Goal: Task Accomplishment & Management: Manage account settings

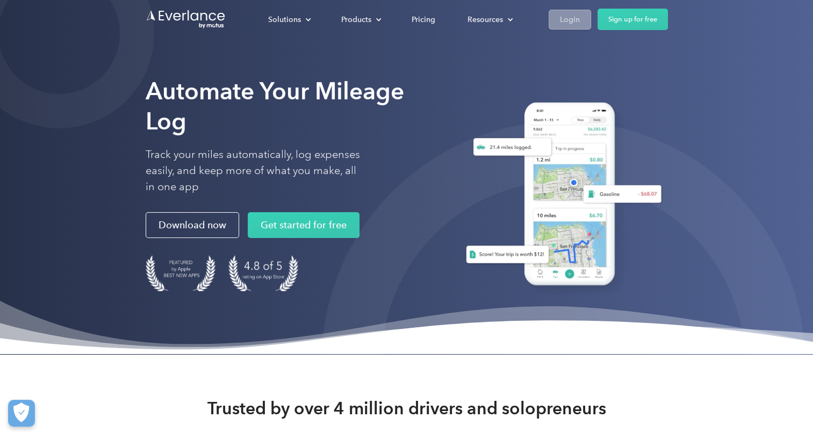
click at [575, 25] on div "Login" at bounding box center [570, 19] width 20 height 13
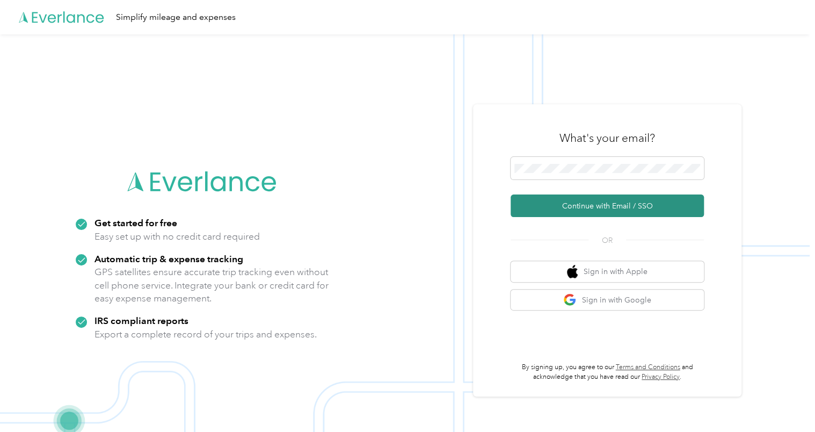
click at [637, 211] on button "Continue with Email / SSO" at bounding box center [607, 205] width 193 height 23
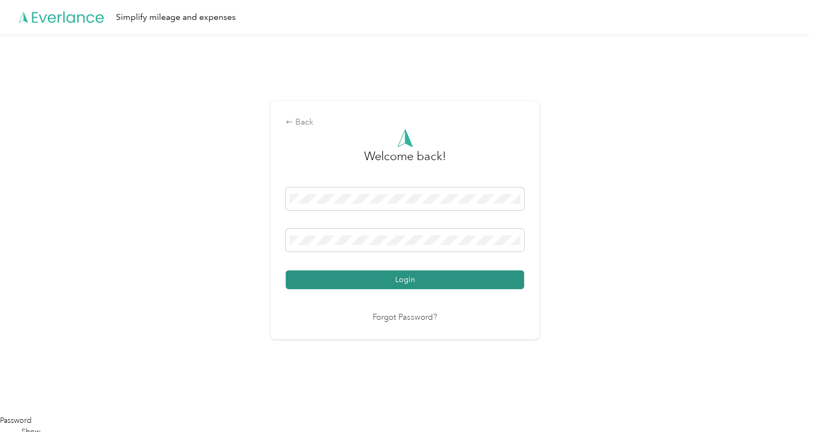
click at [508, 286] on button "Login" at bounding box center [405, 279] width 238 height 19
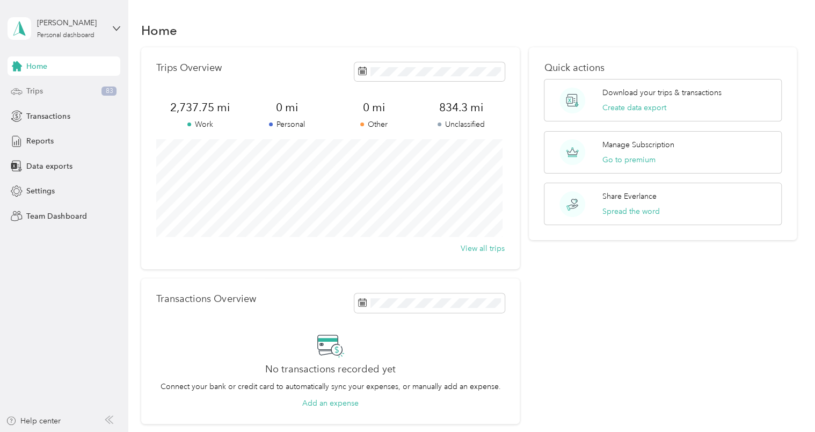
click at [69, 90] on div "Trips 83" at bounding box center [64, 91] width 113 height 19
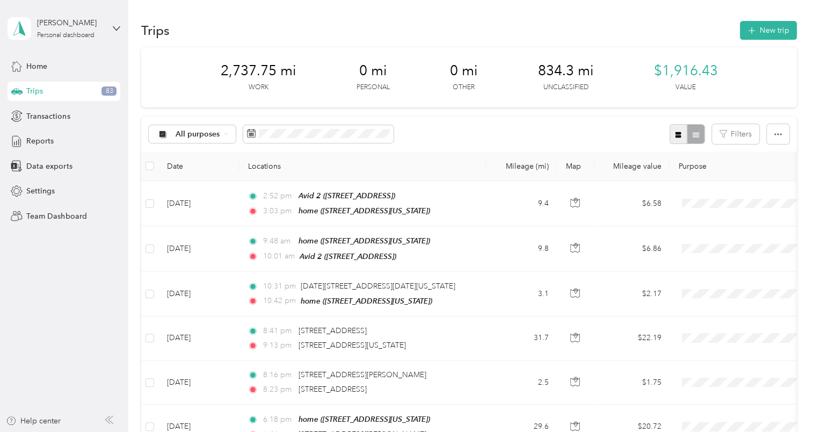
click at [672, 140] on button "button" at bounding box center [679, 134] width 18 height 20
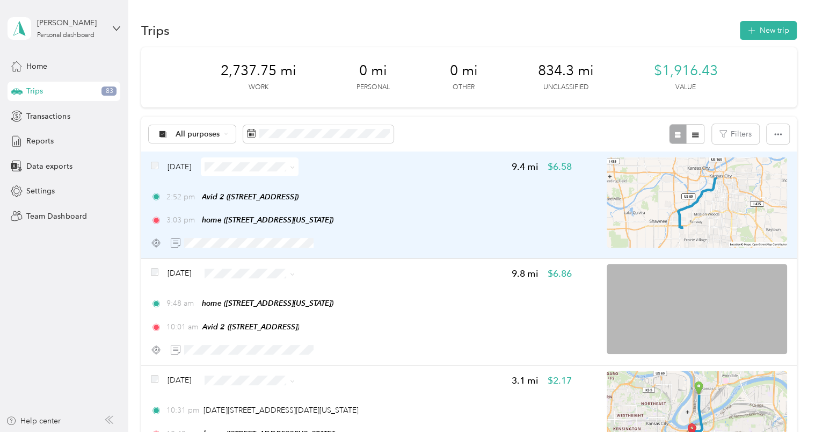
click at [428, 191] on div "2:52 pm Avid 2 (6329 Glenwood St, Overland Park, KS)" at bounding box center [361, 196] width 421 height 11
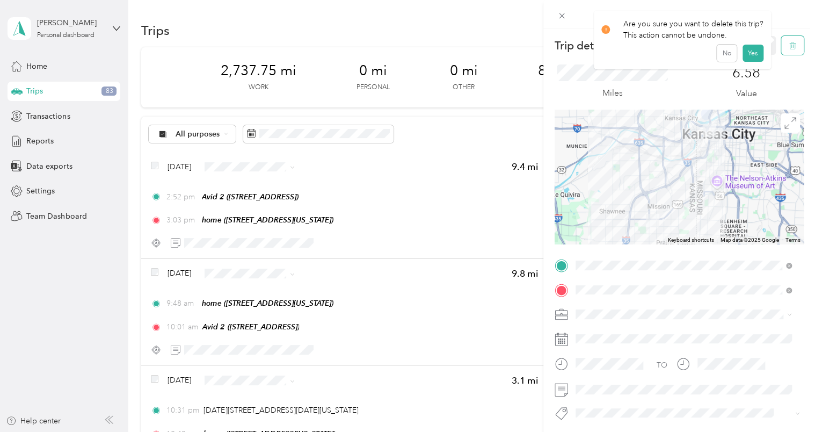
click at [789, 43] on icon "button" at bounding box center [792, 45] width 6 height 7
click at [751, 61] on button "Yes" at bounding box center [752, 58] width 21 height 17
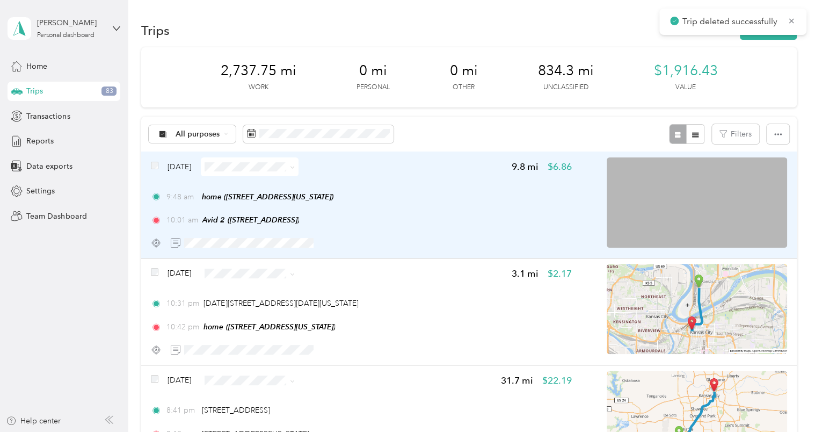
click at [455, 205] on div "9:48 am home (415 W Tenth St, Kansas City, MO) 10:01 am Avid 2 (6329 Glenwood S…" at bounding box center [361, 208] width 421 height 35
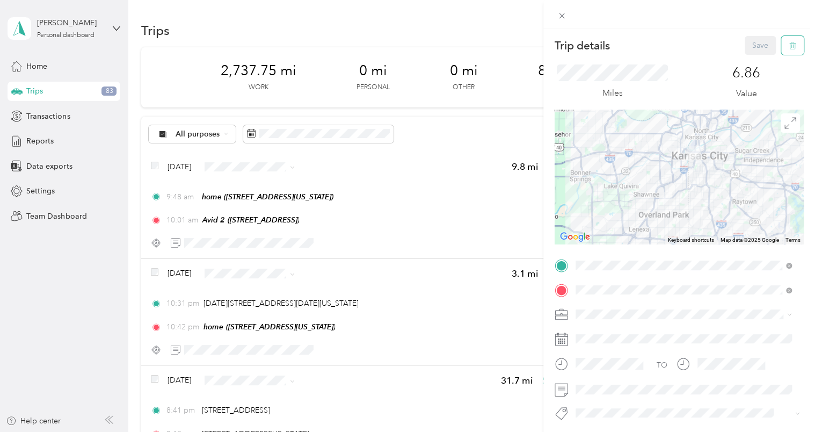
click at [789, 49] on button "button" at bounding box center [792, 45] width 23 height 19
click at [745, 58] on button "Yes" at bounding box center [752, 58] width 21 height 17
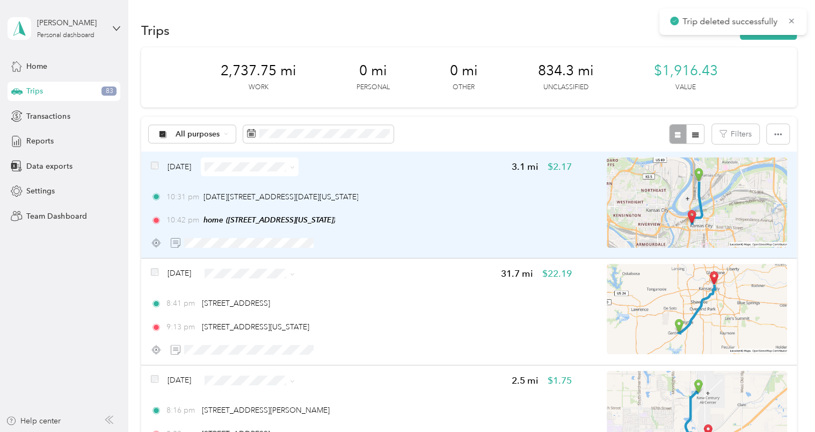
click at [426, 194] on div "10:31 pm 1550–1598 Burlington St, North Kansas City, MO" at bounding box center [361, 196] width 421 height 11
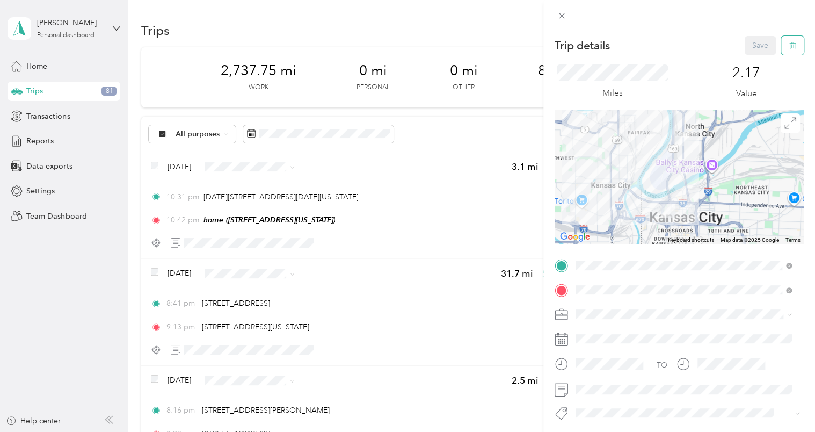
click at [789, 49] on icon "button" at bounding box center [793, 46] width 8 height 8
click at [752, 66] on button "Yes" at bounding box center [752, 58] width 21 height 17
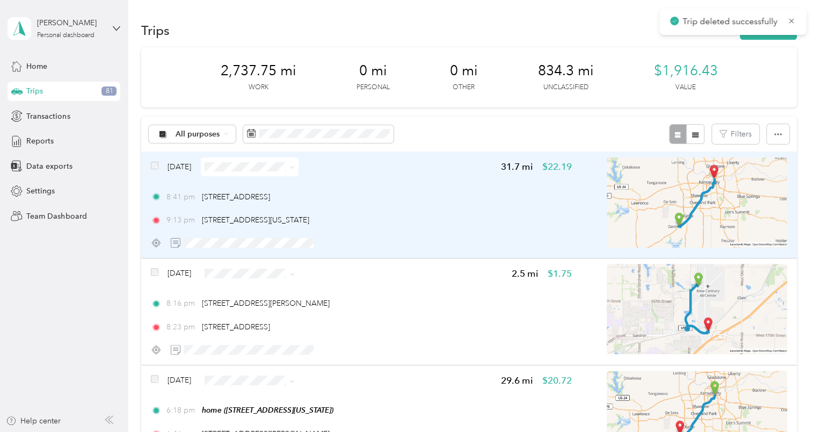
click at [432, 200] on div "8:41 pm 26240 W 174th St, Gardner, KS" at bounding box center [361, 196] width 421 height 11
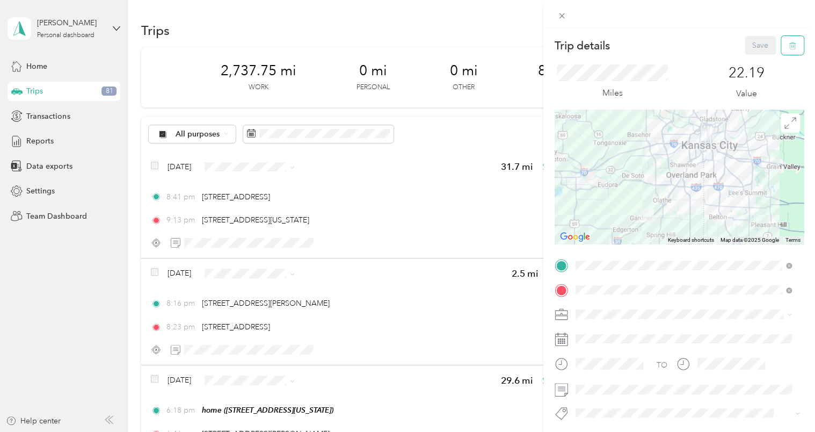
click at [789, 45] on icon "button" at bounding box center [793, 46] width 8 height 8
click at [746, 63] on button "Yes" at bounding box center [752, 58] width 21 height 17
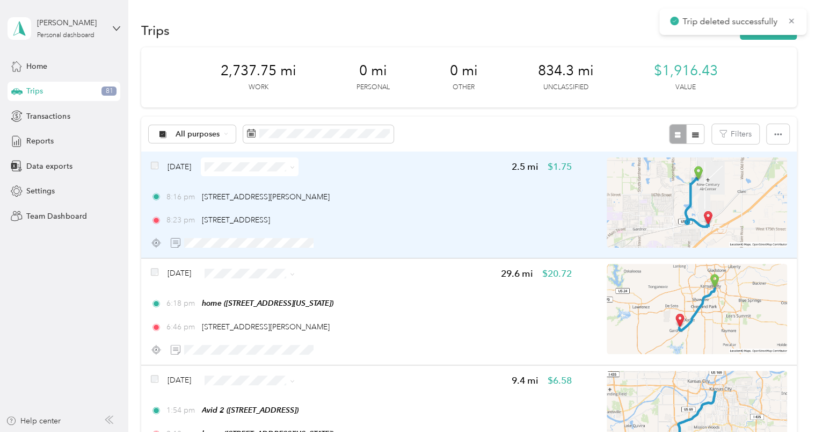
click at [405, 194] on div "8:16 pm 280 Gardner Dr, New Century, KS" at bounding box center [361, 196] width 421 height 11
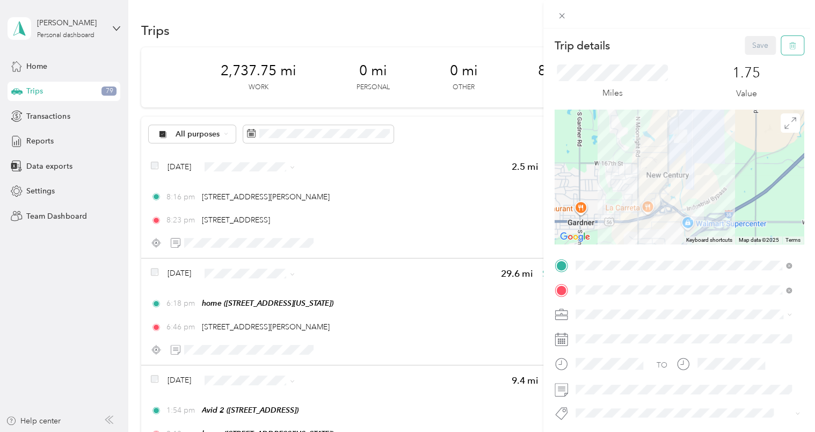
click at [789, 45] on icon "button" at bounding box center [793, 46] width 8 height 8
click at [754, 64] on button "Yes" at bounding box center [752, 58] width 21 height 17
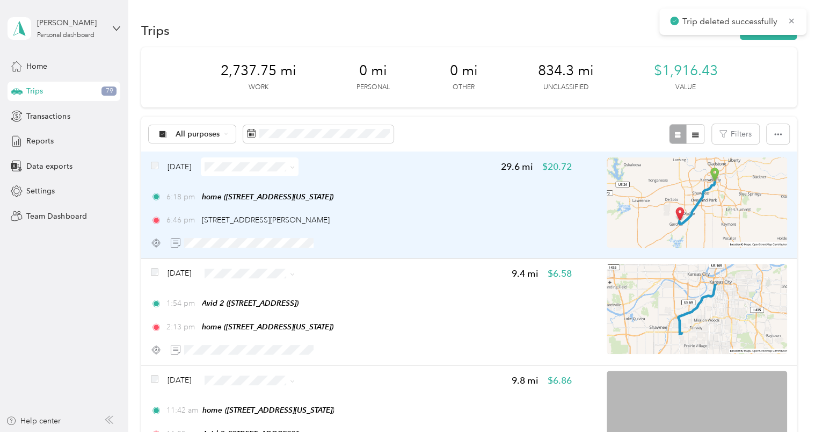
click at [423, 213] on div "6:18 pm home (415 W Tenth St, Kansas City, MO) 6:46 pm 280 Gardner Dr, New Cent…" at bounding box center [361, 208] width 421 height 35
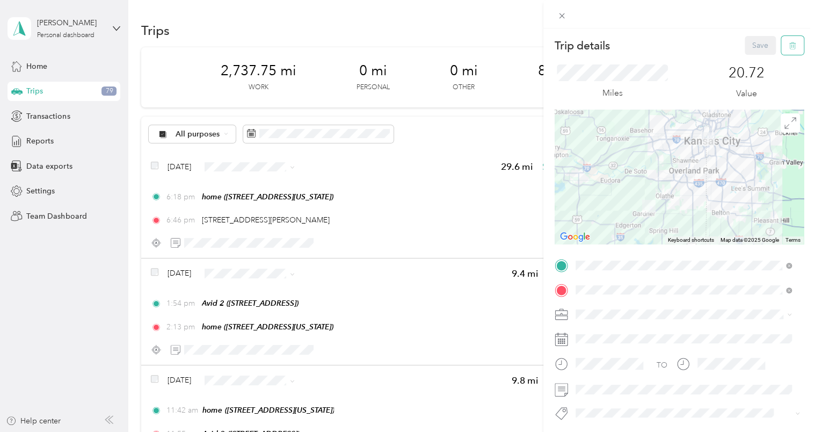
click at [793, 47] on button "button" at bounding box center [792, 45] width 23 height 19
click at [748, 63] on button "Yes" at bounding box center [752, 58] width 21 height 17
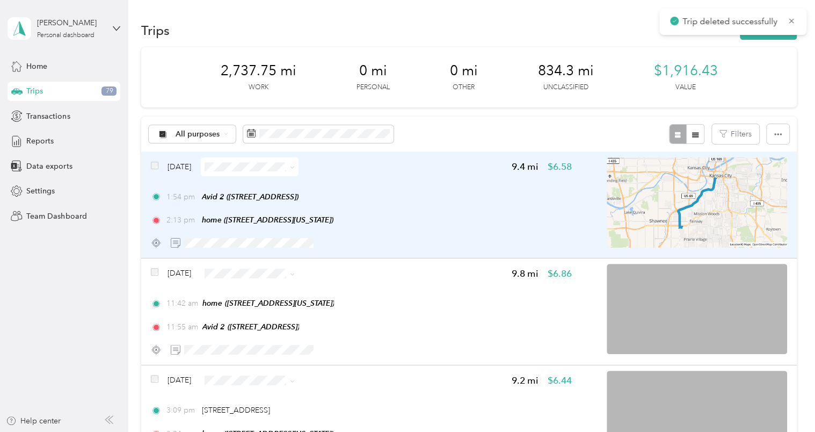
click at [385, 184] on div "Sep 2, 2025 9.4 mi $6.58 1:54 pm Avid 2 (6329 Glenwood St, Overland Park, KS) 2…" at bounding box center [361, 204] width 421 height 95
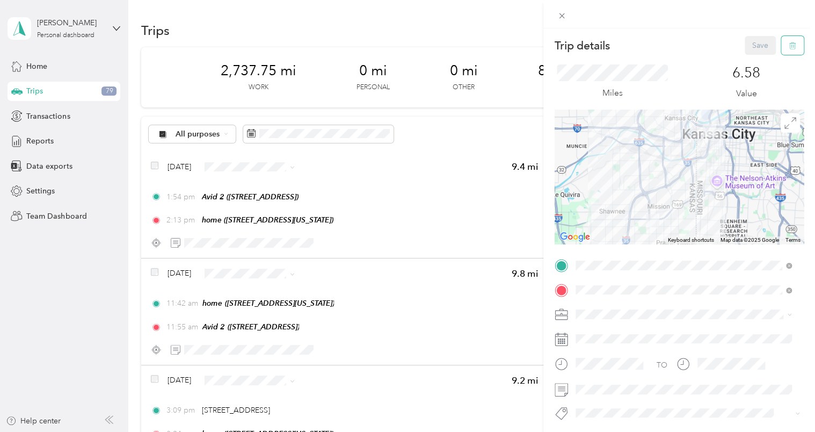
click at [786, 49] on button "button" at bounding box center [792, 45] width 23 height 19
click at [750, 57] on button "Yes" at bounding box center [752, 58] width 21 height 17
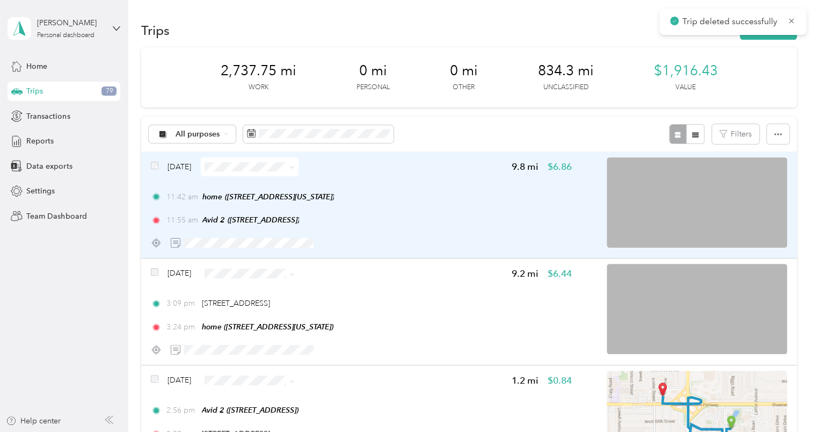
click at [430, 192] on div "11:42 am home (415 W Tenth St, Kansas City, MO)" at bounding box center [361, 196] width 421 height 11
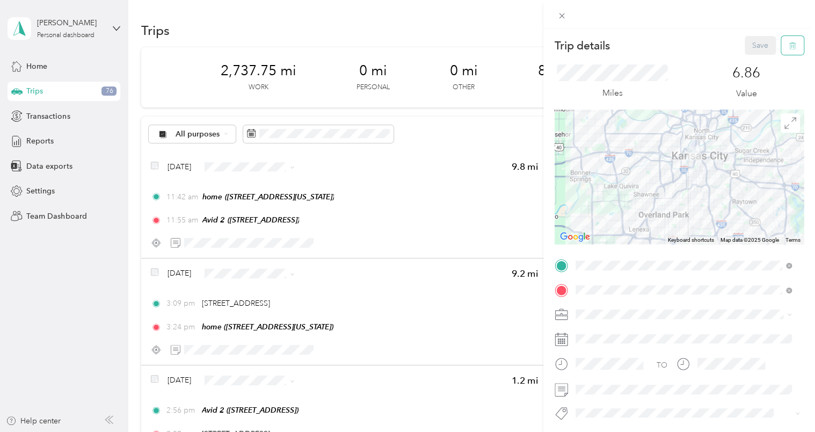
click at [789, 46] on icon "button" at bounding box center [793, 46] width 8 height 8
click at [754, 60] on button "Yes" at bounding box center [752, 58] width 21 height 17
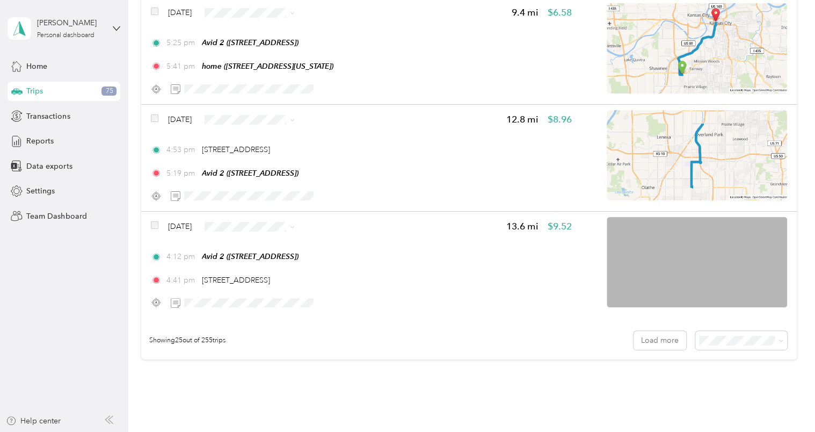
scroll to position [2580, 0]
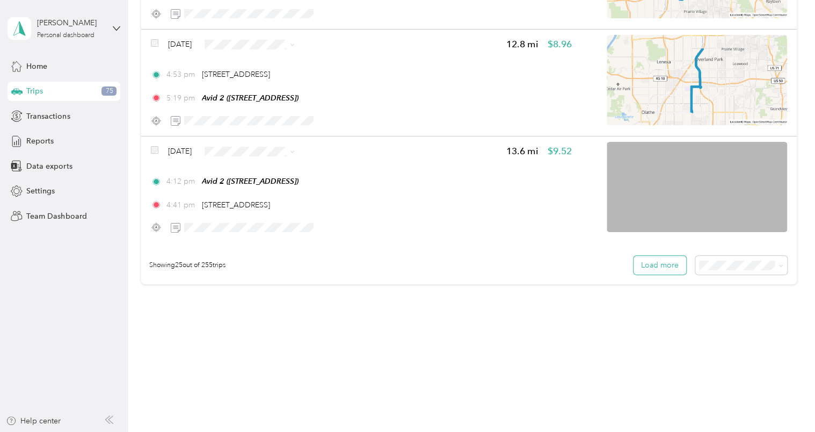
click at [654, 259] on button "Load more" at bounding box center [660, 265] width 53 height 19
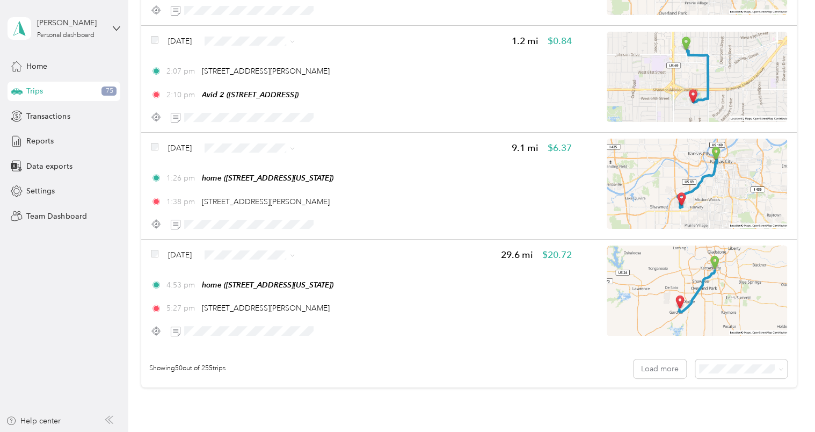
scroll to position [5252, 0]
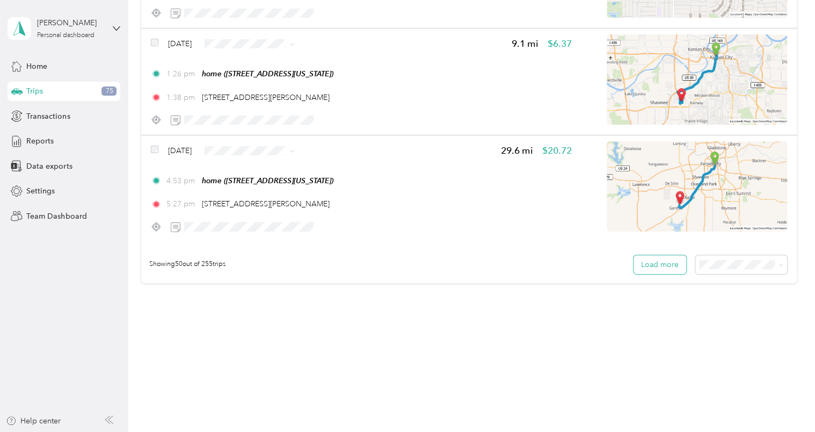
click at [671, 265] on button "Load more" at bounding box center [660, 264] width 53 height 19
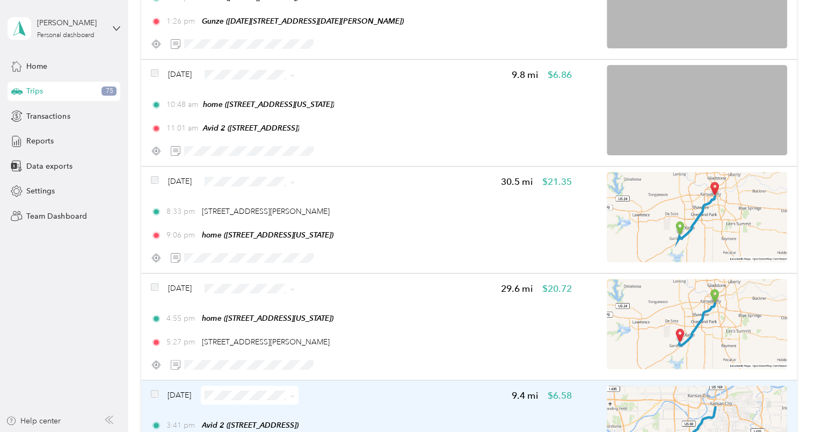
scroll to position [7923, 0]
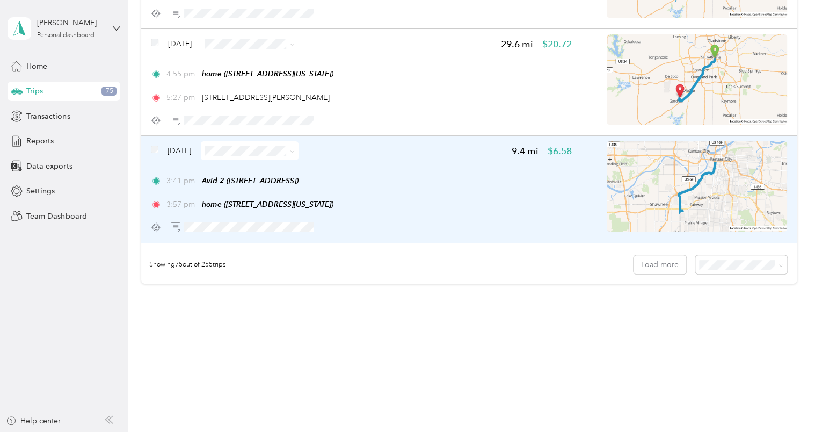
click at [494, 197] on div "3:41 pm Avid 2 (6329 Glenwood St, Overland Park, KS) 3:57 pm home (415 W Tenth …" at bounding box center [361, 192] width 421 height 35
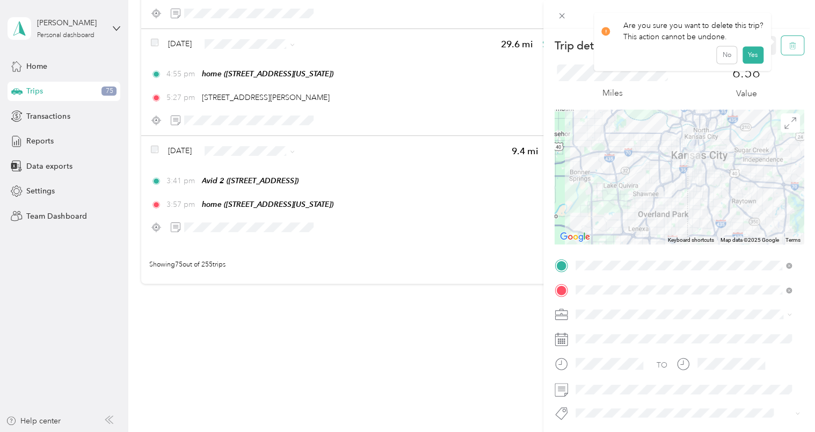
click at [789, 46] on icon "button" at bounding box center [793, 46] width 8 height 8
click at [752, 54] on button "Yes" at bounding box center [752, 58] width 21 height 17
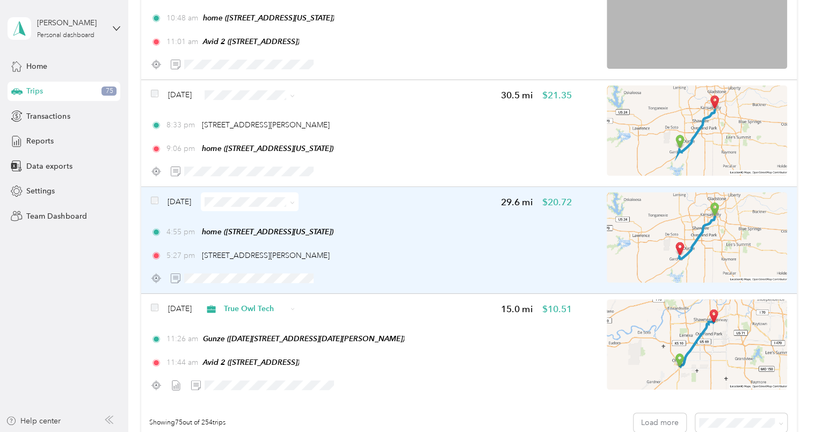
scroll to position [7762, 0]
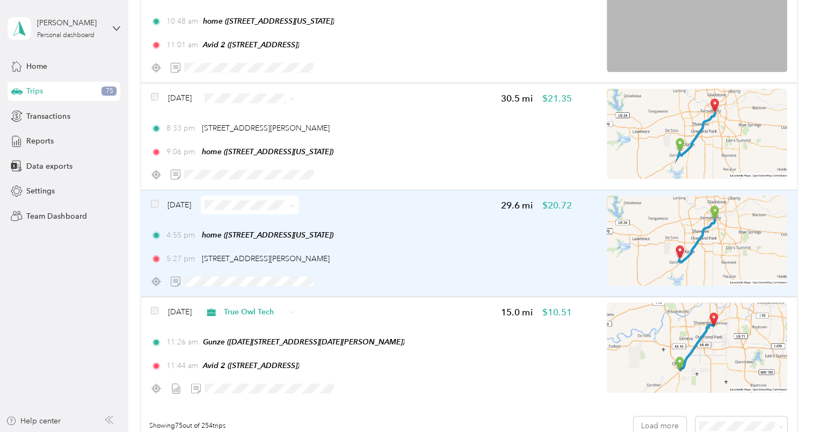
click at [432, 245] on div "4:55 pm home (415 W Tenth St, Kansas City, MO) 5:27 pm 280 Gardner Dr, New Cent…" at bounding box center [361, 246] width 421 height 35
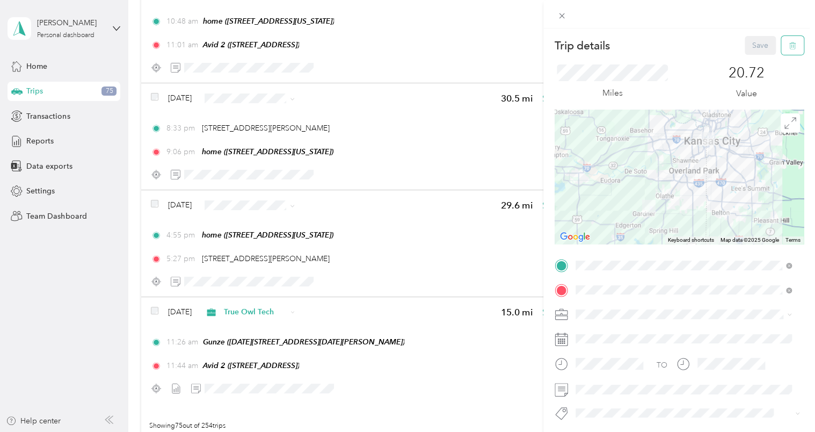
click at [789, 45] on icon "button" at bounding box center [793, 46] width 8 height 8
click at [748, 57] on button "Yes" at bounding box center [752, 58] width 21 height 17
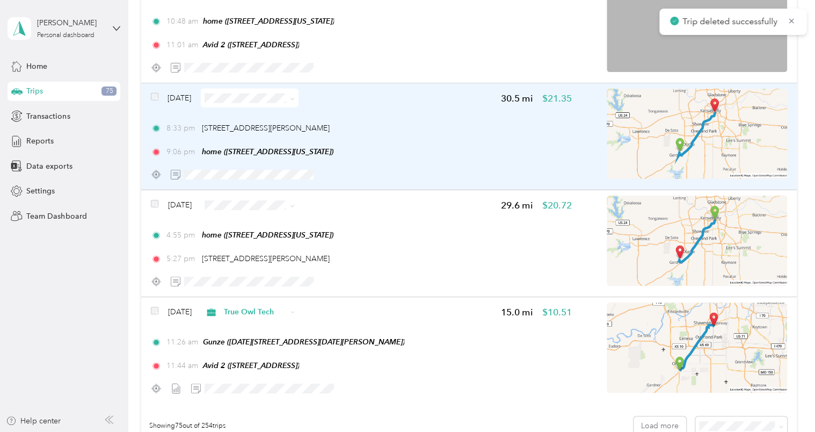
click at [424, 143] on div "8:33 pm 280 Gardner Dr, New Century, KS 9:06 pm home (415 W Tenth St, Kansas Ci…" at bounding box center [361, 139] width 421 height 35
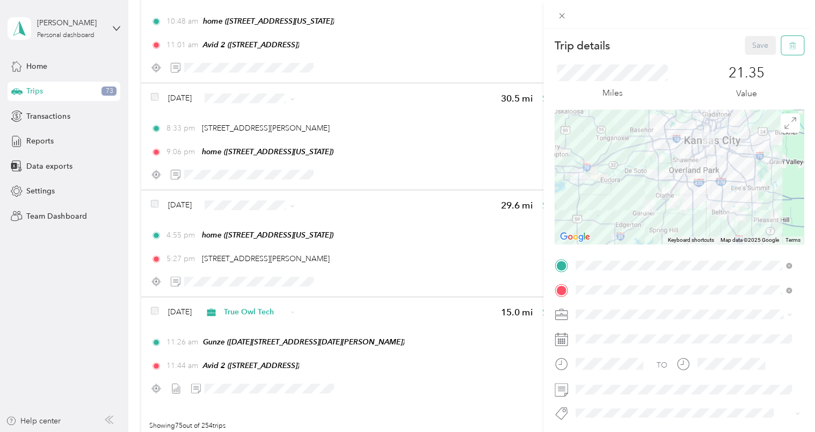
click at [789, 45] on icon "button" at bounding box center [793, 46] width 8 height 8
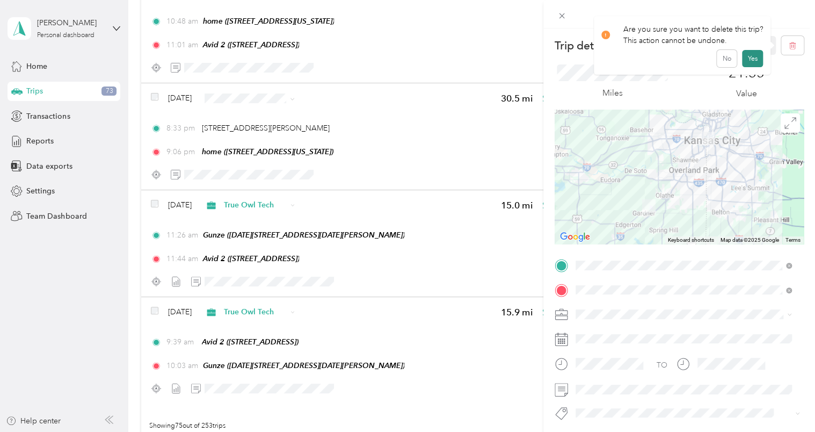
click at [750, 63] on button "Yes" at bounding box center [752, 58] width 21 height 17
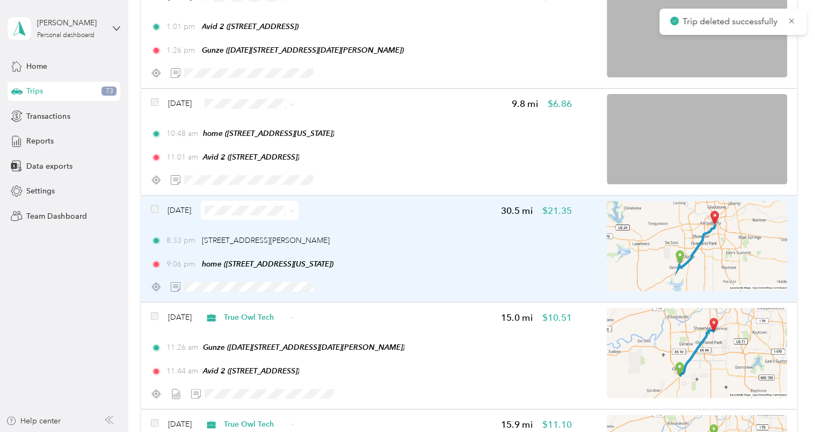
scroll to position [7601, 0]
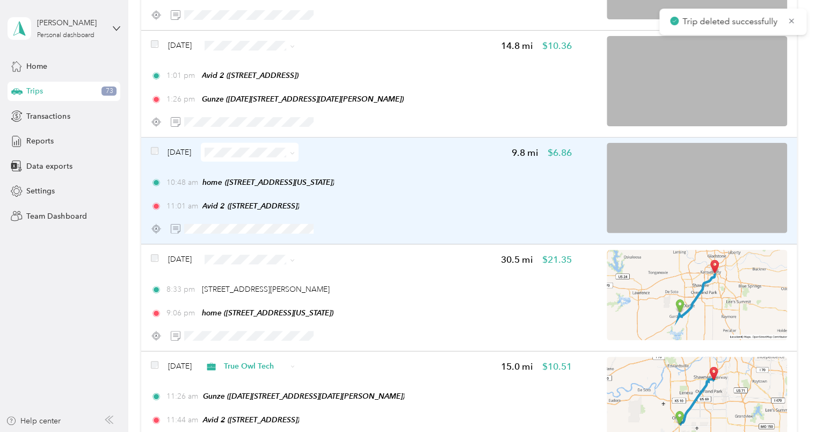
click at [426, 173] on div "Aug 12, 2025 9.8 mi $6.86 10:48 am home (415 W Tenth St, Kansas City, MO) 11:01…" at bounding box center [361, 190] width 421 height 95
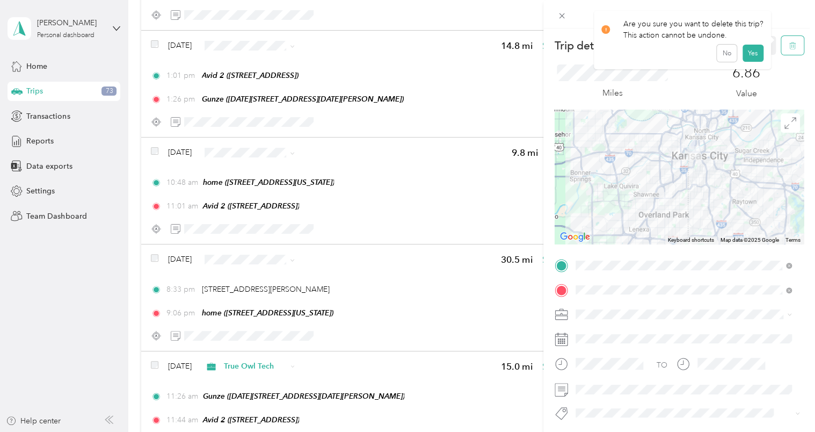
click at [781, 44] on button "button" at bounding box center [792, 45] width 23 height 19
click at [749, 62] on button "Yes" at bounding box center [752, 58] width 21 height 17
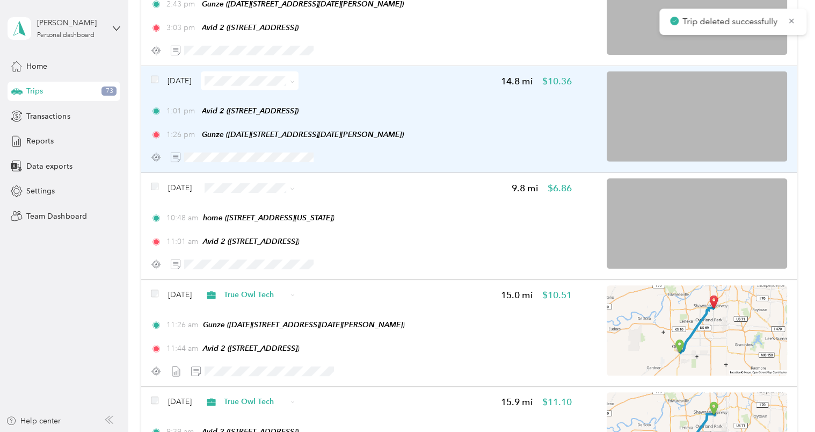
scroll to position [7493, 0]
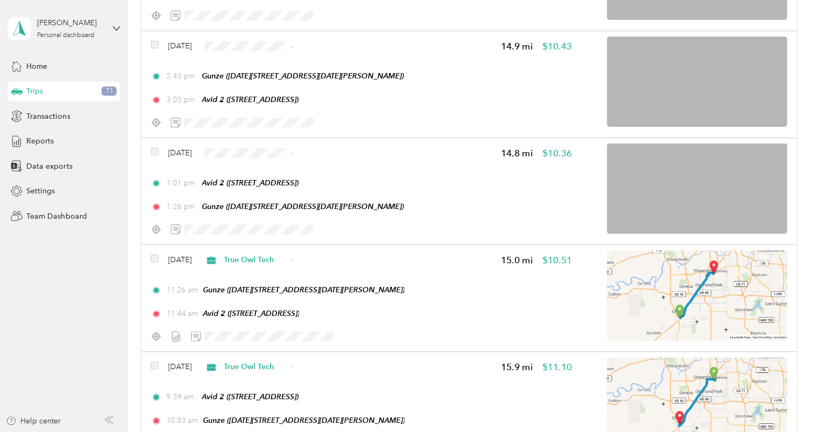
click at [271, 205] on span "True Owl Tech" at bounding box center [282, 209] width 64 height 11
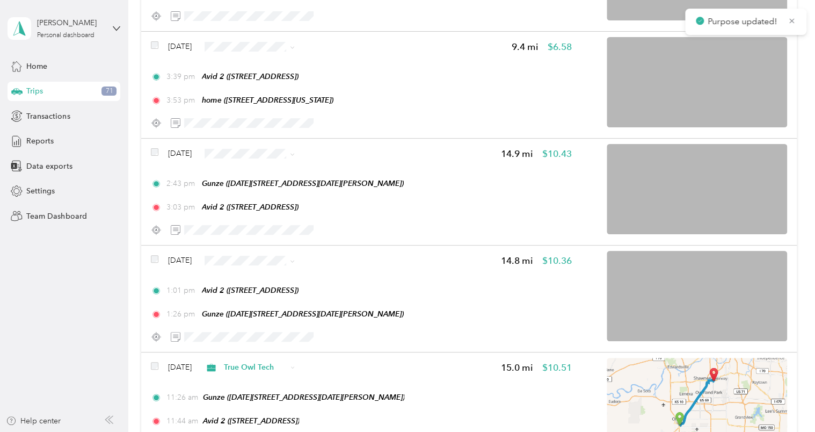
click at [260, 207] on span "True Owl Tech" at bounding box center [282, 209] width 64 height 11
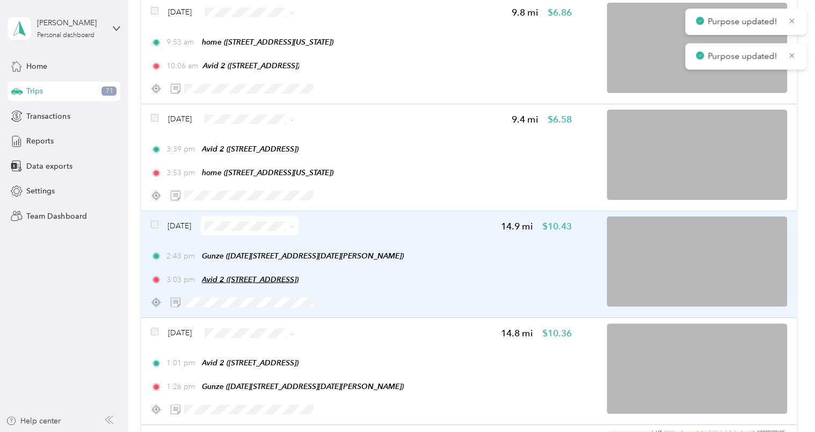
scroll to position [7279, 0]
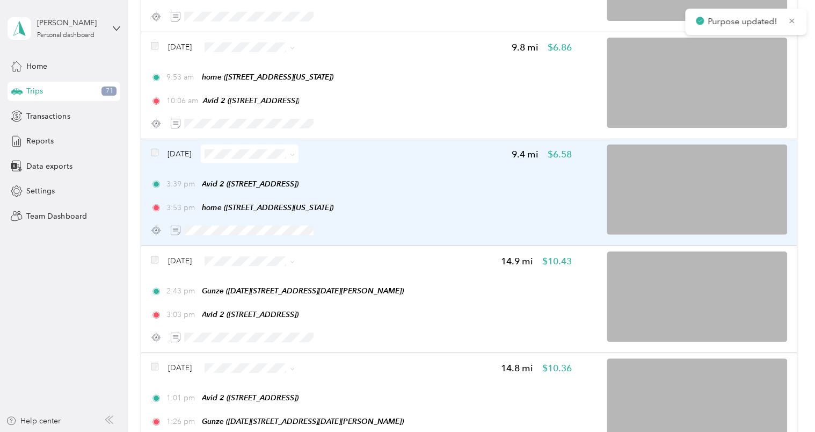
click at [424, 195] on div "3:39 pm Avid 2 (6329 Glenwood St, Overland Park, KS) 3:53 pm home (415 W Tenth …" at bounding box center [361, 195] width 421 height 35
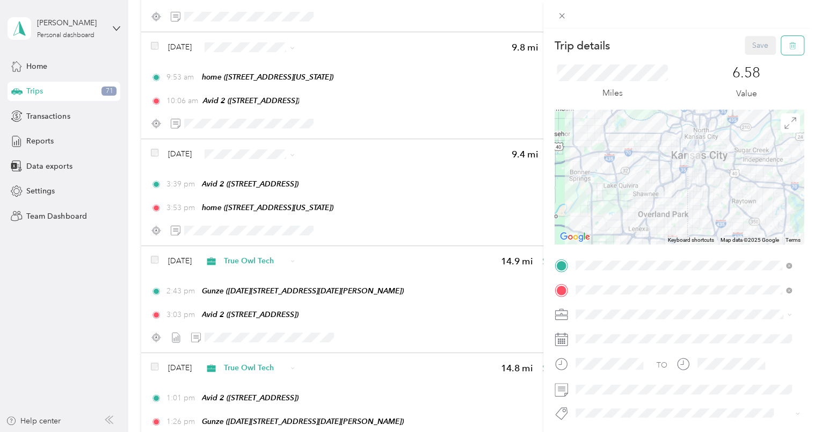
click at [789, 42] on icon "button" at bounding box center [793, 46] width 8 height 8
click at [750, 57] on button "Yes" at bounding box center [752, 58] width 21 height 17
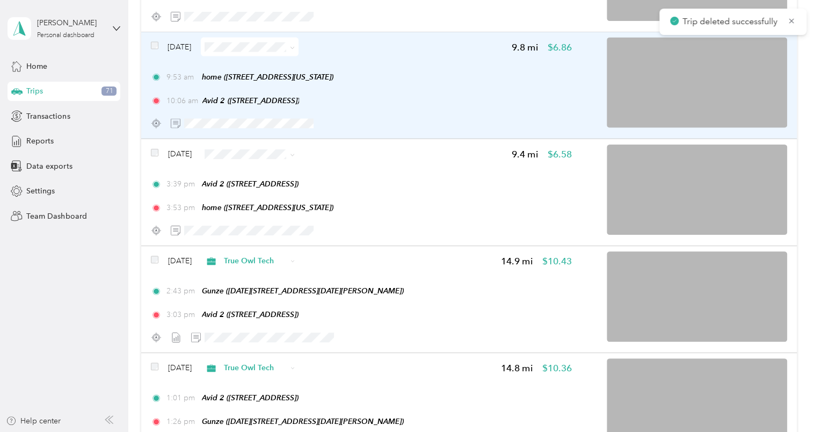
click at [429, 105] on div "10:06 am Avid 2 (6329 Glenwood St, Overland Park, KS)" at bounding box center [361, 100] width 421 height 11
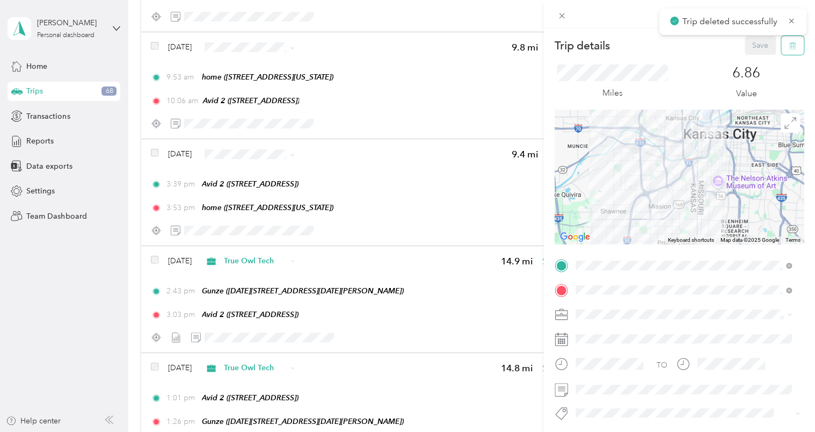
click at [789, 47] on icon "button" at bounding box center [793, 46] width 8 height 8
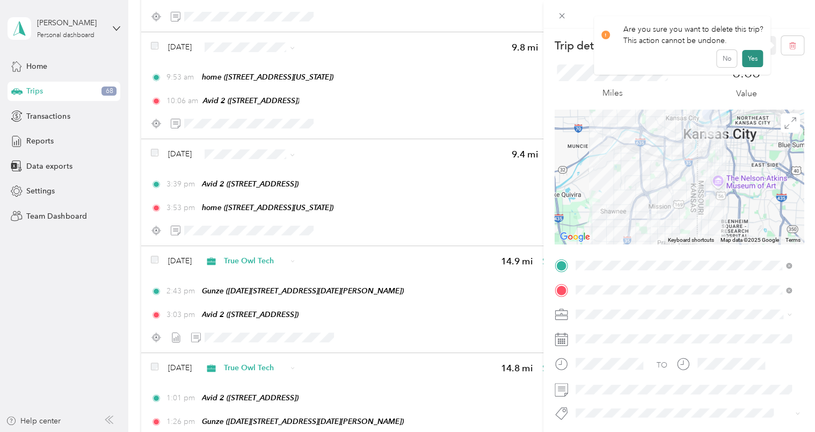
click at [755, 58] on button "Yes" at bounding box center [752, 58] width 21 height 17
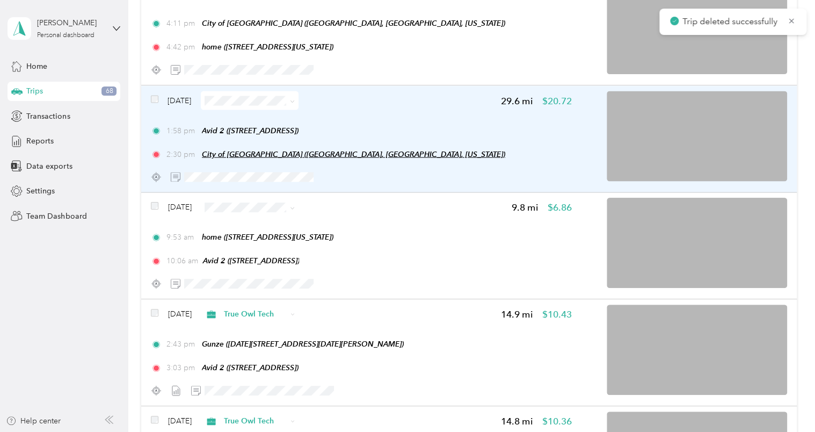
scroll to position [7064, 0]
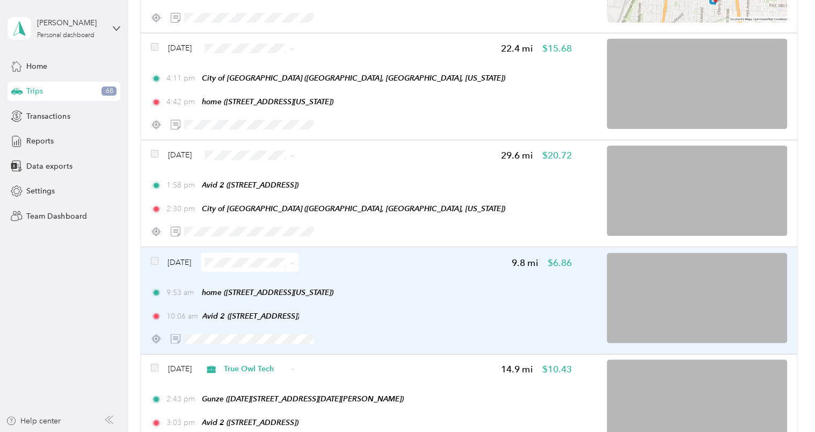
click at [380, 279] on div "Aug 13, 2025 9.8 mi $6.86 9:53 am home (415 W Tenth St, Kansas City, MO) 10:06 …" at bounding box center [361, 299] width 421 height 95
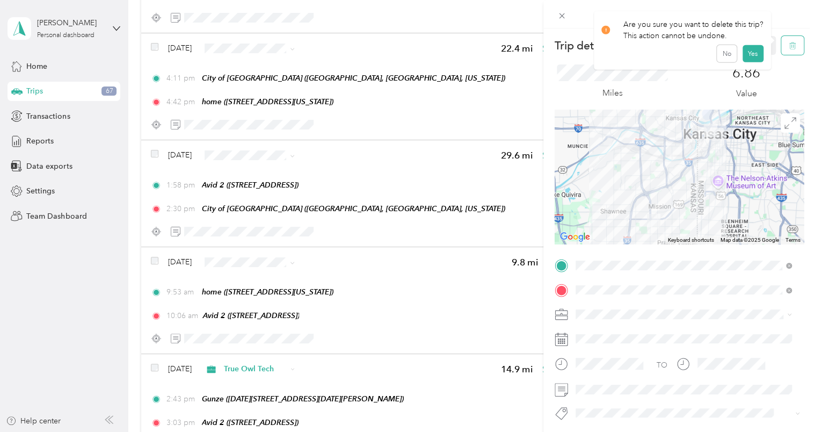
click at [789, 44] on icon "button" at bounding box center [792, 45] width 6 height 7
click at [750, 59] on button "Yes" at bounding box center [752, 58] width 21 height 17
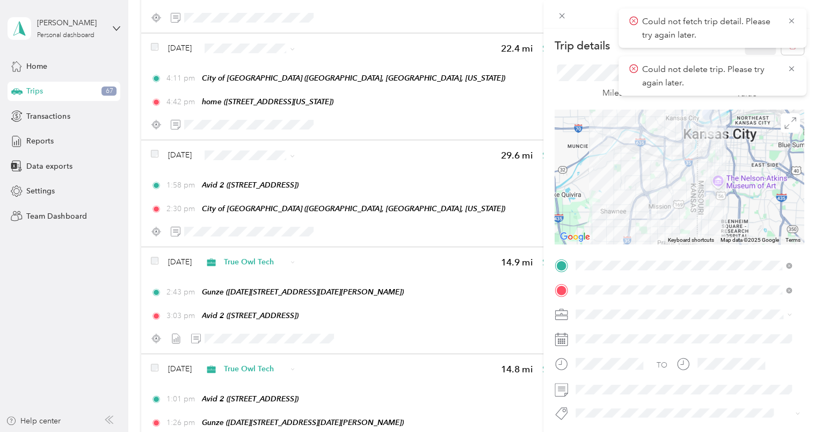
click at [103, 271] on div "Trip details Save This trip cannot be edited because it is either under review,…" at bounding box center [407, 216] width 815 height 432
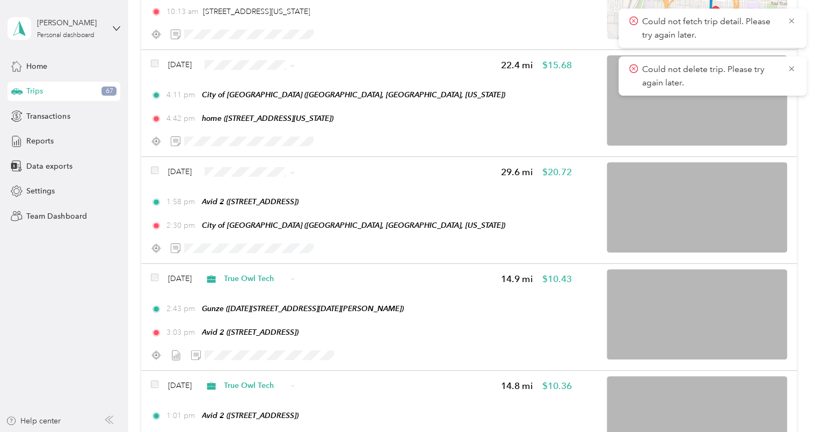
scroll to position [7010, 0]
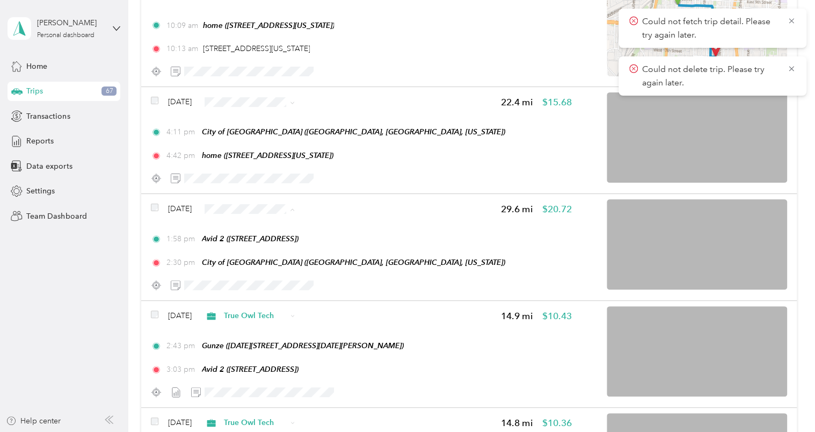
drag, startPoint x: 249, startPoint y: 202, endPoint x: 288, endPoint y: 265, distance: 73.6
click at [288, 265] on span "True Owl Tech" at bounding box center [282, 265] width 64 height 11
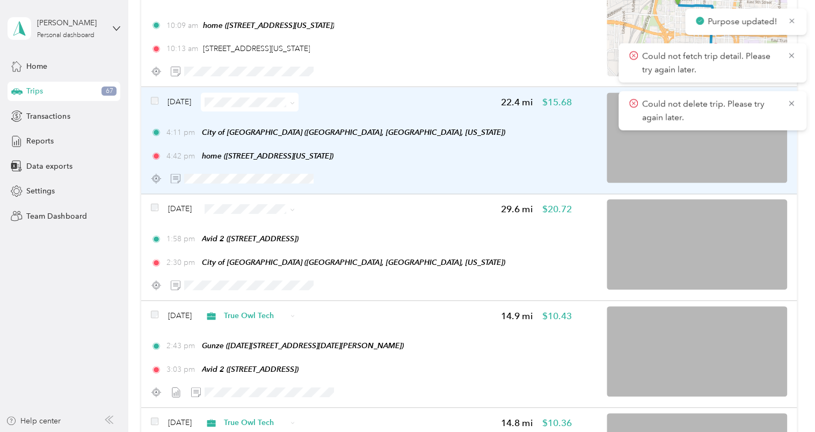
click at [416, 154] on div "4:42 pm home (415 W Tenth St, Kansas City, MO)" at bounding box center [361, 155] width 421 height 11
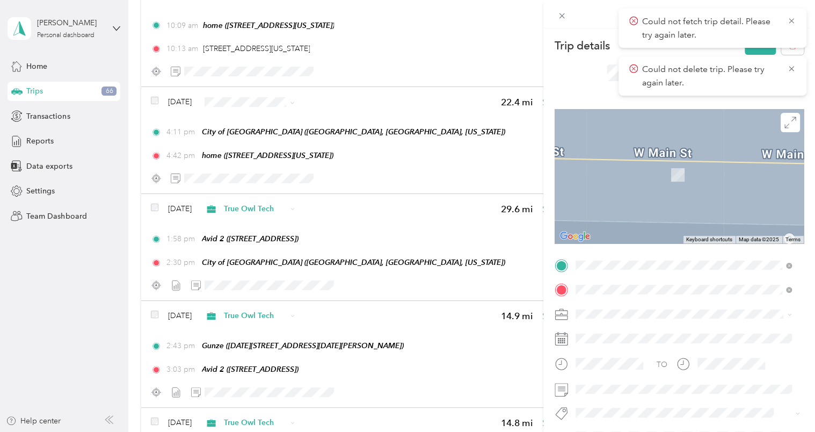
click at [612, 247] on span "[STREET_ADDRESS]" at bounding box center [630, 242] width 68 height 9
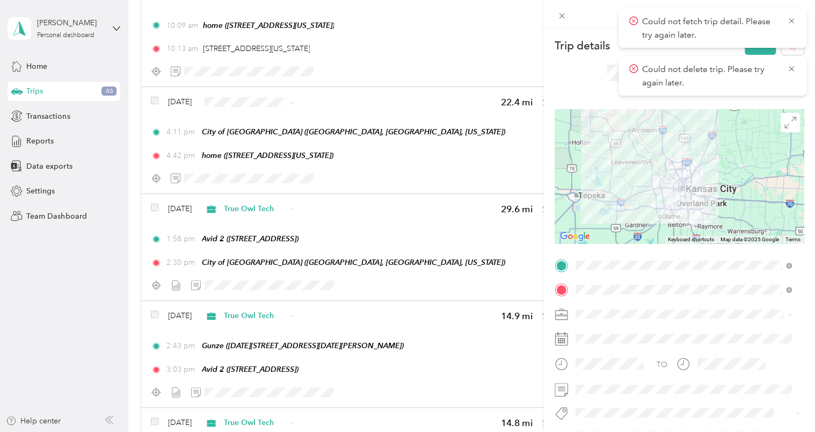
click at [629, 202] on li "True Owl Tech" at bounding box center [684, 201] width 224 height 19
click at [794, 21] on icon at bounding box center [791, 21] width 9 height 10
drag, startPoint x: 794, startPoint y: 21, endPoint x: 756, endPoint y: 43, distance: 43.8
click at [756, 43] on button "Save" at bounding box center [760, 45] width 31 height 19
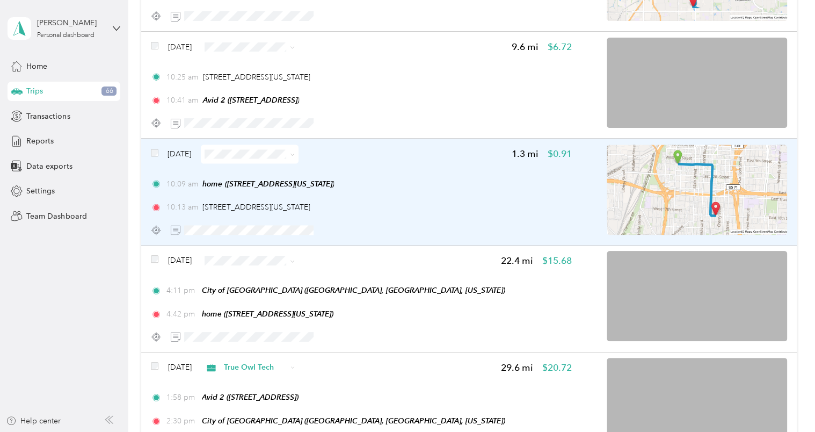
scroll to position [6849, 0]
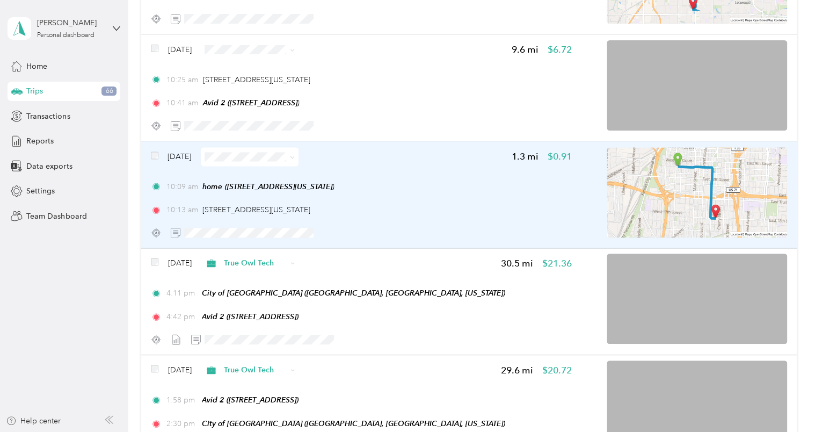
click at [395, 206] on div "10:13 am 503 E 18th St, Downtown, Kansas City, MO" at bounding box center [361, 209] width 421 height 11
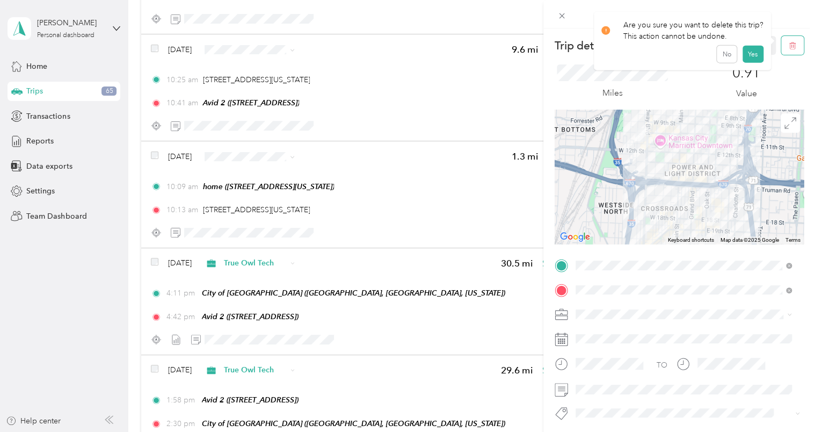
drag, startPoint x: 787, startPoint y: 48, endPoint x: 778, endPoint y: 57, distance: 12.5
click at [789, 47] on icon "button" at bounding box center [793, 46] width 8 height 8
click at [750, 59] on button "Yes" at bounding box center [752, 58] width 21 height 17
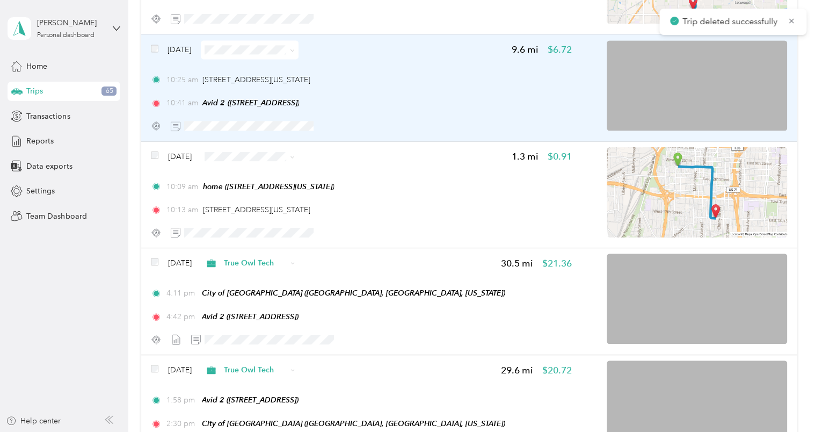
click at [436, 95] on div "10:25 am 1800 Locust St, Downtown, Kansas City, MO 10:41 am Avid 2 (6329 Glenwo…" at bounding box center [361, 91] width 421 height 35
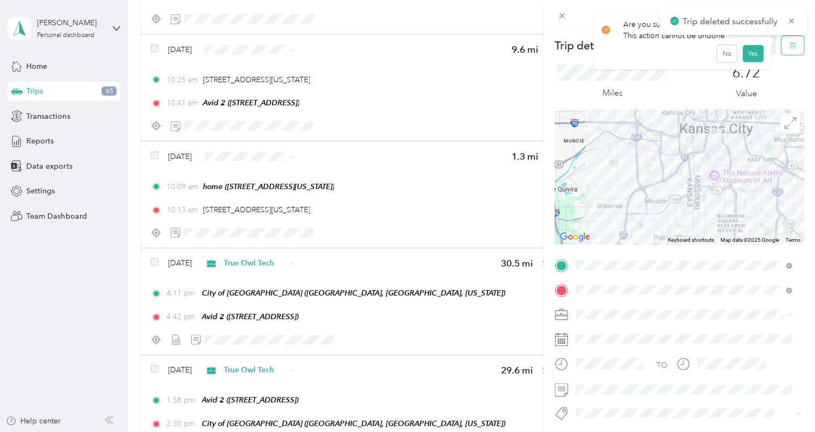
click at [788, 45] on button "button" at bounding box center [792, 45] width 23 height 19
click at [749, 56] on button "Yes" at bounding box center [752, 58] width 21 height 17
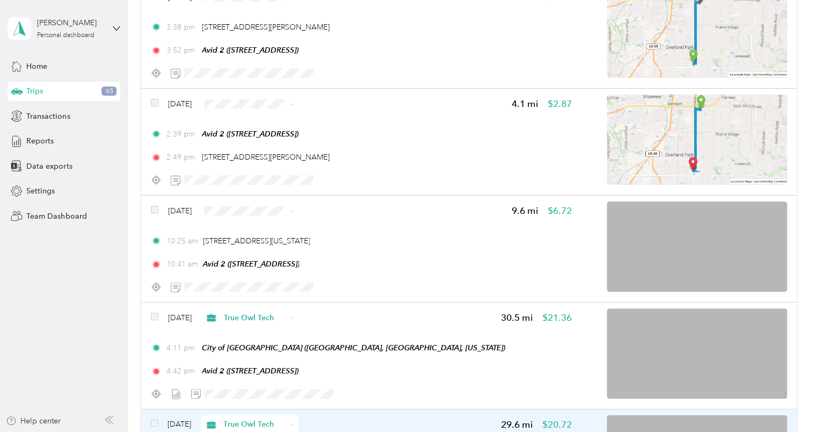
scroll to position [6634, 0]
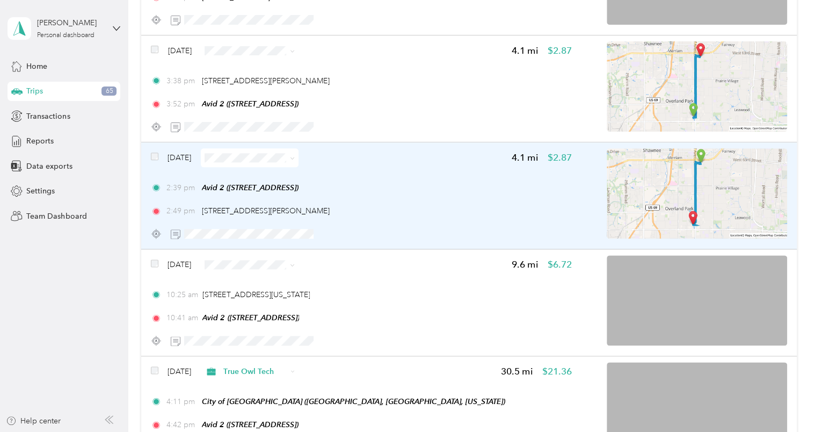
click at [423, 198] on div "2:39 pm Avid 2 (6329 Glenwood St, Overland Park, KS) 2:49 pm 9284 Metcalf Ave, …" at bounding box center [361, 199] width 421 height 35
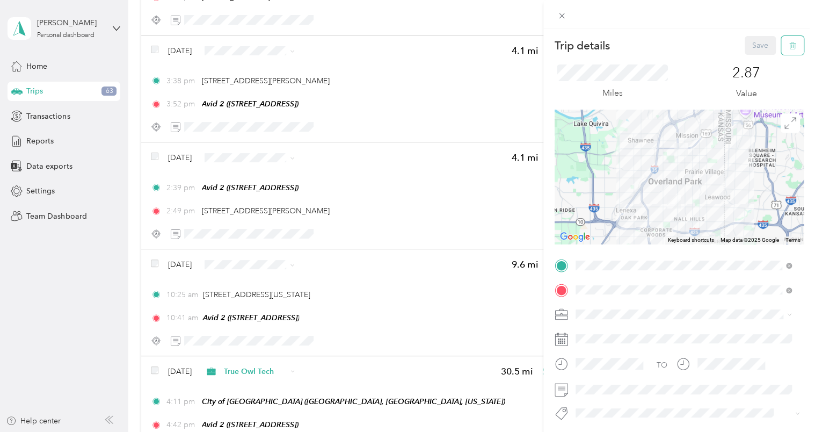
click at [781, 50] on button "button" at bounding box center [792, 45] width 23 height 19
click at [744, 62] on button "Yes" at bounding box center [752, 58] width 21 height 17
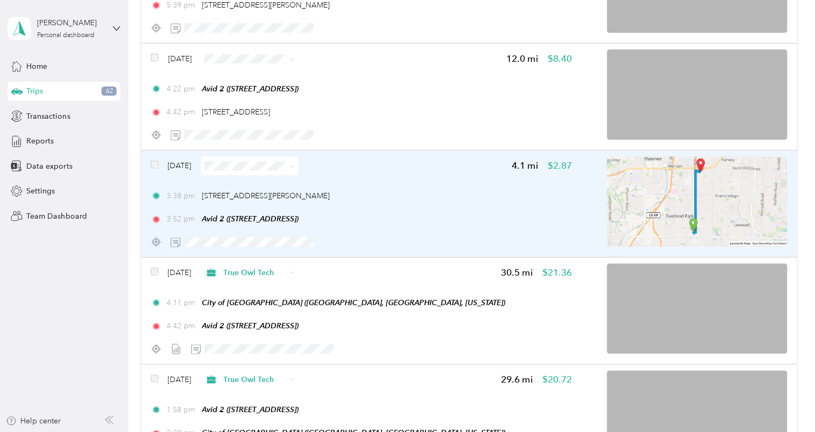
scroll to position [6473, 0]
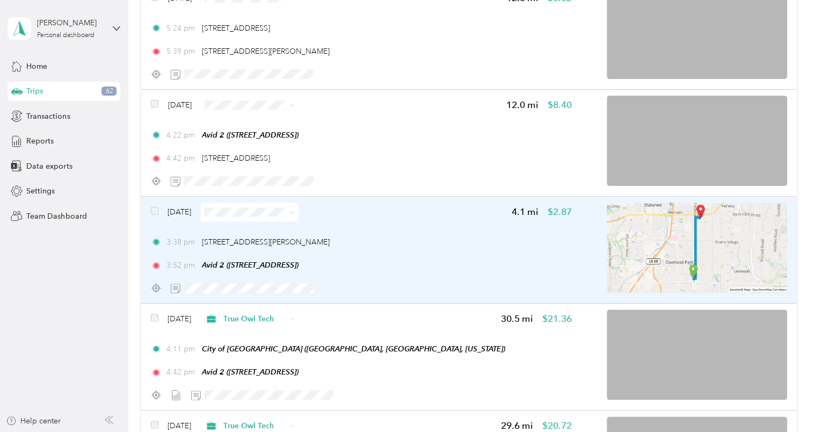
click at [447, 262] on div "3:52 pm Avid 2 (6329 Glenwood St, Overland Park, KS)" at bounding box center [361, 264] width 421 height 11
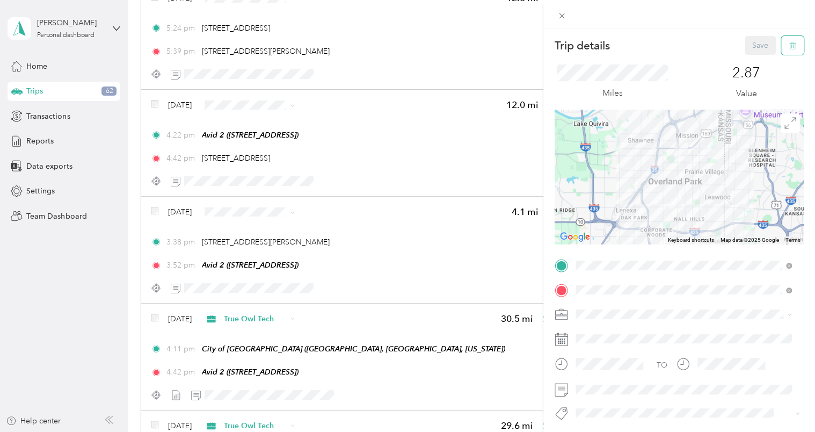
click at [789, 47] on icon "button" at bounding box center [793, 46] width 8 height 8
click at [751, 61] on button "Yes" at bounding box center [752, 58] width 21 height 17
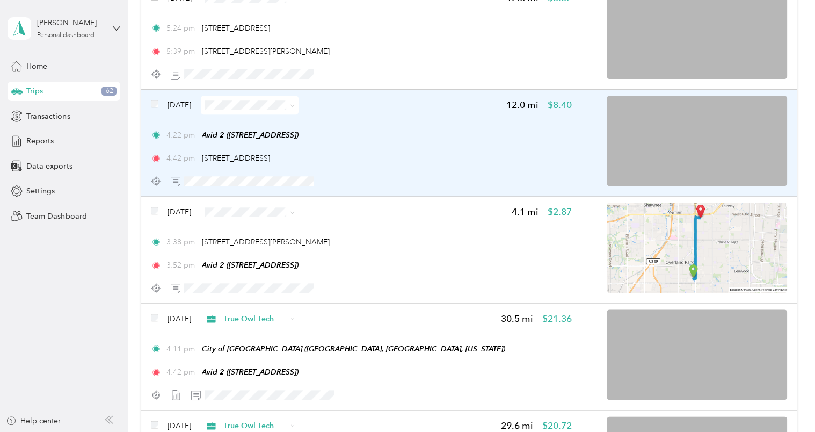
scroll to position [6419, 0]
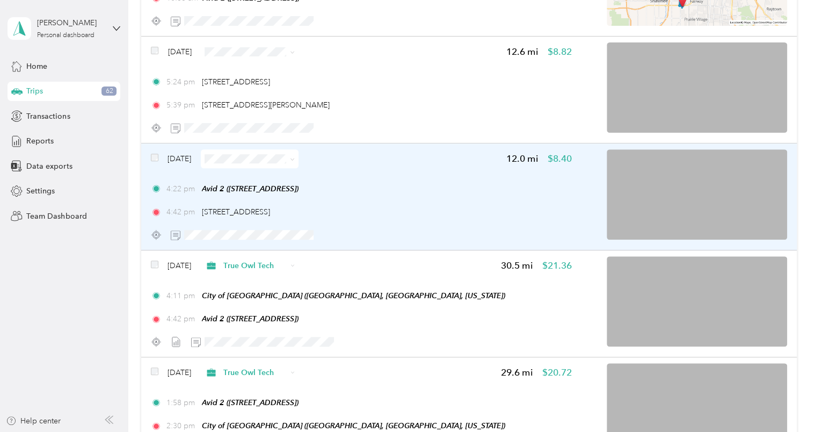
click at [446, 187] on div "4:22 pm Avid 2 (6329 Glenwood St, Overland Park, KS)" at bounding box center [361, 188] width 421 height 11
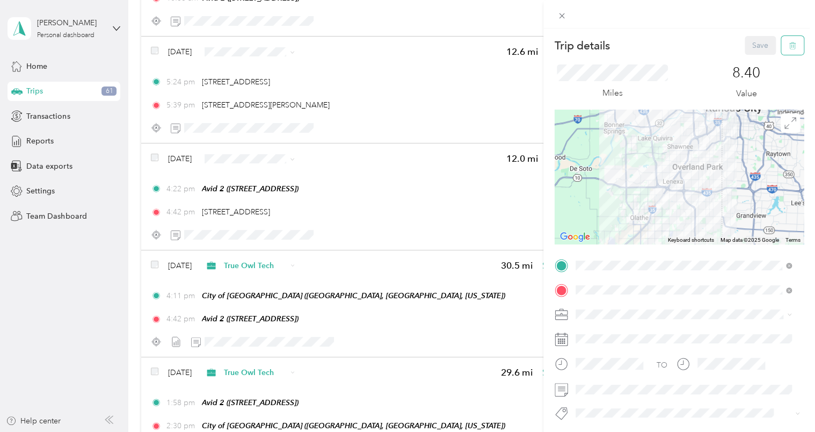
click at [788, 44] on button "button" at bounding box center [792, 45] width 23 height 19
click at [748, 59] on button "Yes" at bounding box center [752, 58] width 21 height 17
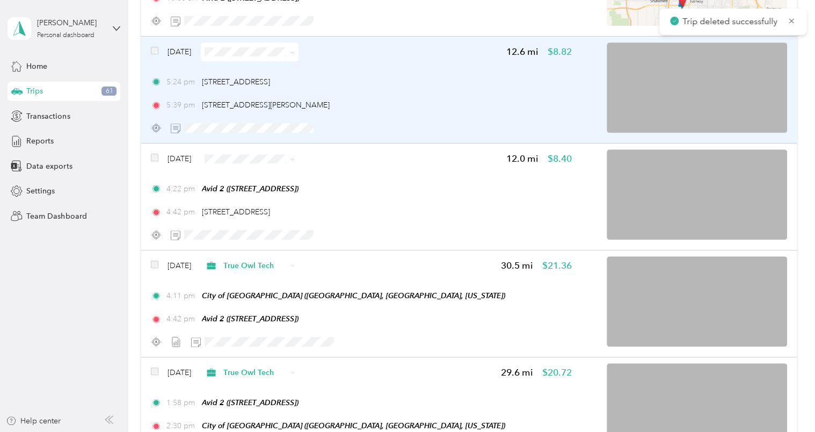
click at [398, 78] on div "5:24 pm 14805 W 119th St, Olathe Pointe, Olathe, KS" at bounding box center [361, 81] width 421 height 11
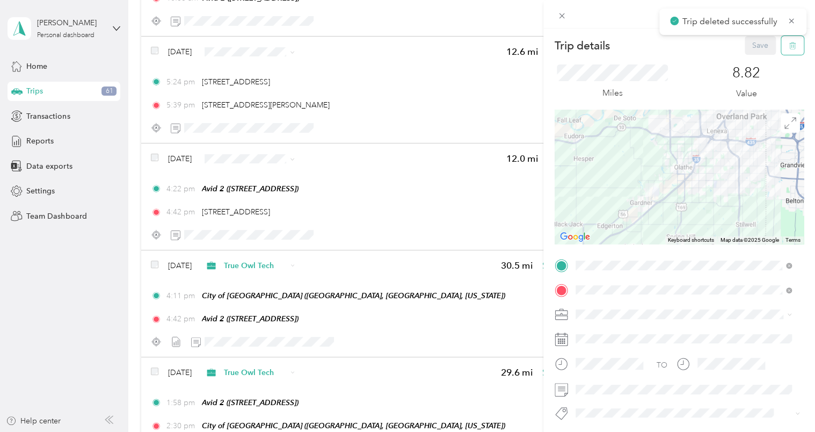
click at [789, 46] on icon "button" at bounding box center [793, 46] width 8 height 8
click at [747, 62] on button "Yes" at bounding box center [752, 58] width 21 height 17
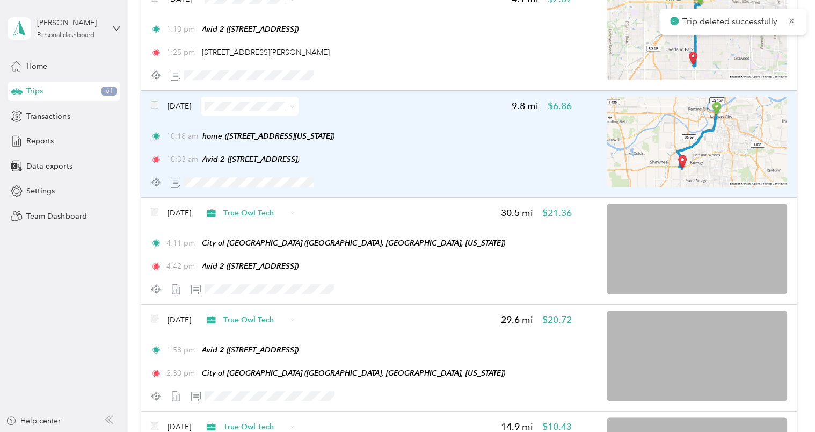
scroll to position [6205, 0]
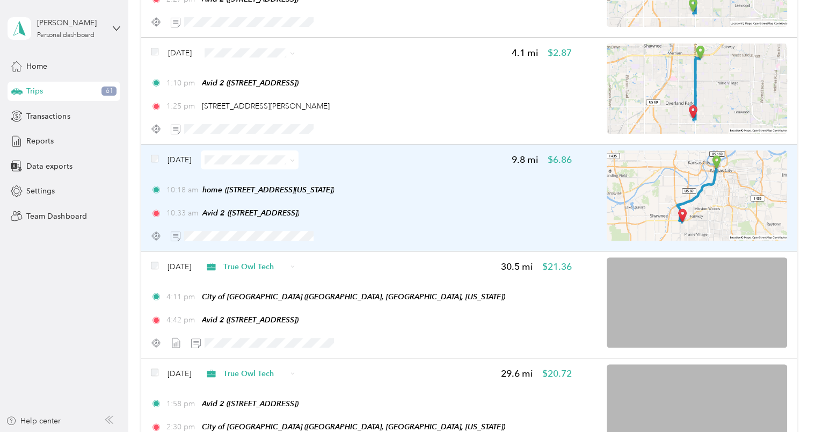
click at [419, 193] on div "10:18 am home (415 W Tenth St, Kansas City, MO)" at bounding box center [361, 189] width 421 height 11
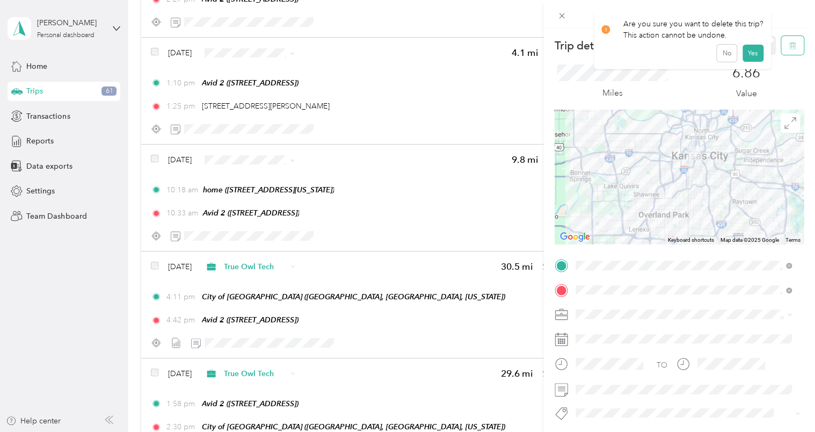
click at [790, 49] on button "button" at bounding box center [792, 45] width 23 height 19
click at [750, 60] on button "Yes" at bounding box center [752, 58] width 21 height 17
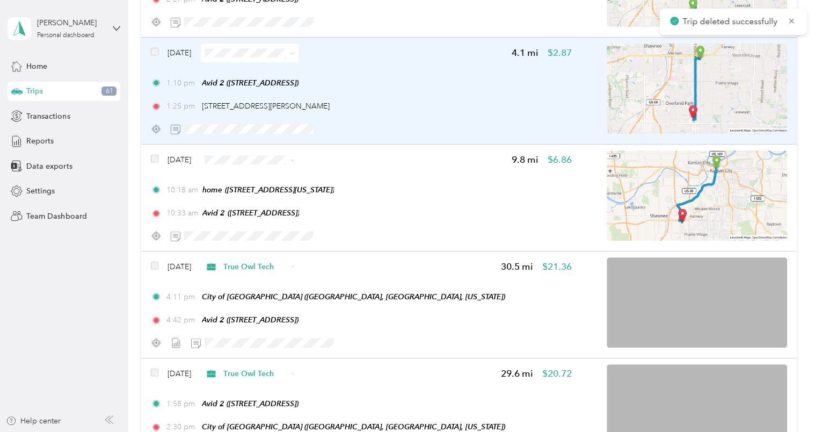
click at [408, 100] on div "1:25 pm 9284 Metcalf Ave, Wickford Gardens, Overland Park, KS" at bounding box center [361, 105] width 421 height 11
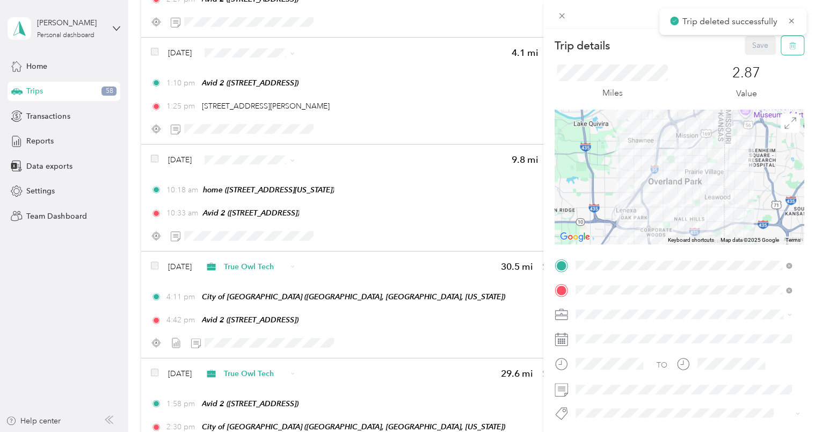
click at [781, 47] on button "button" at bounding box center [792, 45] width 23 height 19
click at [745, 54] on button "Yes" at bounding box center [752, 58] width 21 height 17
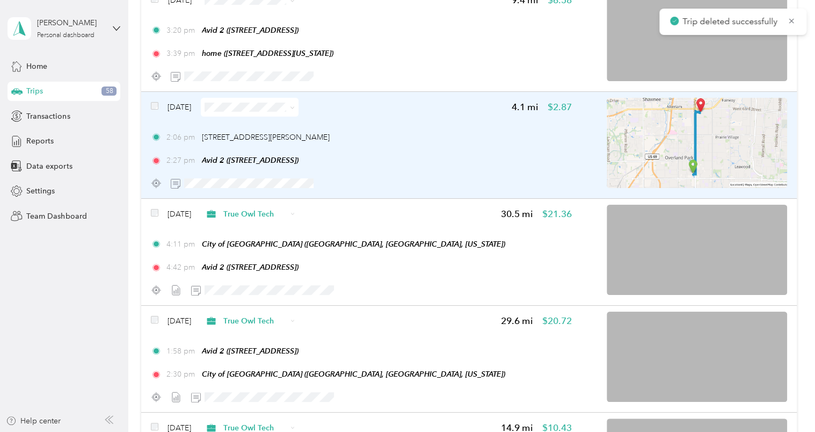
scroll to position [5990, 0]
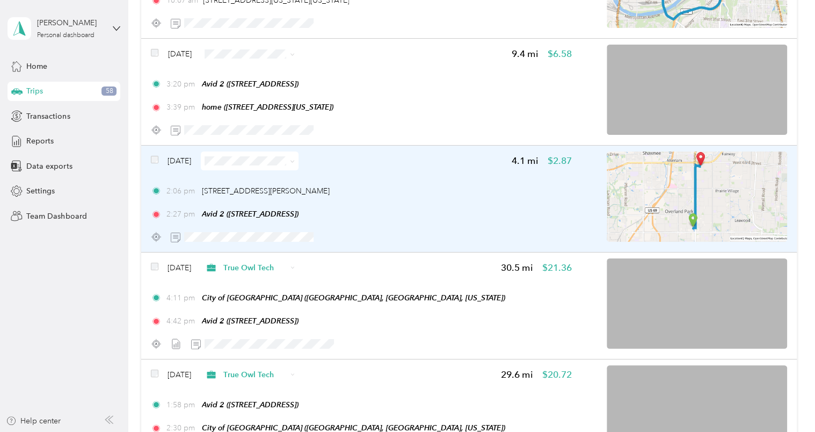
click at [402, 191] on div "2:06 pm 9294 Metcalf Ave, Wickford Gardens, Overland Park, KS" at bounding box center [361, 190] width 421 height 11
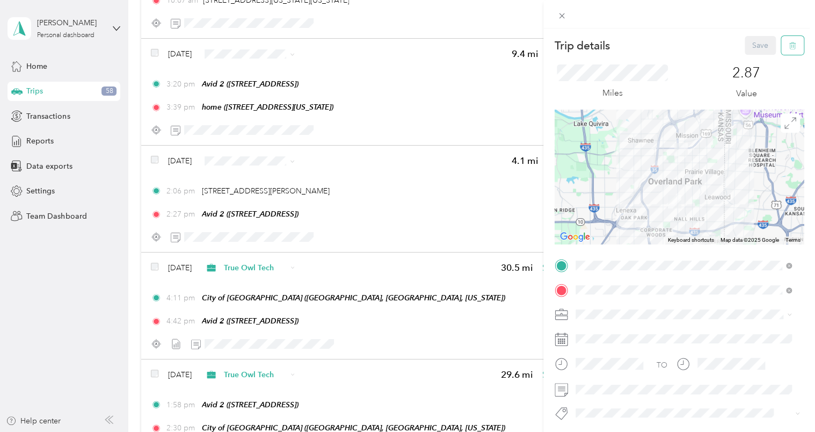
click at [789, 46] on icon "button" at bounding box center [793, 46] width 8 height 8
click at [749, 62] on button "Yes" at bounding box center [752, 58] width 21 height 17
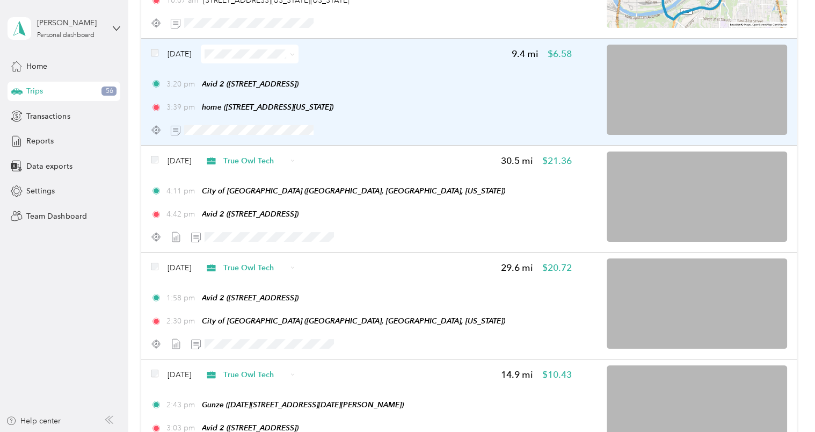
click at [432, 69] on div "Aug 15, 2025 9.4 mi $6.58 3:20 pm Avid 2 (6329 Glenwood St, Overland Park, KS) …" at bounding box center [361, 92] width 421 height 95
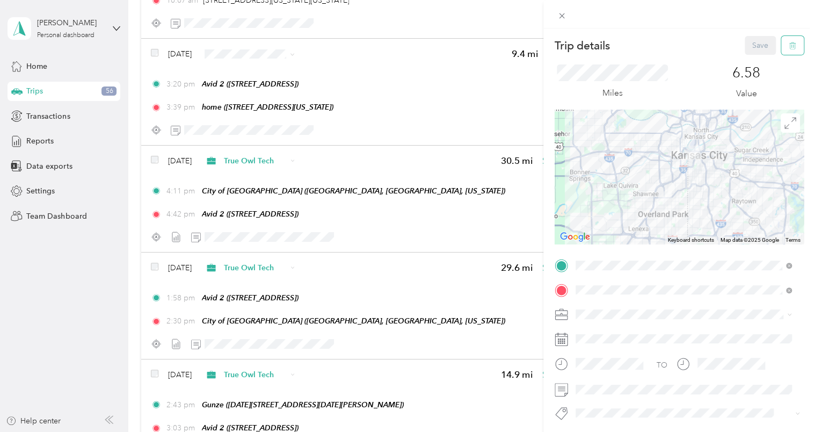
click at [789, 46] on icon "button" at bounding box center [793, 46] width 8 height 8
click at [746, 64] on button "Yes" at bounding box center [752, 58] width 21 height 17
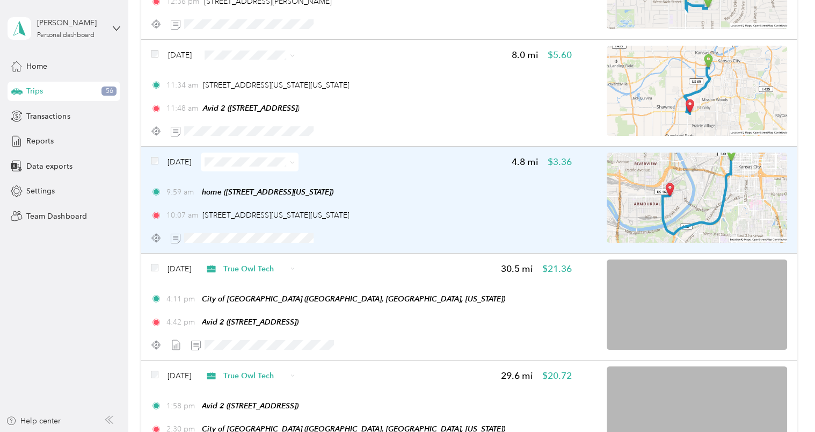
scroll to position [5721, 0]
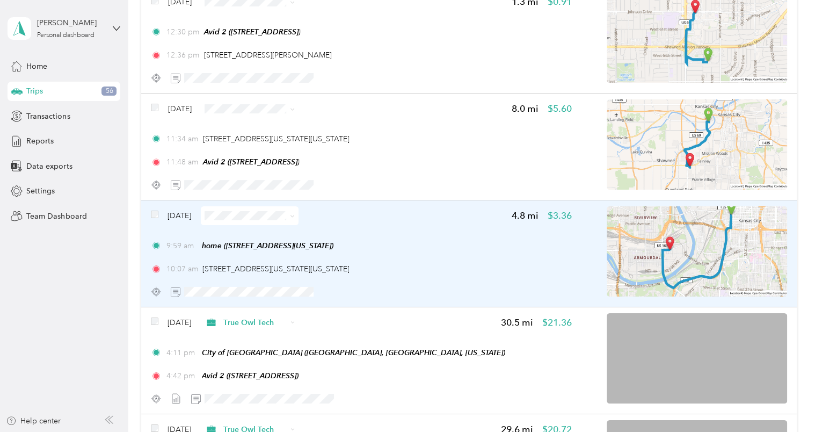
drag, startPoint x: 354, startPoint y: 268, endPoint x: 195, endPoint y: 273, distance: 159.0
click at [195, 273] on div "10:07 am 501 Kansas Ave, Armourdale, Kansas City, KS" at bounding box center [361, 268] width 421 height 11
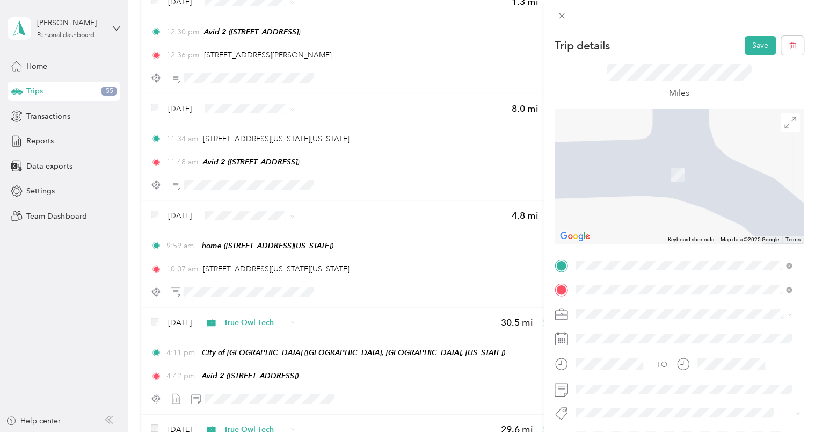
click at [664, 358] on span "6329 Glenwood St, 66202, Overland Park, KS, United States" at bounding box center [630, 353] width 68 height 9
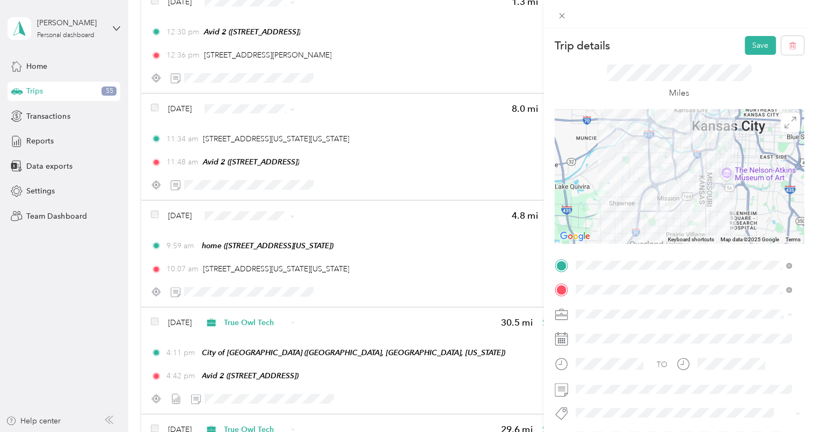
click at [637, 204] on li "True Owl Tech" at bounding box center [684, 201] width 224 height 19
click at [751, 41] on button "Save" at bounding box center [760, 45] width 31 height 19
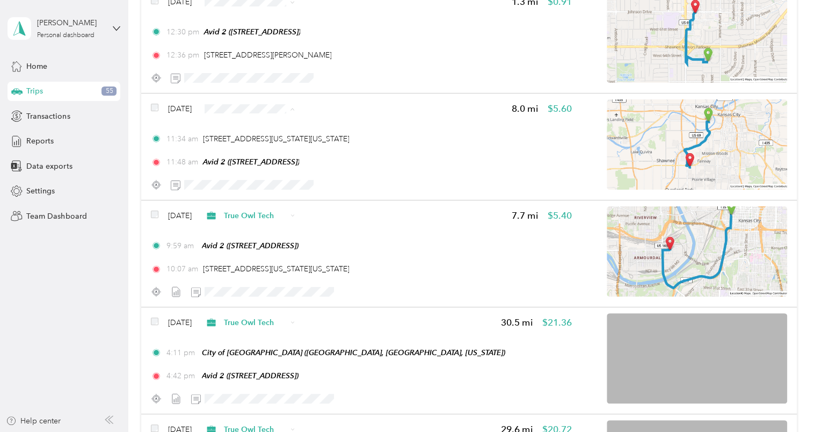
click at [273, 163] on span "True Owl Tech" at bounding box center [282, 165] width 64 height 11
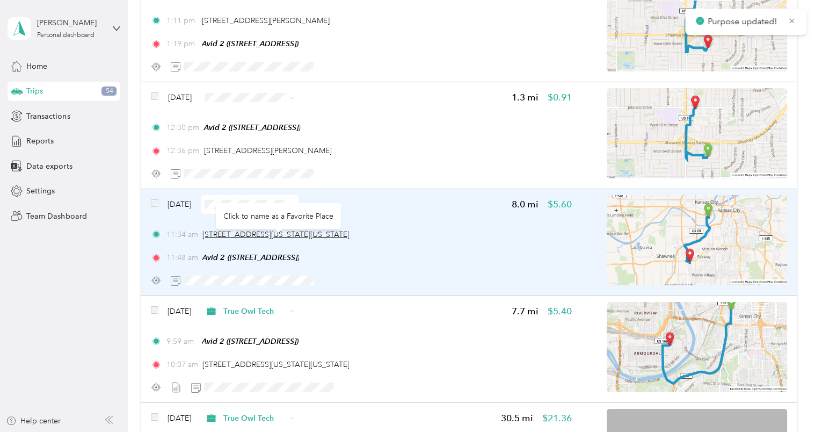
scroll to position [5614, 0]
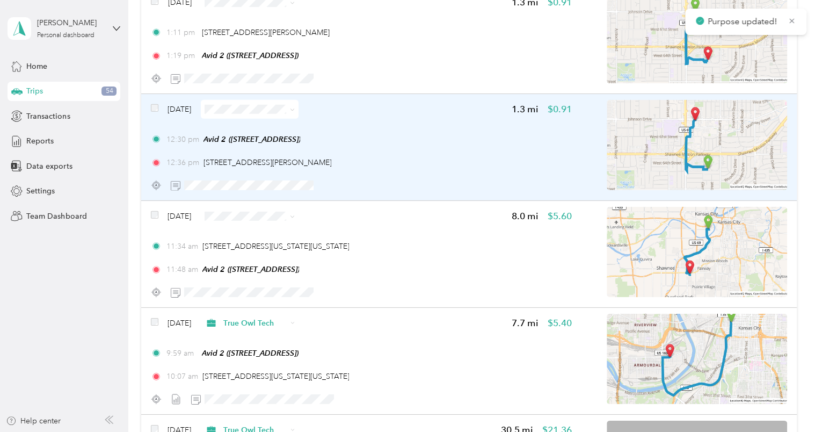
click at [427, 134] on div "12:30 pm Avid 2 (6329 Glenwood St, Overland Park, KS)" at bounding box center [361, 139] width 421 height 11
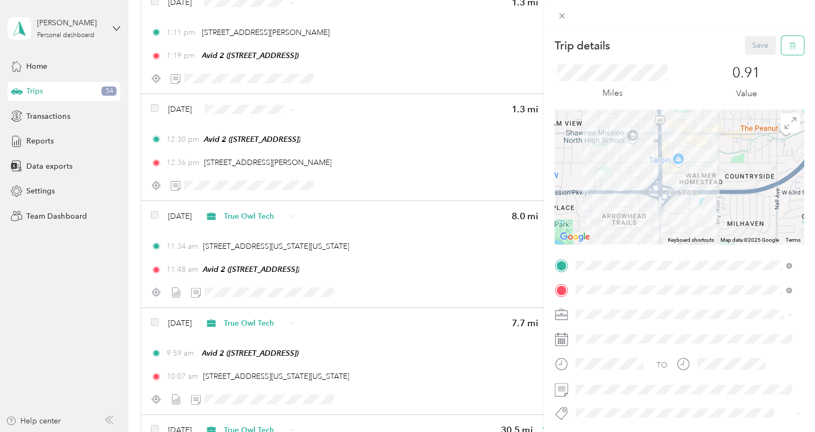
click at [781, 49] on button "button" at bounding box center [792, 45] width 23 height 19
click at [748, 61] on button "Yes" at bounding box center [752, 58] width 21 height 17
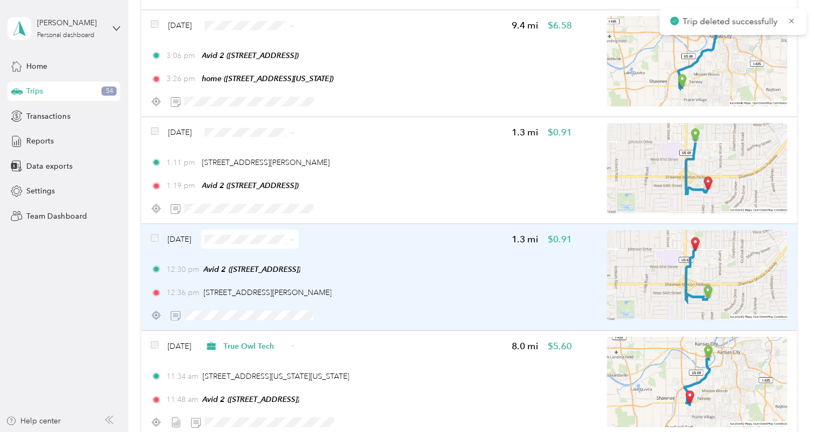
scroll to position [5453, 0]
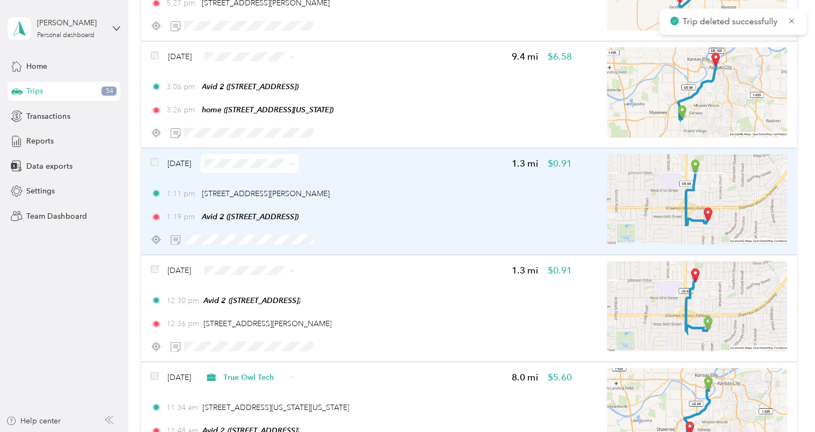
click at [423, 201] on div "1:11 pm 6821 Johnson Dr, Mission, KS 1:19 pm Avid 2 (6329 Glenwood St, Overland…" at bounding box center [361, 205] width 421 height 35
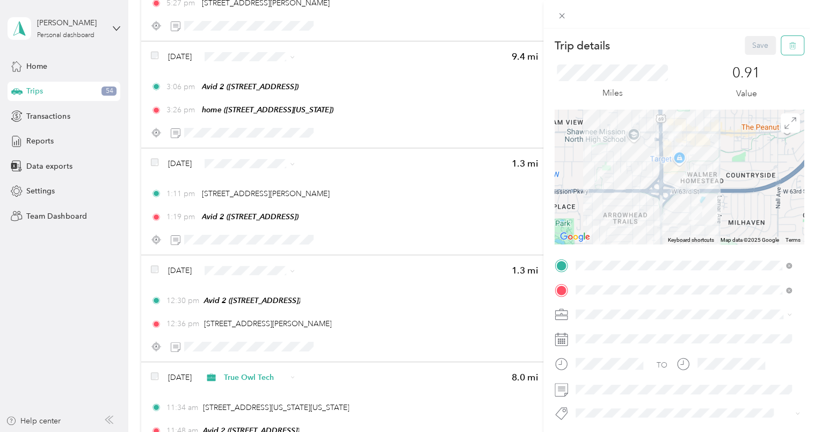
click at [781, 52] on button "button" at bounding box center [792, 45] width 23 height 19
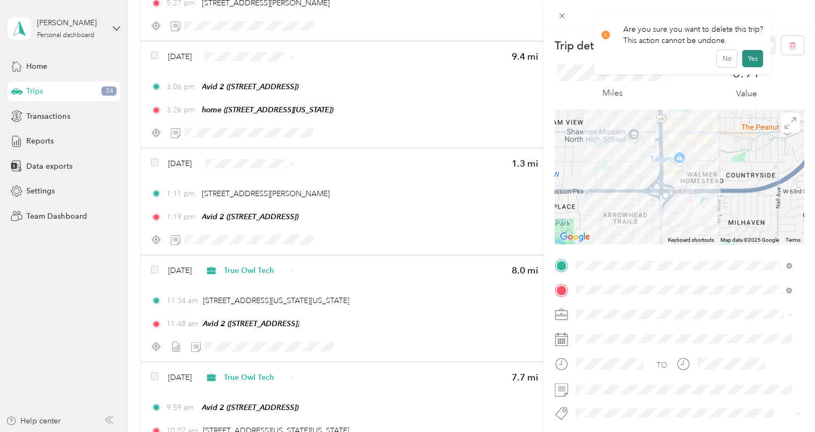
click at [751, 62] on button "Yes" at bounding box center [752, 58] width 21 height 17
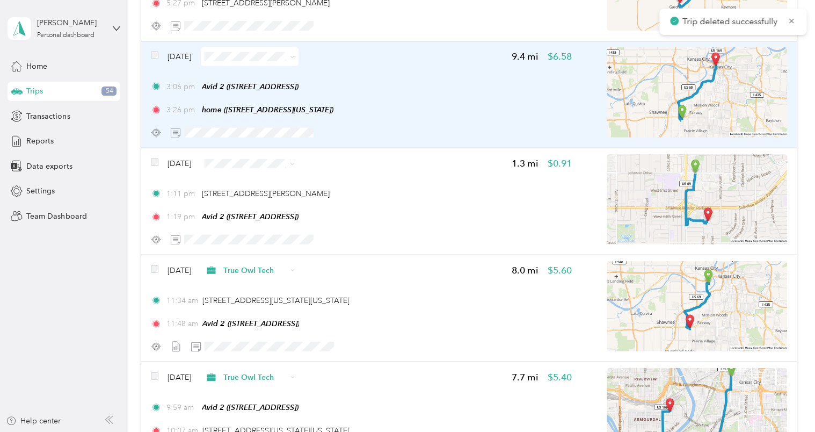
click at [442, 85] on div "3:06 pm Avid 2 (6329 Glenwood St, Overland Park, KS)" at bounding box center [361, 86] width 421 height 11
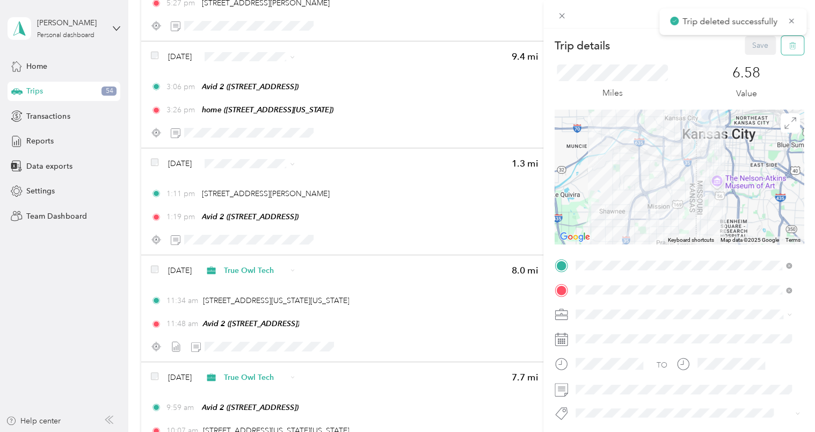
click at [789, 45] on button "button" at bounding box center [792, 45] width 23 height 19
click at [751, 56] on button "Yes" at bounding box center [752, 58] width 21 height 17
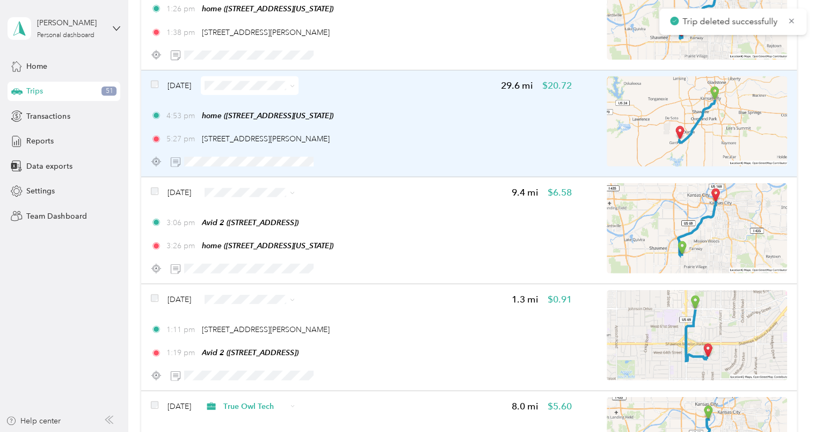
scroll to position [5292, 0]
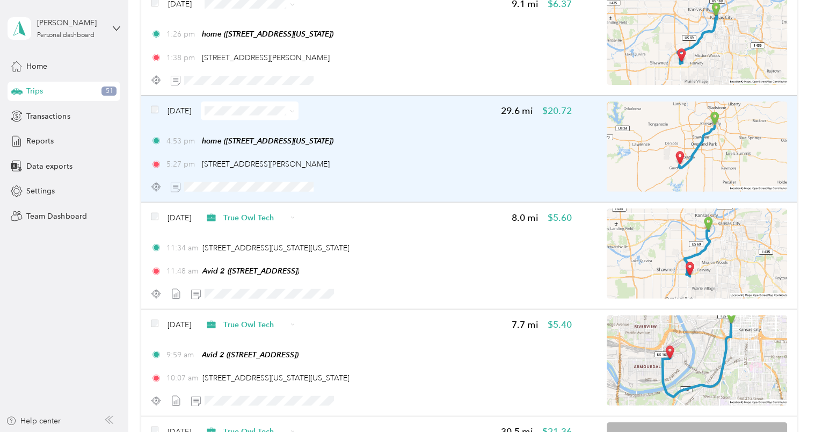
click at [416, 156] on div "4:53 pm home (415 W Tenth St, Kansas City, MO) 5:27 pm 280 Gardner Dr, New Cent…" at bounding box center [361, 152] width 421 height 35
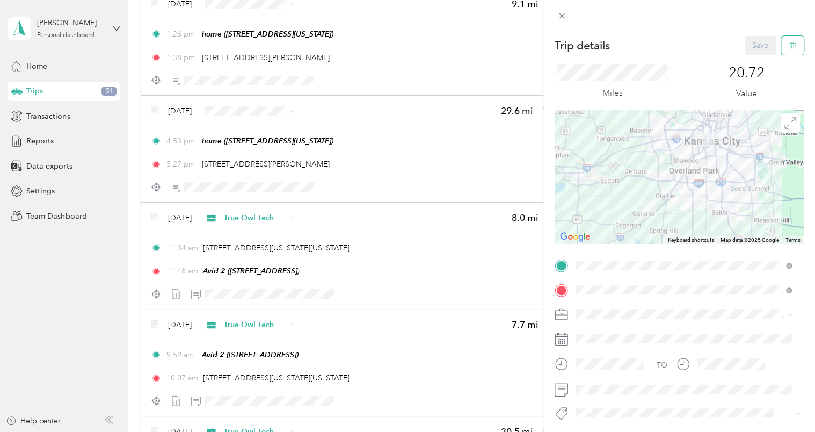
click at [781, 45] on button "button" at bounding box center [792, 45] width 23 height 19
click at [749, 61] on button "Yes" at bounding box center [752, 58] width 21 height 17
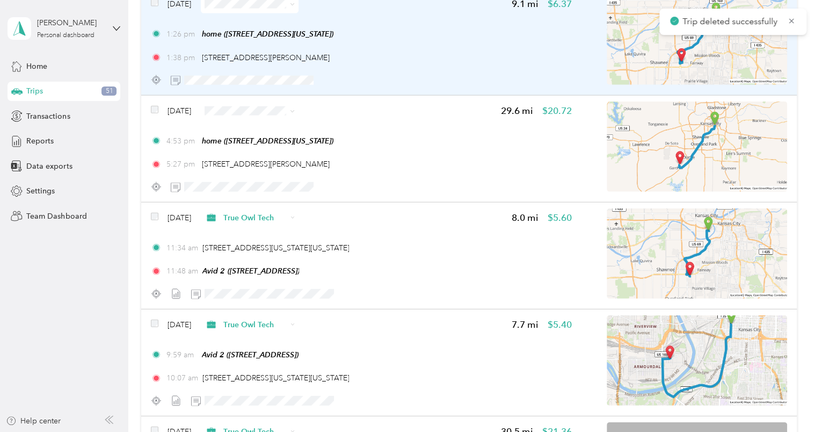
click at [417, 47] on div "1:26 pm home (415 W Tenth St, Kansas City, MO) 1:38 pm 6854 Johnson Dr, Broadmo…" at bounding box center [361, 45] width 421 height 35
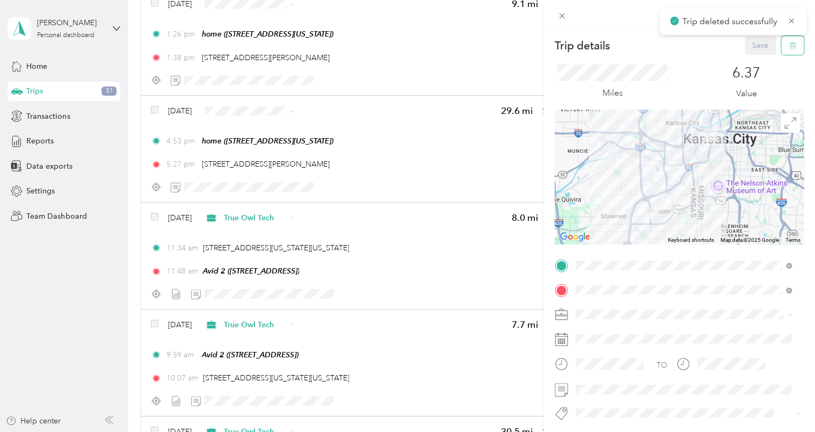
click at [795, 48] on button "button" at bounding box center [792, 45] width 23 height 19
click at [748, 56] on button "Yes" at bounding box center [752, 58] width 21 height 17
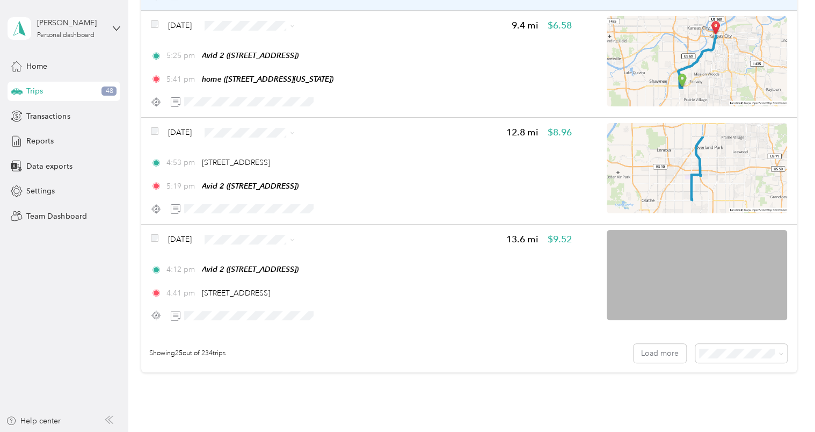
scroll to position [2580, 0]
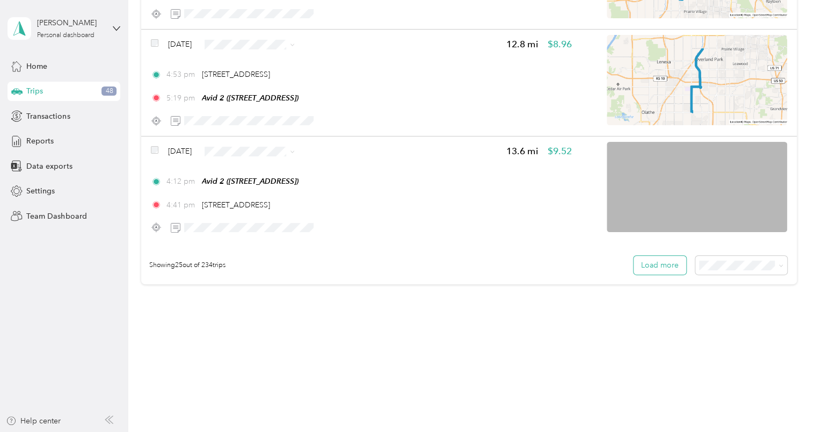
click at [642, 264] on button "Load more" at bounding box center [660, 265] width 53 height 19
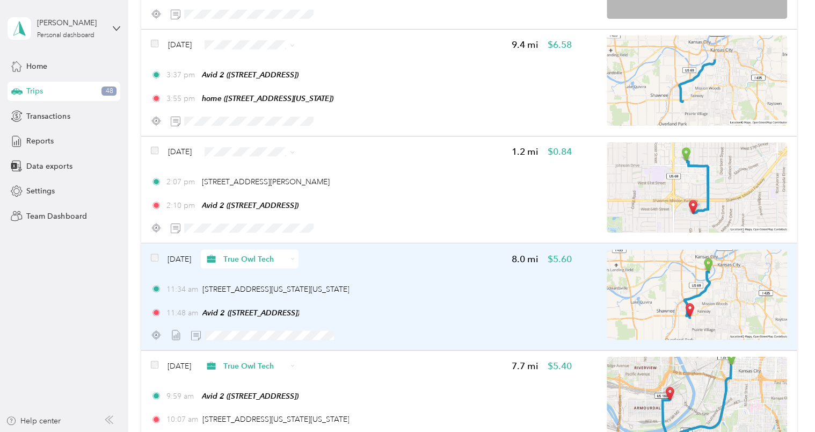
scroll to position [4983, 0]
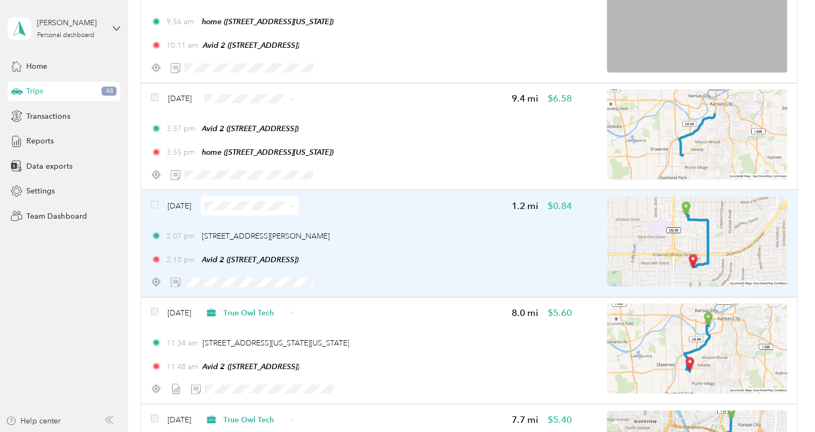
click at [459, 241] on div "2:07 pm 6850 Johnson Dr, Broadmoor Square, Mission, KS 2:10 pm Avid 2 (6329 Gle…" at bounding box center [361, 247] width 421 height 35
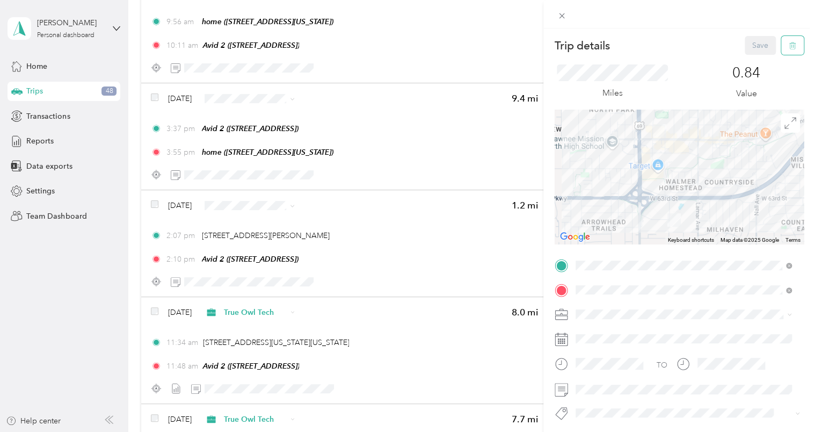
click at [789, 46] on icon "button" at bounding box center [793, 46] width 8 height 8
click at [752, 59] on button "Yes" at bounding box center [752, 58] width 21 height 17
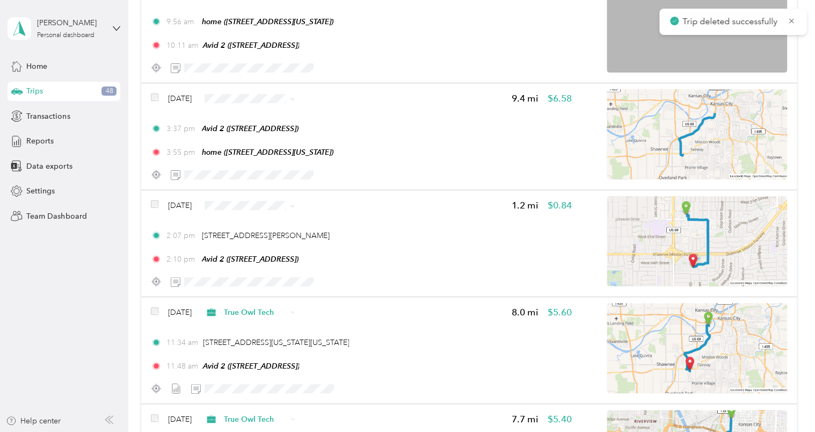
click at [404, 143] on div "3:37 pm Avid 2 (6329 Glenwood St, Overland Park, KS) 3:55 pm home (415 W Tenth …" at bounding box center [361, 140] width 421 height 35
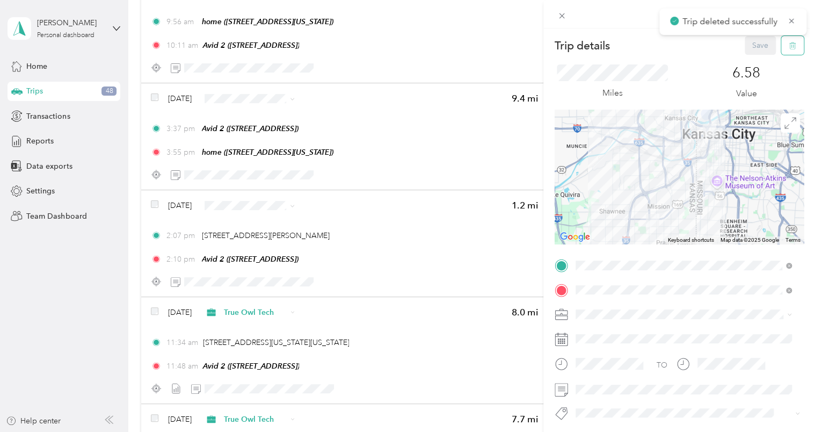
click at [793, 44] on button "button" at bounding box center [792, 45] width 23 height 19
click at [750, 57] on button "Yes" at bounding box center [752, 58] width 21 height 17
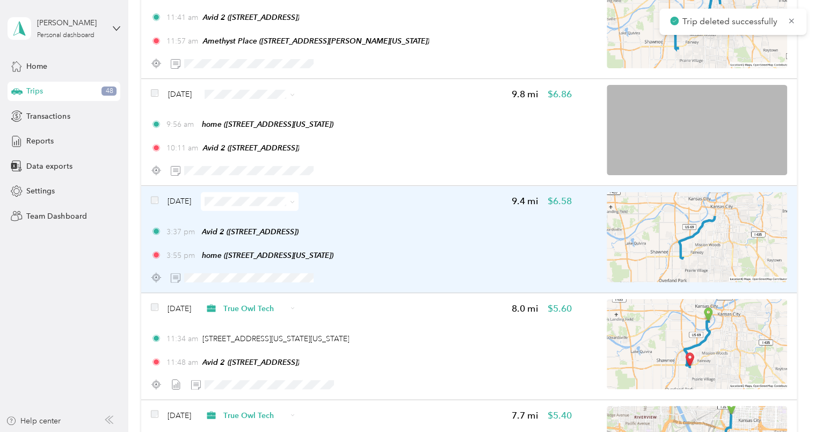
scroll to position [4876, 0]
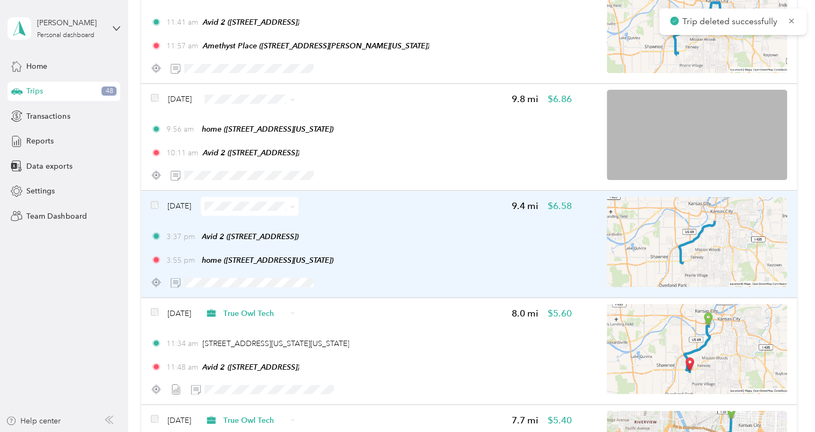
click at [438, 120] on div "Aug 20, 2025 9.8 mi $6.86 9:56 am home (415 W Tenth St, Kansas City, MO) 10:11 …" at bounding box center [361, 137] width 421 height 95
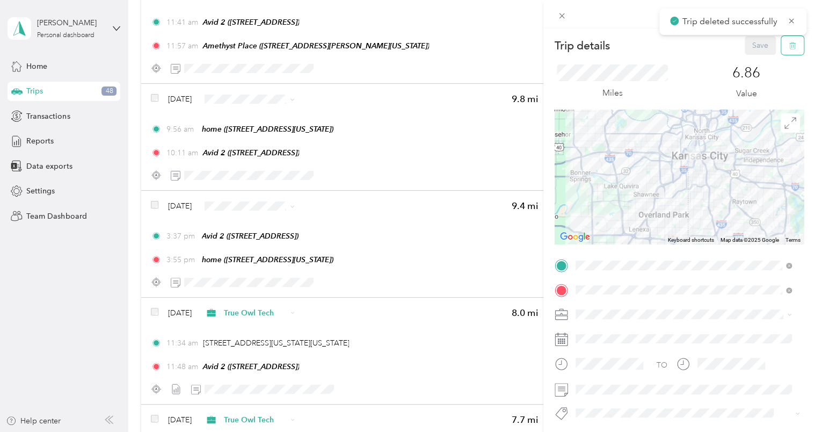
click at [784, 39] on button "button" at bounding box center [792, 45] width 23 height 19
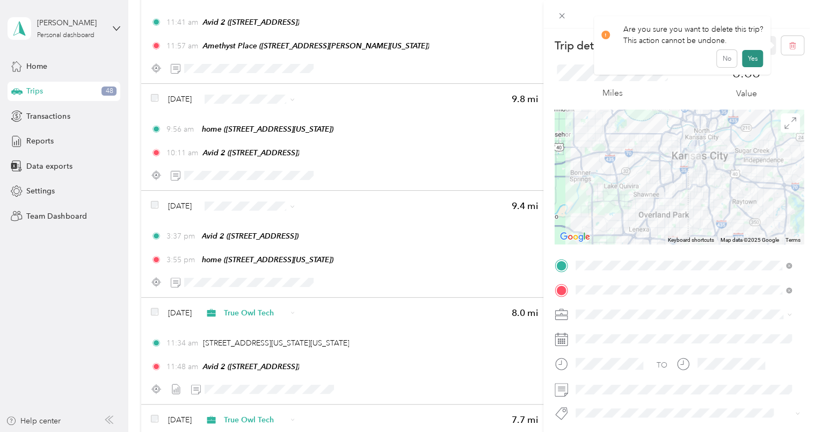
click at [750, 56] on button "Yes" at bounding box center [752, 58] width 21 height 17
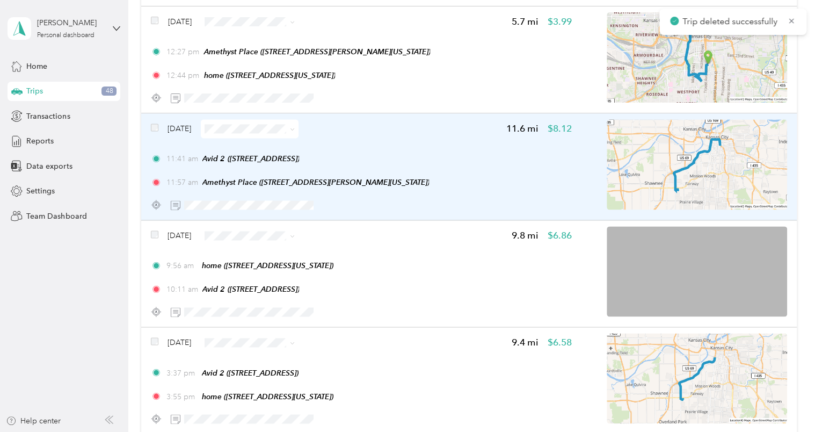
scroll to position [4715, 0]
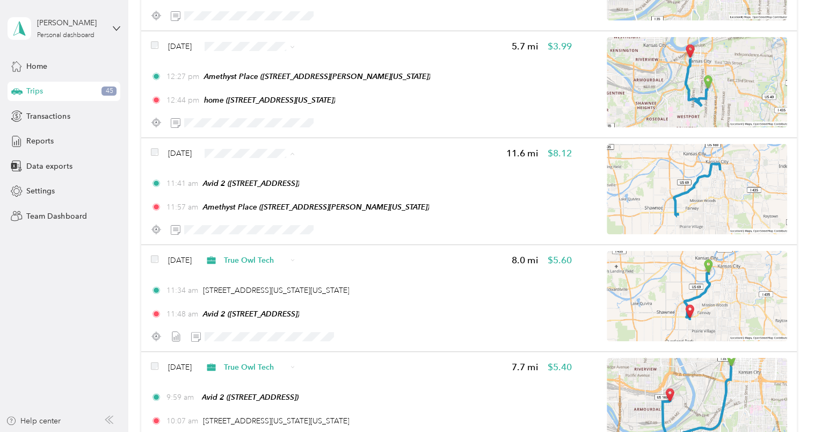
click at [284, 210] on span "True Owl Tech" at bounding box center [282, 210] width 64 height 11
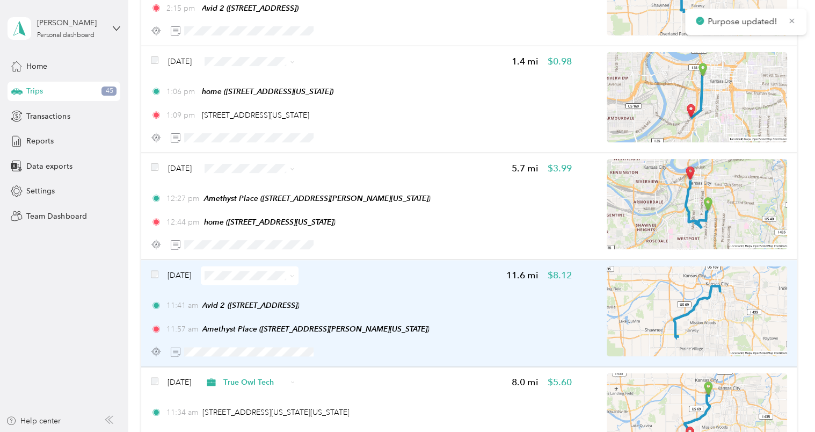
scroll to position [4554, 0]
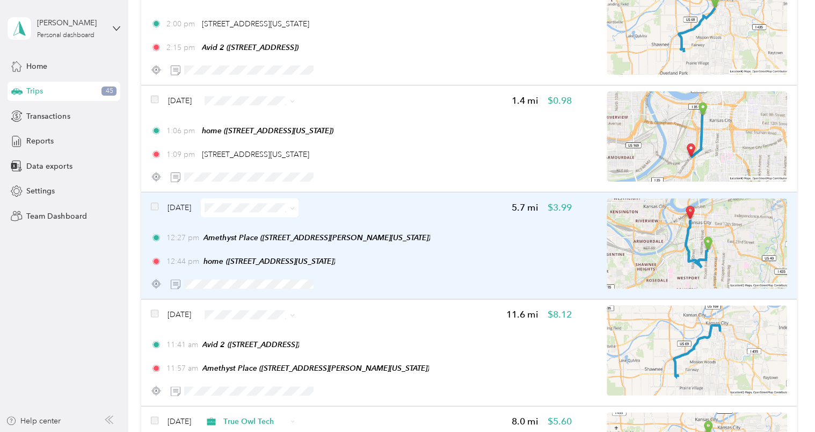
click at [431, 243] on div "12:27 pm Amethyst Place (2719 Troost Ave, Kansas City, MO) 12:44 pm home (415 W…" at bounding box center [361, 249] width 421 height 35
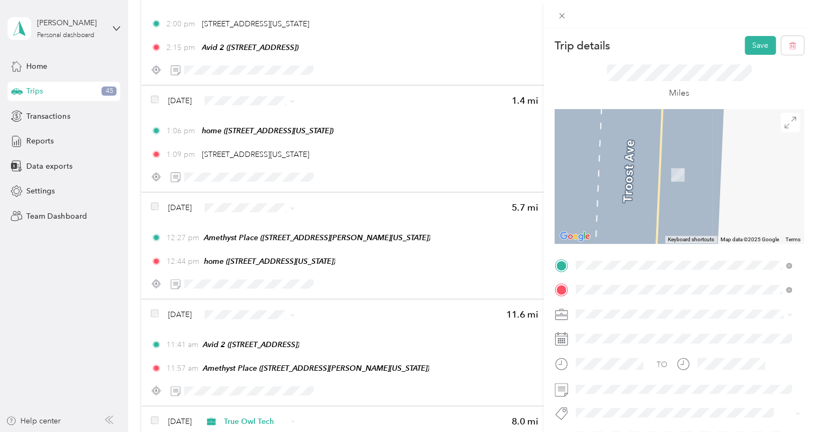
click at [664, 248] on div "Avid 2 [STREET_ADDRESS]" at bounding box center [630, 237] width 68 height 23
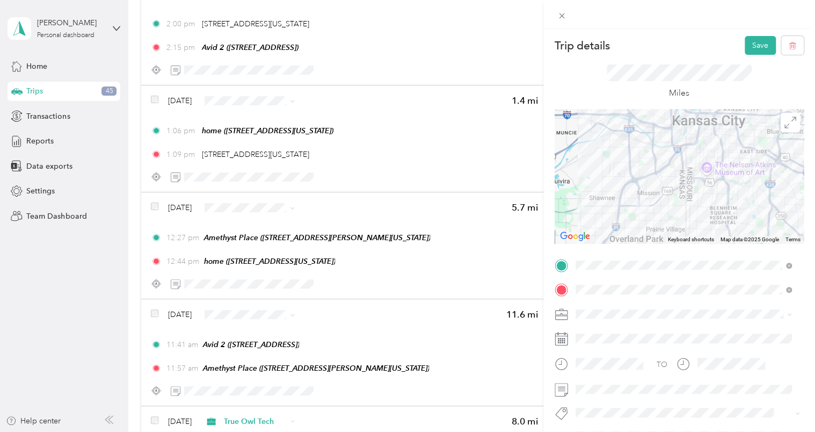
click at [653, 204] on li "True Owl Tech" at bounding box center [684, 197] width 224 height 19
click at [746, 48] on button "Save" at bounding box center [760, 45] width 31 height 19
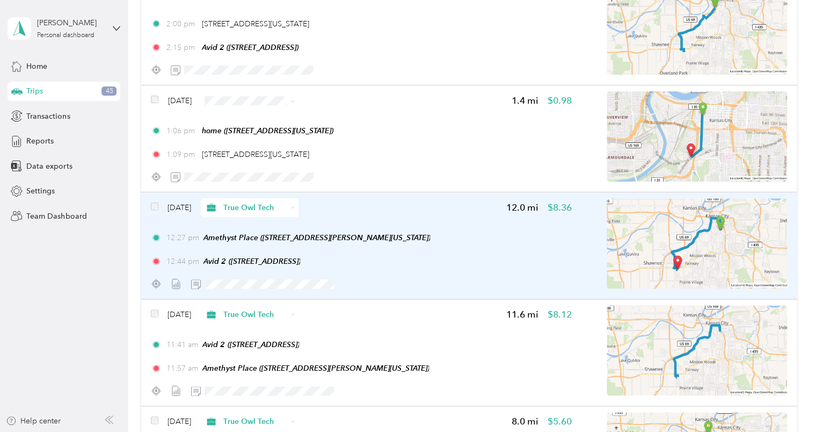
scroll to position [4446, 0]
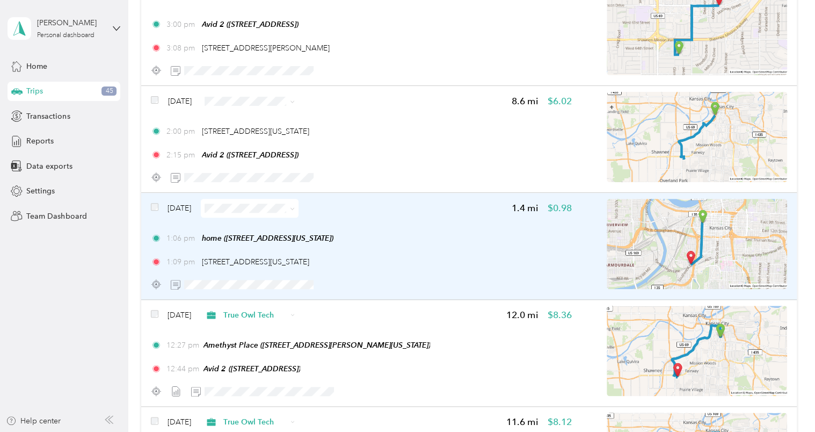
click at [449, 242] on div "1:06 pm home (415 W Tenth St, Kansas City, MO)" at bounding box center [361, 238] width 421 height 11
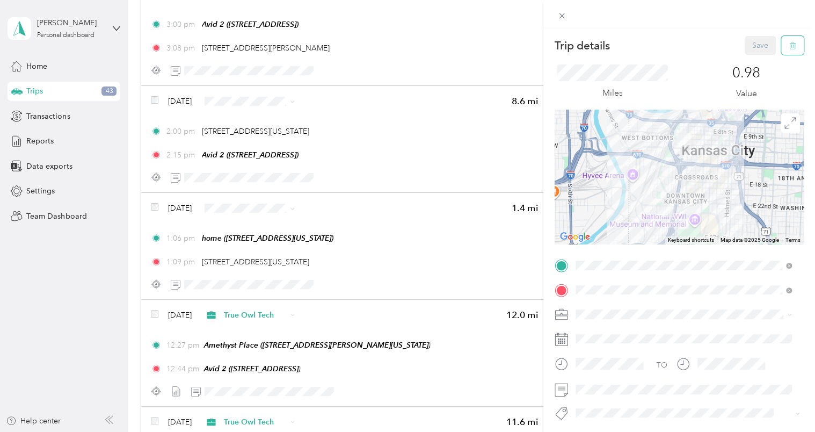
click at [781, 50] on button "button" at bounding box center [792, 45] width 23 height 19
click at [756, 56] on button "Yes" at bounding box center [752, 58] width 21 height 17
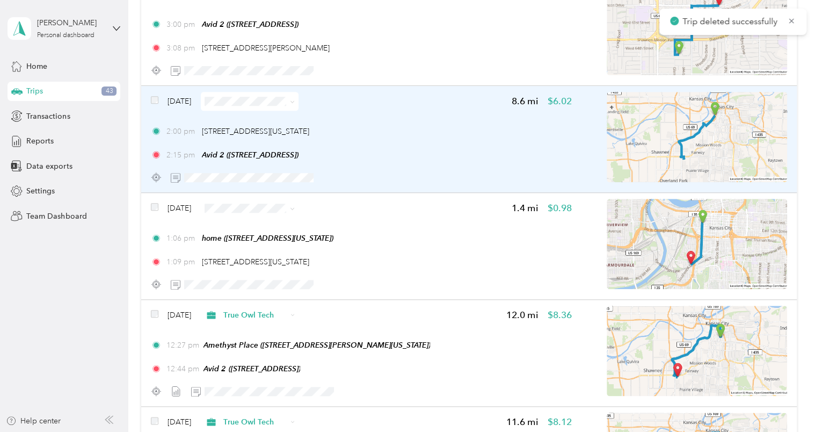
click at [479, 137] on div "2:00 pm 802 Southwest Blvd, Westside South, Kansas City, MO 2:15 pm Avid 2 (632…" at bounding box center [361, 143] width 421 height 35
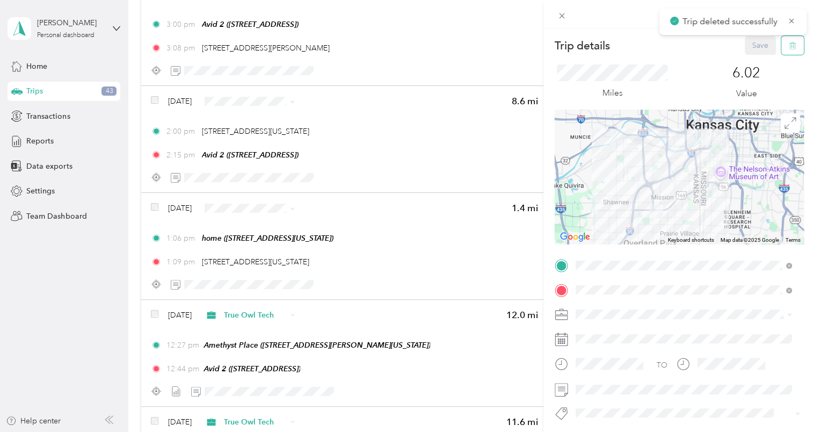
click at [789, 45] on icon "button" at bounding box center [793, 46] width 8 height 8
click at [751, 61] on button "Yes" at bounding box center [752, 58] width 21 height 17
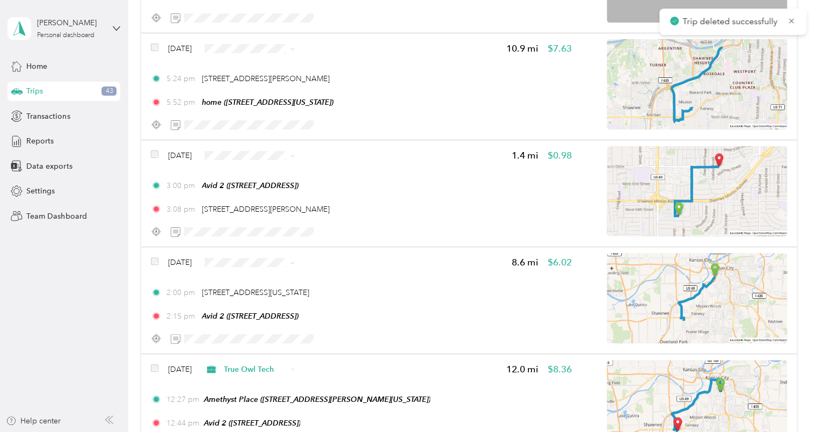
scroll to position [4232, 0]
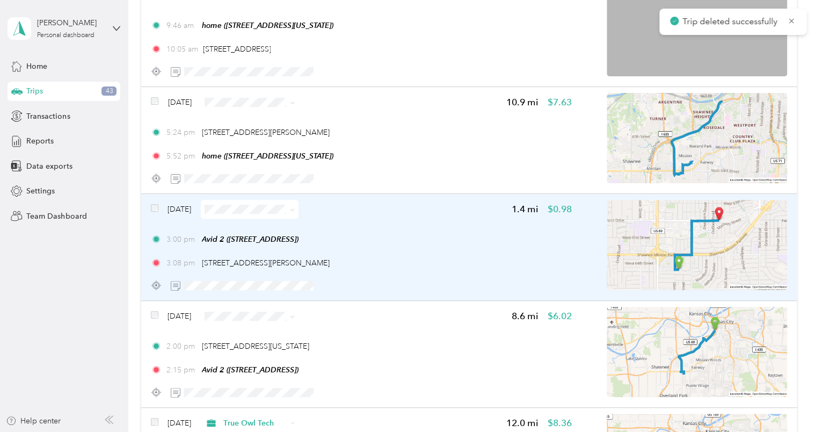
click at [436, 255] on div "3:00 pm Avid 2 (6329 Glenwood St, Overland Park, KS) 3:08 pm 5615 Johnson Dr, M…" at bounding box center [361, 251] width 421 height 35
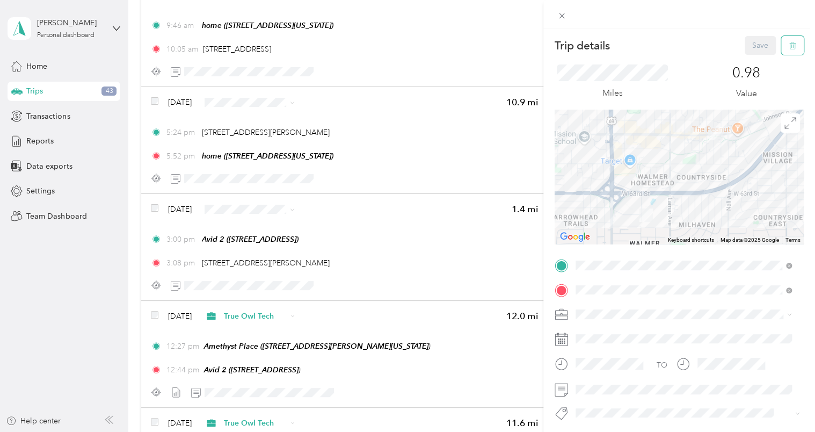
click at [785, 50] on button "button" at bounding box center [792, 45] width 23 height 19
click at [756, 58] on button "Yes" at bounding box center [752, 58] width 21 height 17
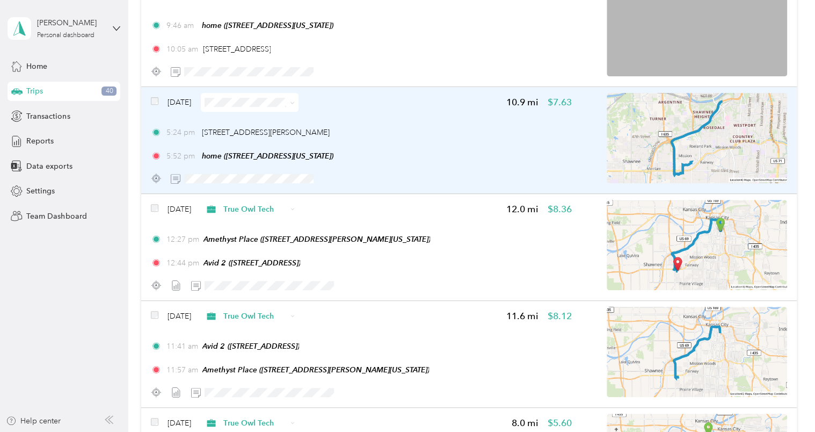
click at [416, 137] on div "5:24 pm 5616 Johnson Dr, Missionhill Acres, Mission, KS" at bounding box center [361, 132] width 421 height 11
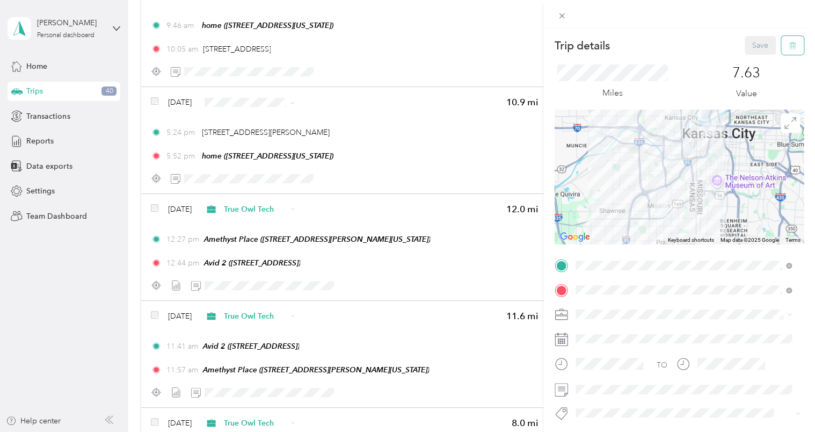
click at [789, 46] on icon "button" at bounding box center [793, 46] width 8 height 8
click at [749, 57] on button "Yes" at bounding box center [752, 58] width 21 height 17
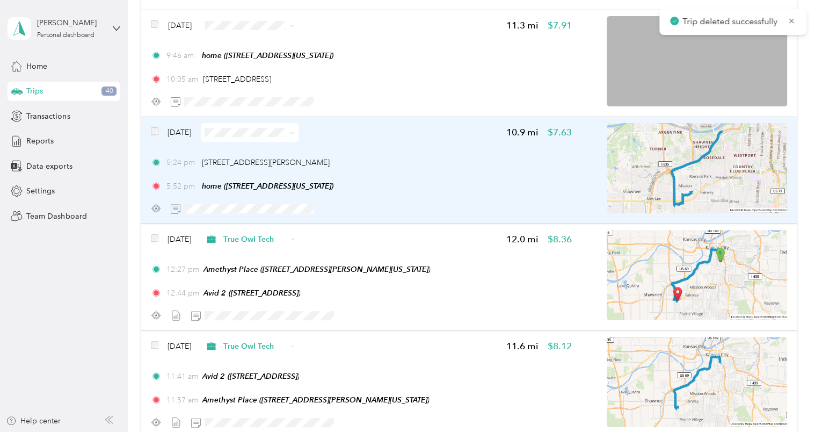
scroll to position [4124, 0]
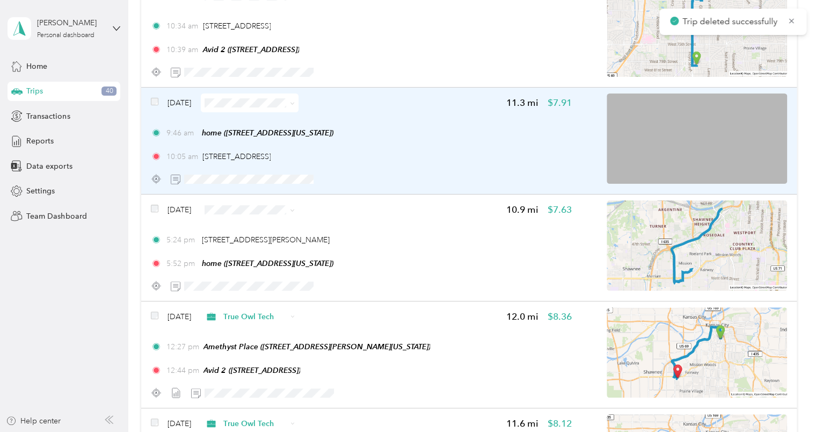
click at [444, 142] on div "9:46 am home (415 W Tenth St, Kansas City, MO) 10:05 am 6900 W 80th St, East Ov…" at bounding box center [361, 144] width 421 height 35
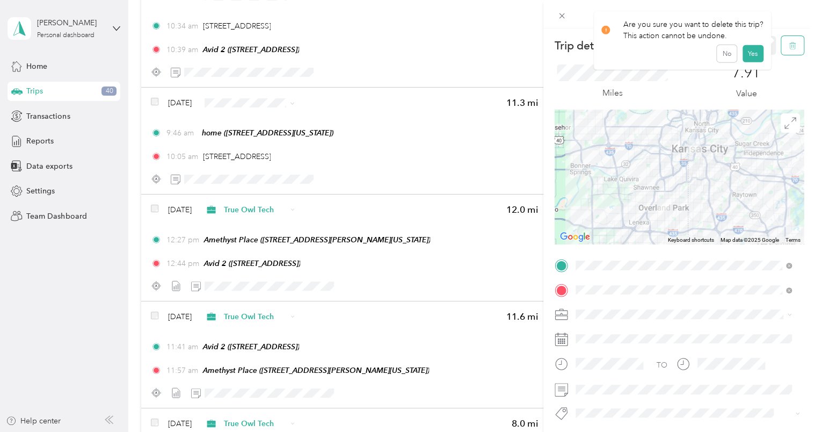
click at [789, 44] on icon "button" at bounding box center [793, 46] width 8 height 8
click at [756, 61] on button "Yes" at bounding box center [752, 58] width 21 height 17
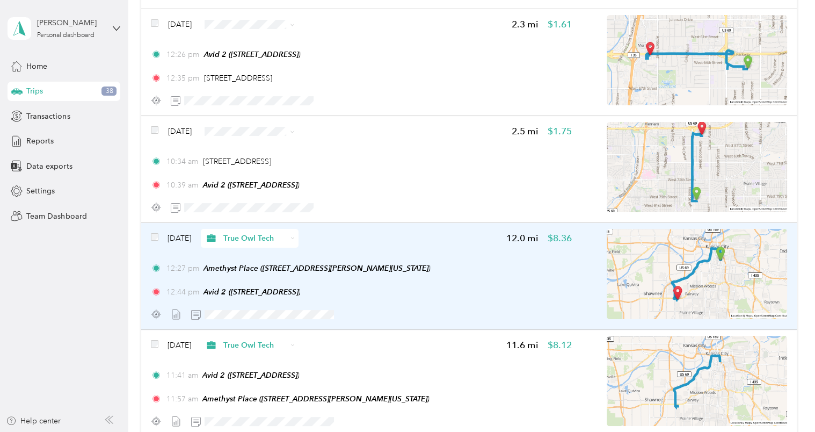
scroll to position [3909, 0]
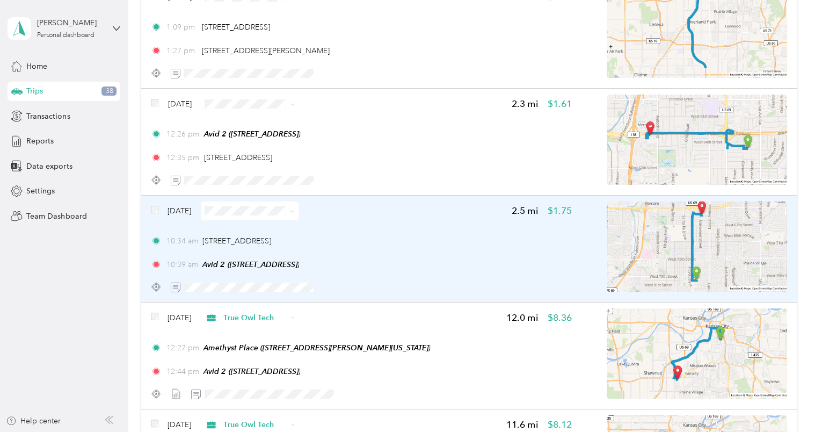
click at [441, 253] on div "10:34 am 6915 W 79th St, East Overland Park, Overland Park, KS 10:39 am Avid 2 …" at bounding box center [361, 252] width 421 height 35
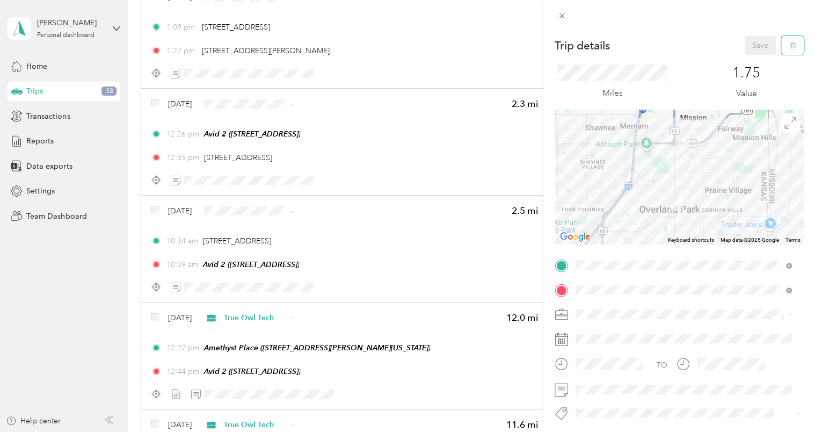
click at [789, 48] on icon "button" at bounding box center [793, 46] width 8 height 8
click at [750, 54] on button "Yes" at bounding box center [752, 58] width 21 height 17
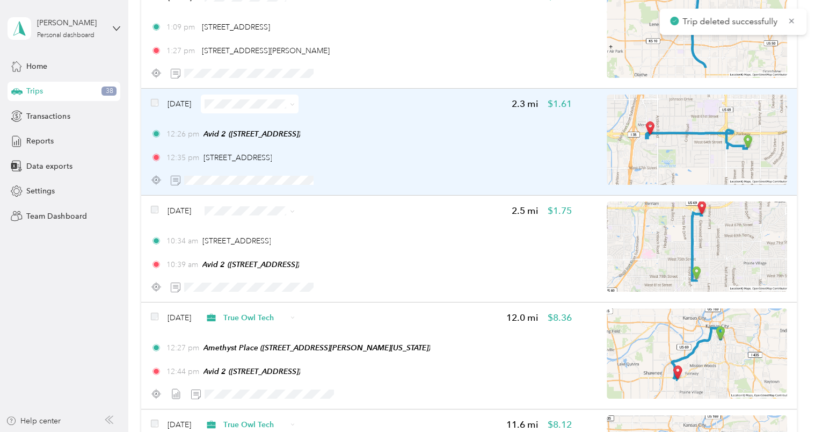
click at [440, 152] on div "12:35 pm 8805 Shawnee Mission Pkwy, Merriam, KS" at bounding box center [361, 157] width 421 height 11
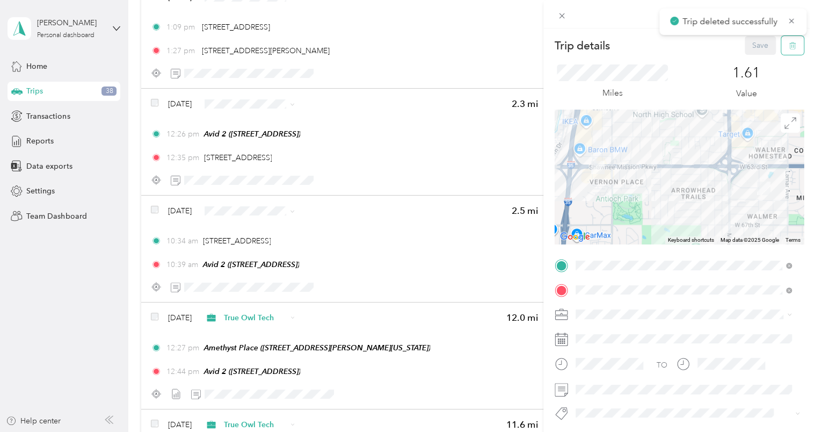
click at [789, 43] on icon "button" at bounding box center [793, 46] width 8 height 8
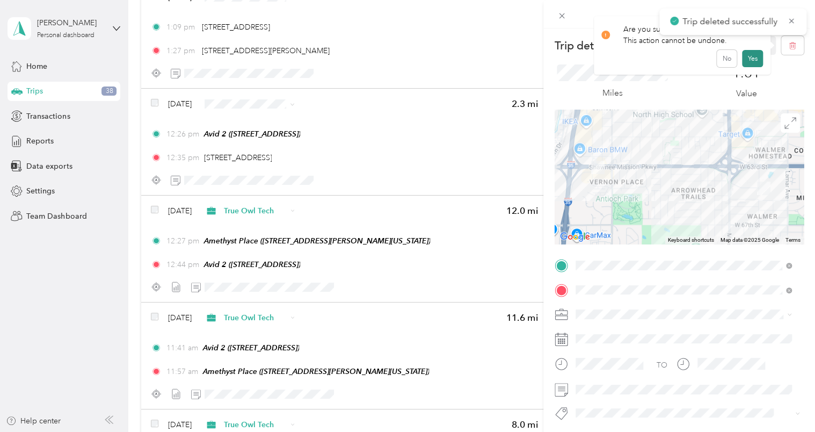
click at [753, 60] on button "Yes" at bounding box center [752, 58] width 21 height 17
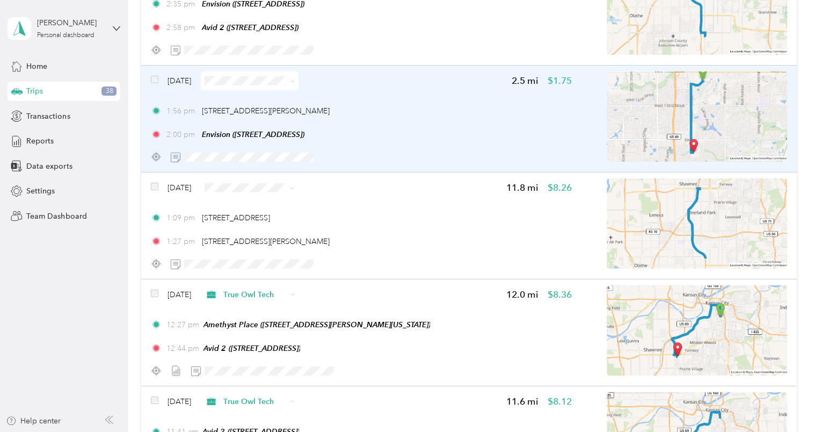
scroll to position [3695, 0]
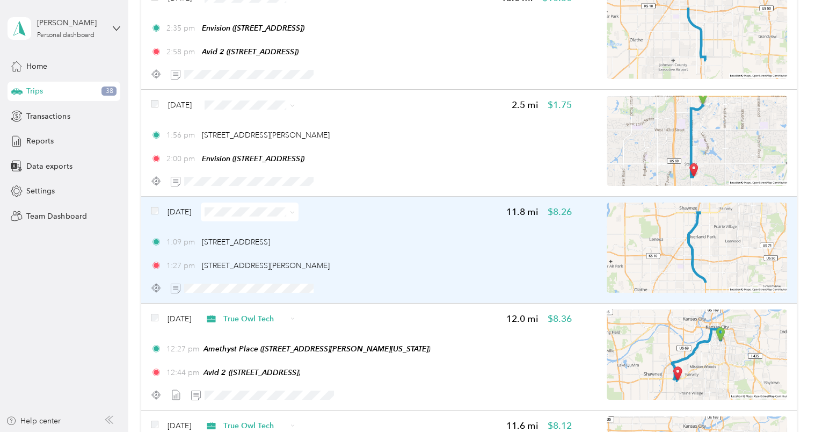
click at [444, 254] on div "1:09 pm 8817 Shawnee Mission Pkwy, Merriam, KS 1:27 pm 6503 W 135th St, Corbin …" at bounding box center [361, 253] width 421 height 35
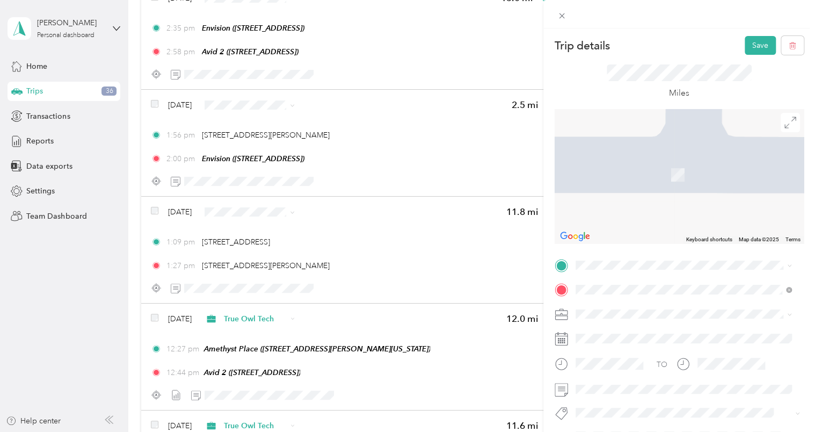
click at [664, 360] on span "6329 Glenwood St, 66202, Overland Park, KS, United States" at bounding box center [630, 362] width 68 height 9
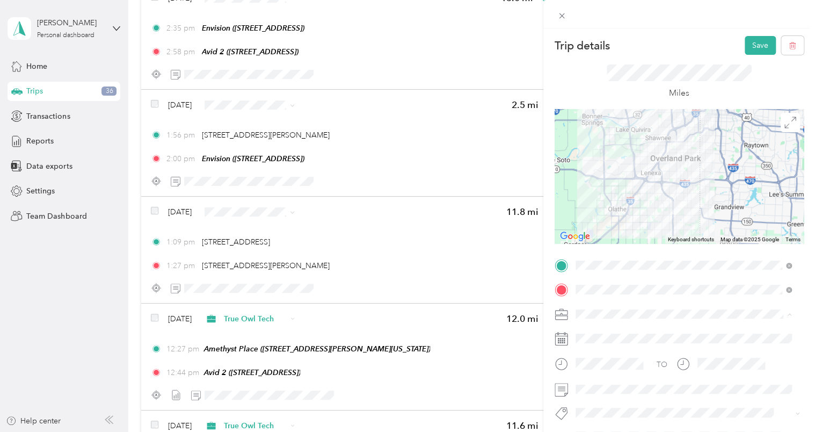
click at [635, 204] on li "True Owl Tech" at bounding box center [684, 201] width 224 height 19
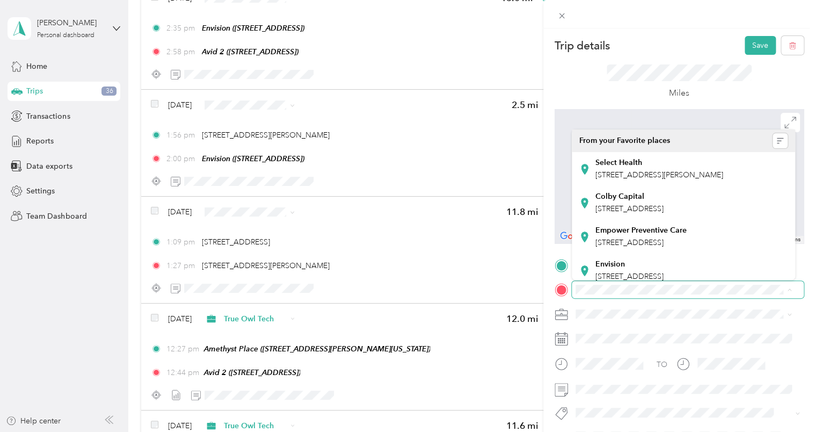
click at [736, 294] on span at bounding box center [688, 289] width 232 height 17
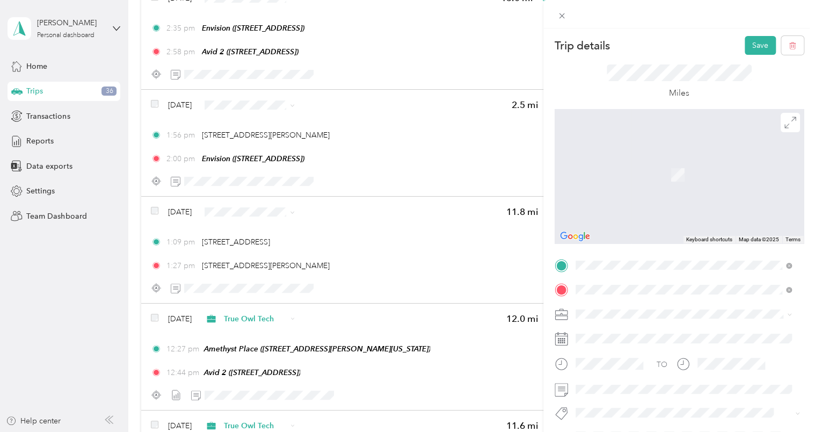
click at [664, 214] on div "Envision 6985 W 153rd St, 66223, Overland Park, KS, United States" at bounding box center [630, 203] width 68 height 23
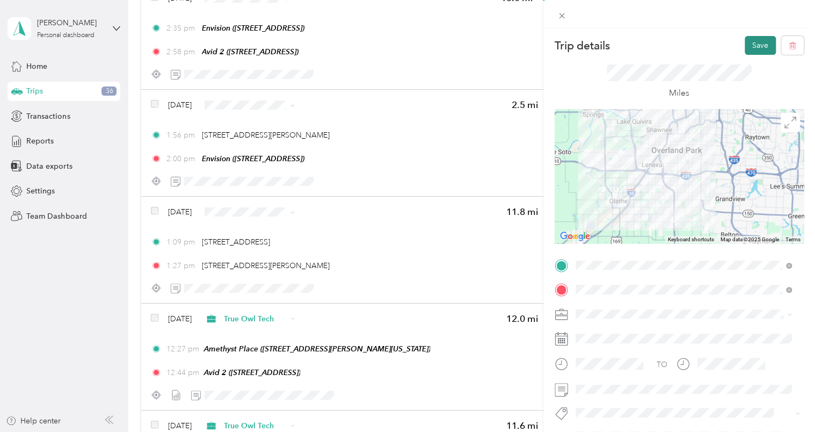
click at [748, 47] on button "Save" at bounding box center [760, 45] width 31 height 19
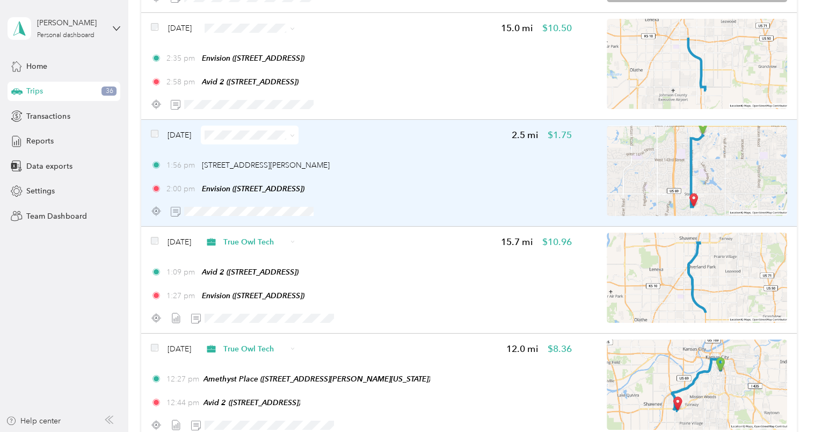
scroll to position [3641, 0]
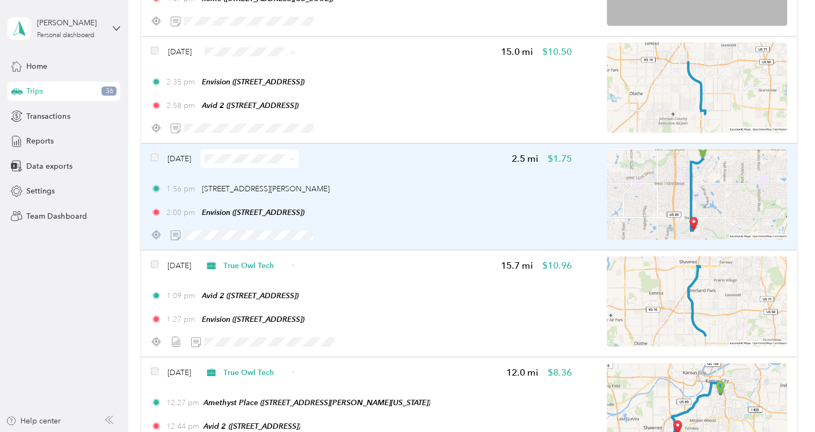
click at [474, 203] on div "1:56 pm 6503 W 135th St, Corbin Park, Overland Park, KS 2:00 pm Envision (6985 …" at bounding box center [361, 200] width 421 height 35
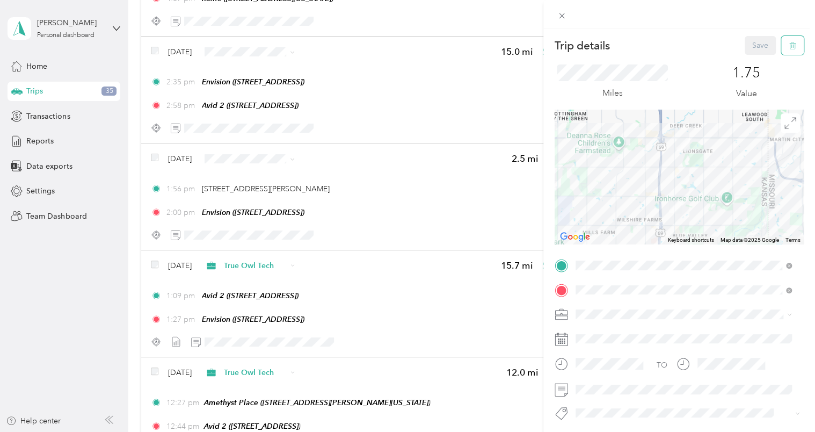
click at [781, 52] on button "button" at bounding box center [792, 45] width 23 height 19
click at [751, 64] on button "Yes" at bounding box center [752, 58] width 21 height 17
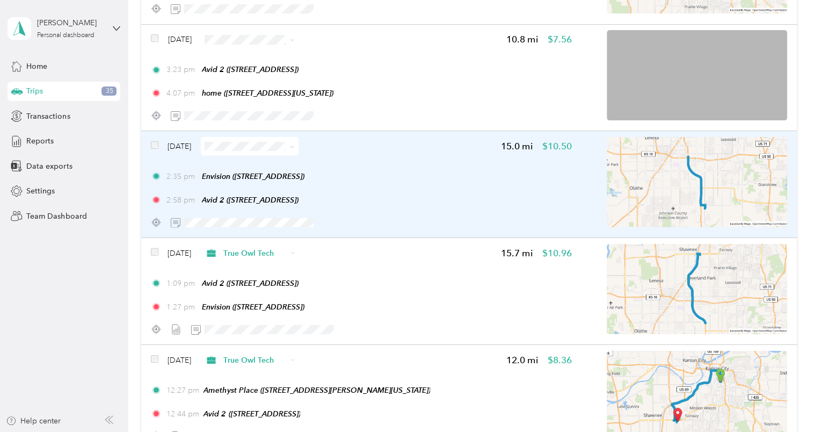
scroll to position [3534, 0]
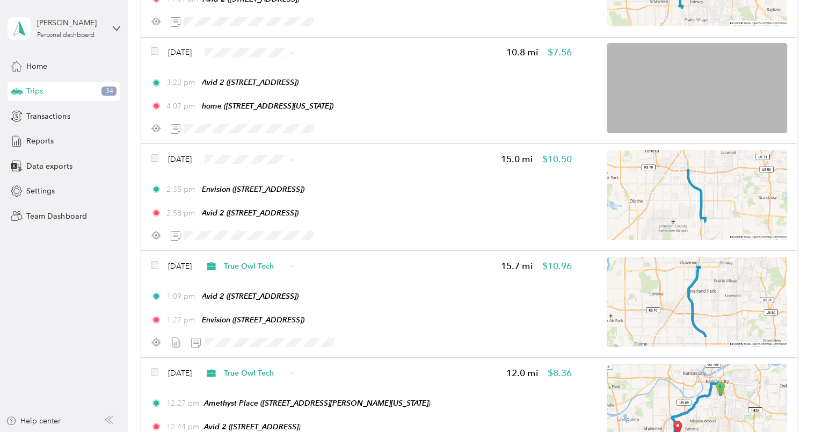
click at [288, 213] on span "True Owl Tech" at bounding box center [282, 213] width 64 height 11
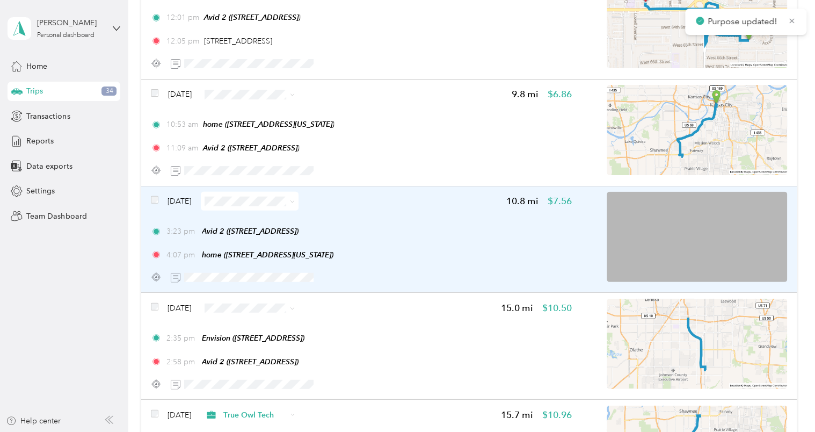
scroll to position [3372, 0]
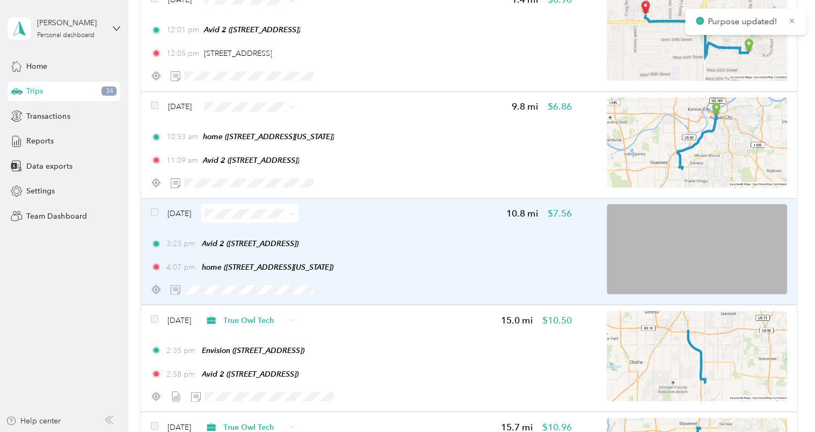
click at [470, 245] on div "3:23 pm Avid 2 (6329 Glenwood St, Overland Park, KS)" at bounding box center [361, 243] width 421 height 11
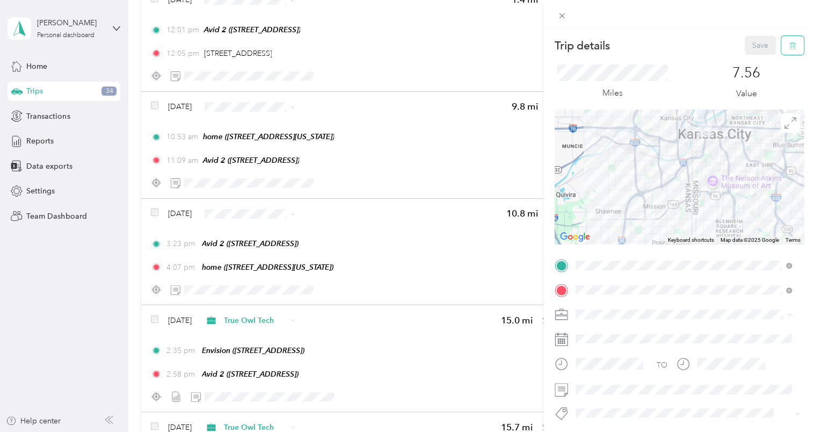
click at [788, 45] on button "button" at bounding box center [792, 45] width 23 height 19
click at [748, 58] on button "Yes" at bounding box center [752, 58] width 21 height 17
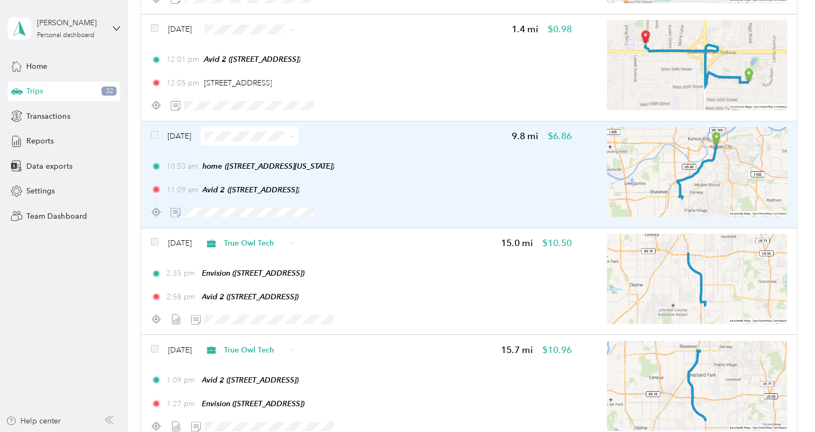
scroll to position [3319, 0]
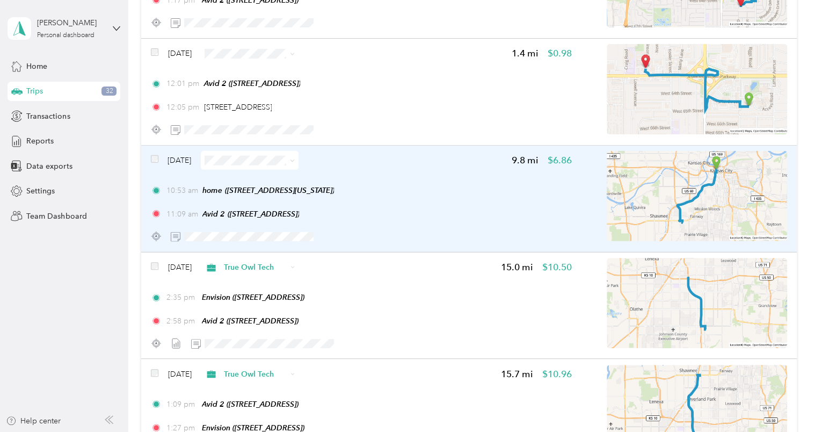
click at [439, 208] on div "11:09 am Avid 2 (6329 Glenwood St, Overland Park, KS)" at bounding box center [361, 213] width 421 height 11
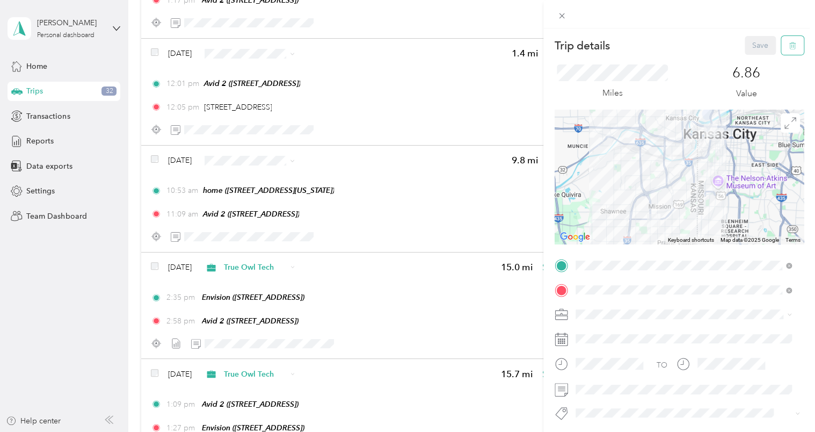
click at [791, 43] on button "button" at bounding box center [792, 45] width 23 height 19
click at [749, 61] on button "Yes" at bounding box center [752, 58] width 21 height 17
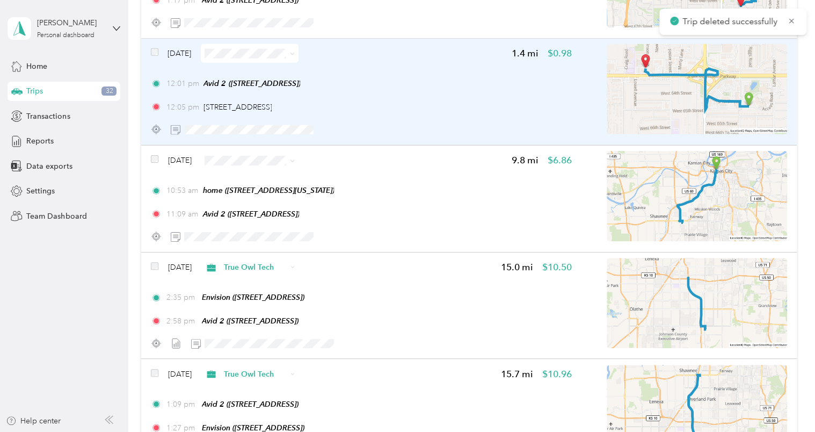
click at [498, 103] on div "12:05 pm 7800 Shawnee Mission Pkwy, Colony Plaza, Overland Park, KS" at bounding box center [361, 106] width 421 height 11
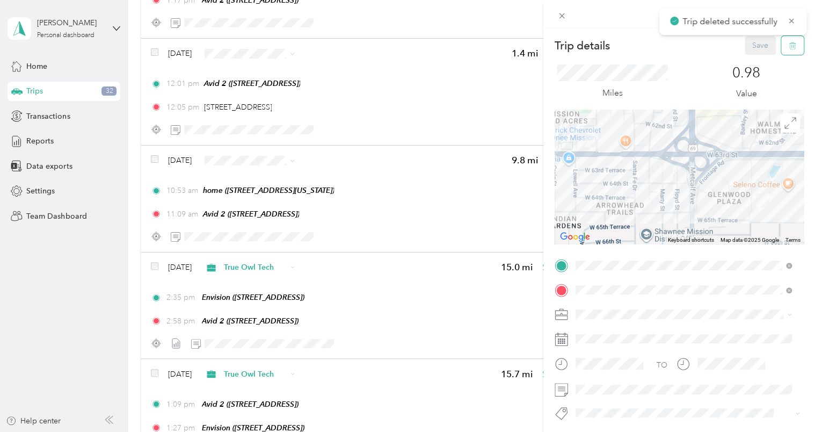
click at [789, 49] on icon "button" at bounding box center [793, 46] width 8 height 8
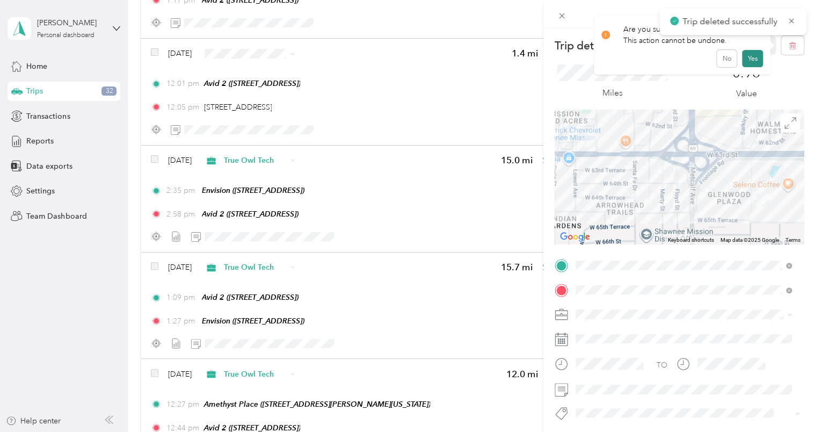
click at [749, 58] on button "Yes" at bounding box center [752, 58] width 21 height 17
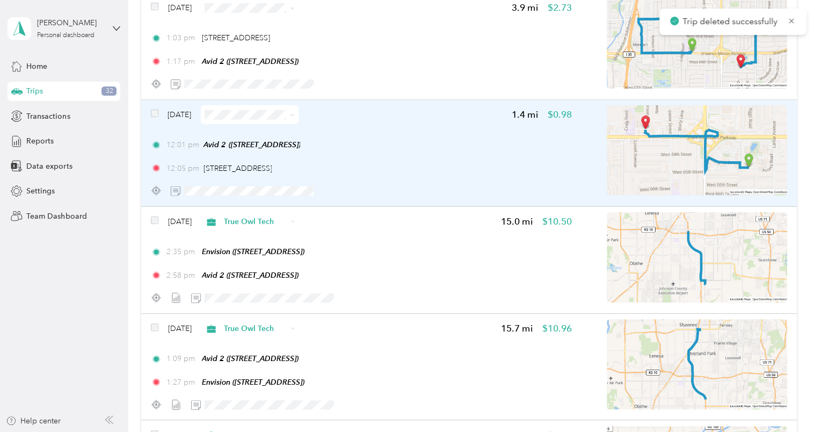
scroll to position [3158, 0]
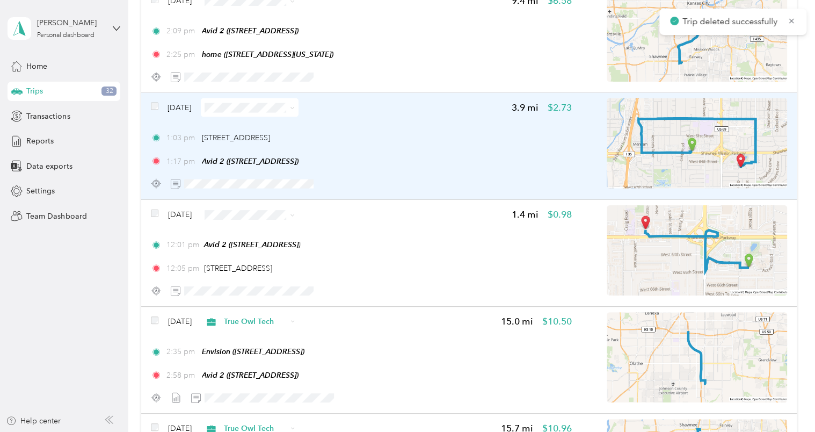
click at [447, 150] on div "1:03 pm 7800 Shawnee Mission Pkwy, Colony Plaza, Overland Park, KS 1:17 pm Avid…" at bounding box center [361, 149] width 421 height 35
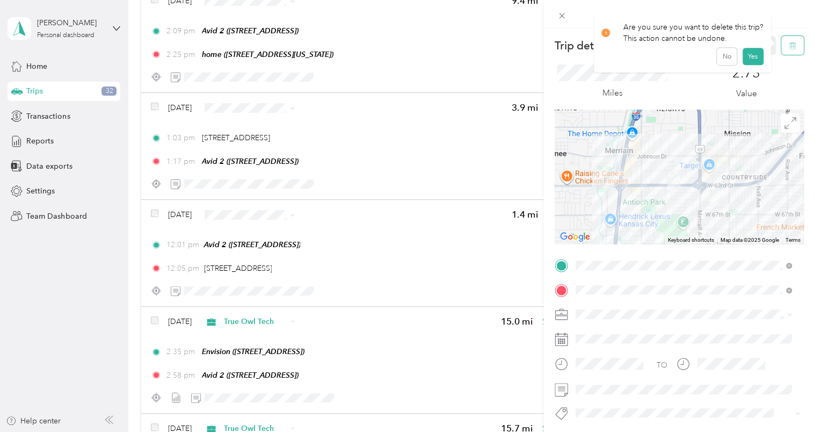
click at [781, 54] on button "button" at bounding box center [792, 45] width 23 height 19
click at [752, 60] on button "Yes" at bounding box center [752, 58] width 21 height 17
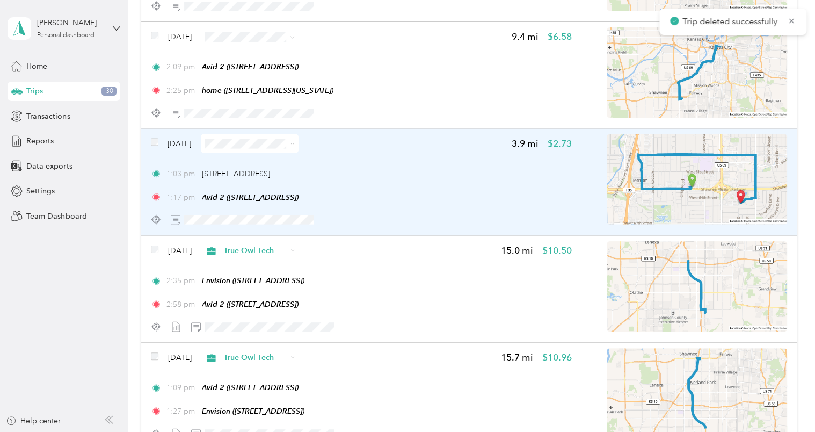
scroll to position [3050, 0]
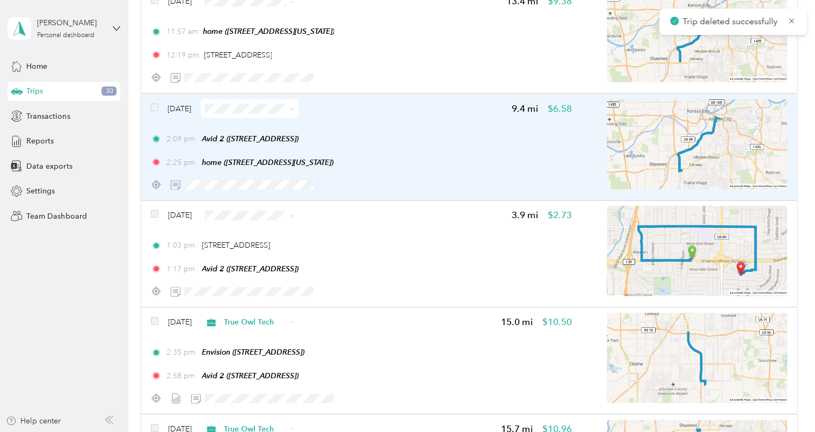
click at [425, 144] on div "2:09 pm Avid 2 (6329 Glenwood St, Overland Park, KS) 2:25 pm home (415 W Tenth …" at bounding box center [361, 150] width 421 height 35
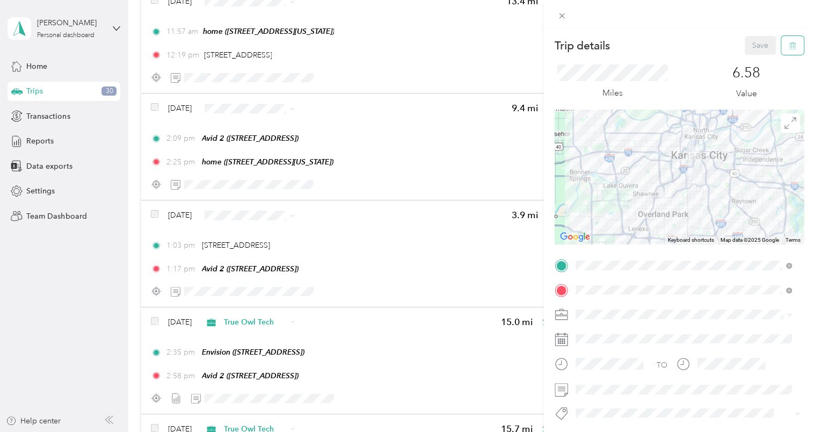
click at [789, 43] on icon "button" at bounding box center [793, 46] width 8 height 8
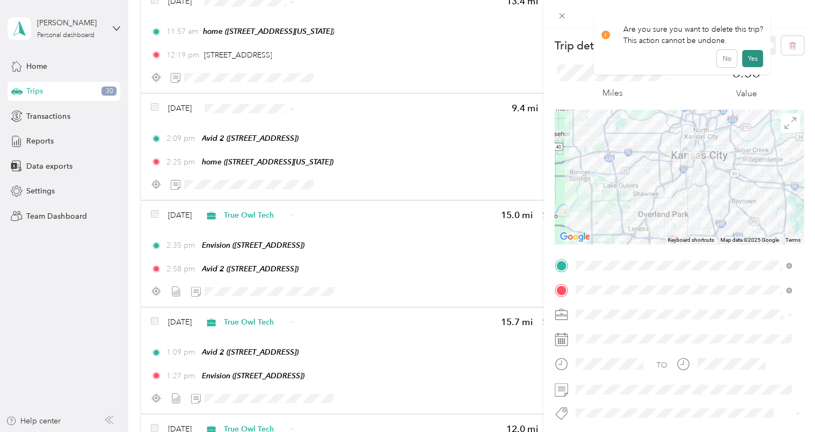
click at [749, 59] on button "Yes" at bounding box center [752, 58] width 21 height 17
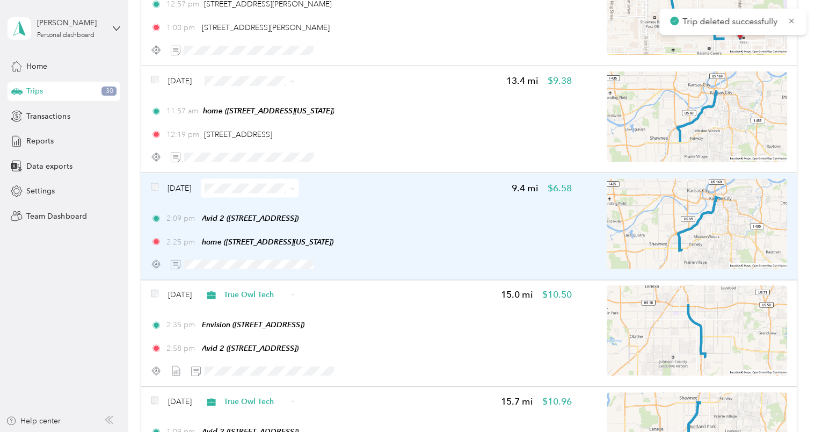
scroll to position [2943, 0]
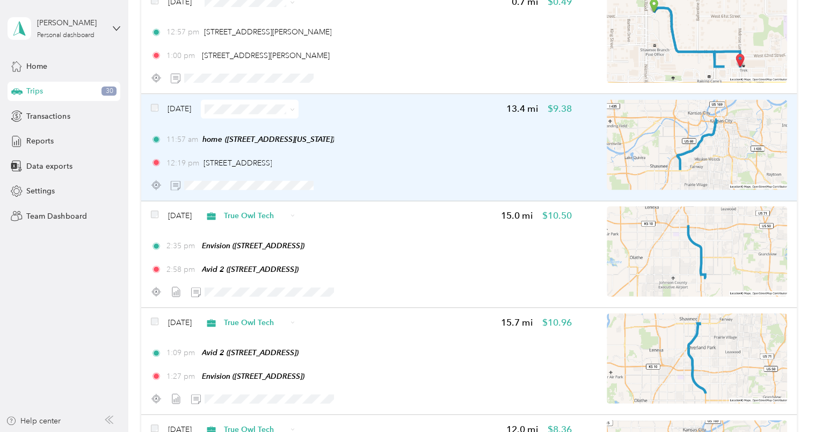
click at [436, 155] on div "11:57 am home (415 W Tenth St, Kansas City, MO) 12:19 pm 11330 Shawnee Mission …" at bounding box center [361, 150] width 421 height 35
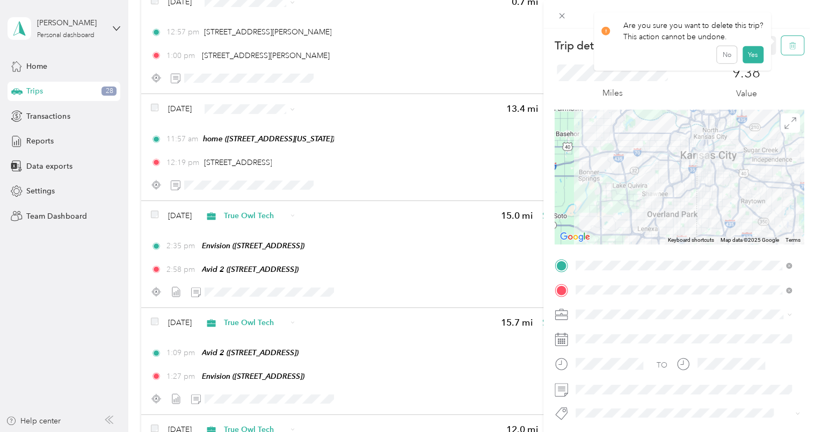
click at [789, 44] on icon "button" at bounding box center [793, 46] width 8 height 8
click at [746, 60] on button "Yes" at bounding box center [752, 58] width 21 height 17
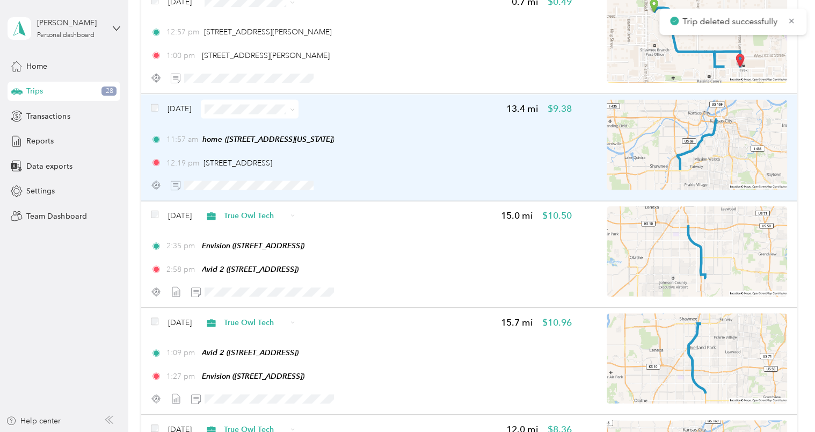
scroll to position [2835, 0]
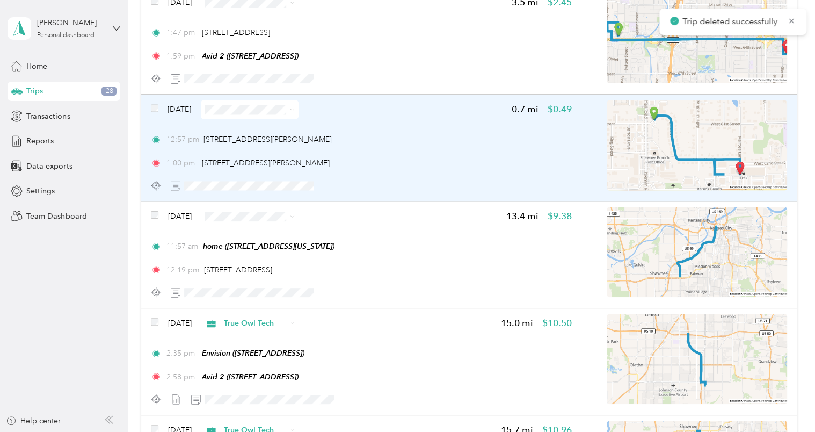
click at [432, 145] on div "12:57 pm 6001 Roger Rd, Shawnee, KS 1:00 pm 6241–6251 Melrose Ln, Shawnee, KS" at bounding box center [361, 151] width 421 height 35
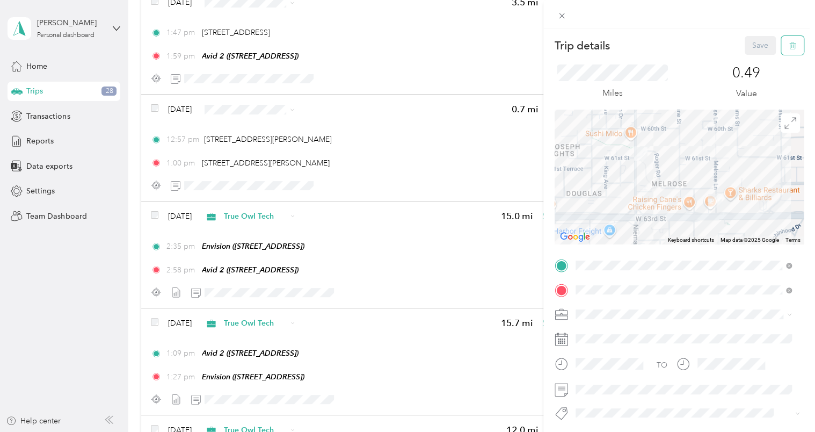
click at [789, 49] on icon "button" at bounding box center [793, 46] width 8 height 8
click at [750, 54] on button "Yes" at bounding box center [752, 58] width 21 height 17
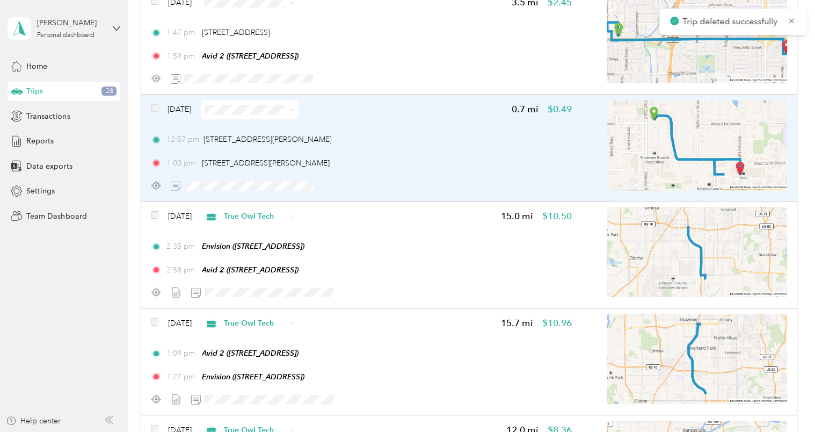
scroll to position [2728, 0]
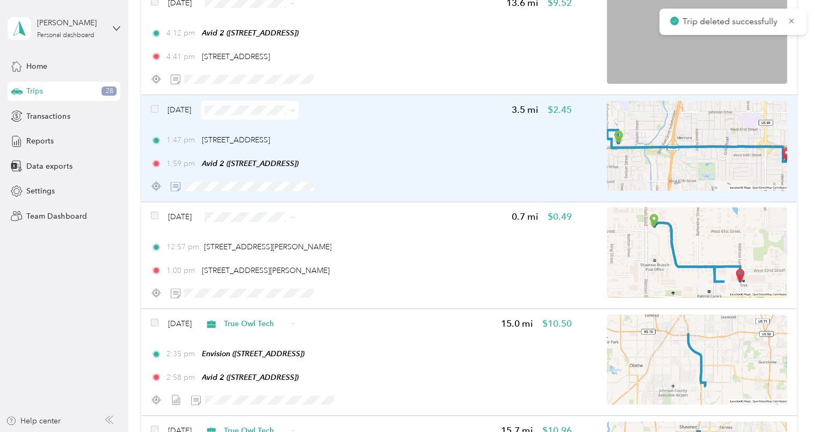
click at [416, 142] on div "1:47 pm 10412 Shawnee Mission Pkwy, Shawnee, KS" at bounding box center [361, 139] width 421 height 11
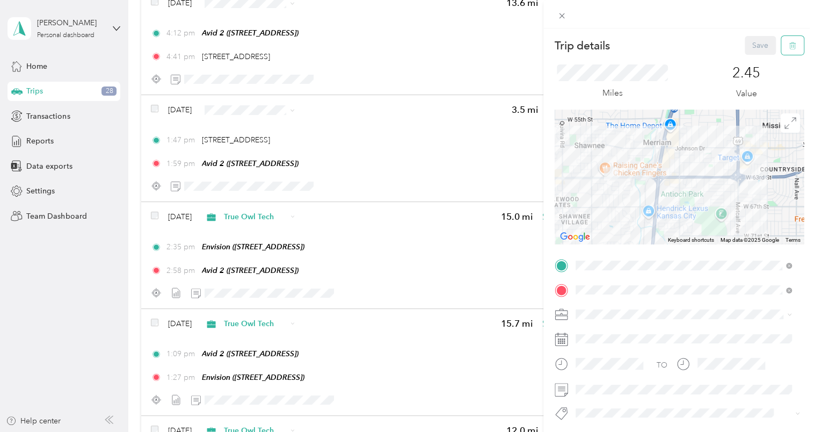
click at [789, 48] on icon "button" at bounding box center [793, 46] width 8 height 8
click at [748, 60] on button "Yes" at bounding box center [752, 58] width 21 height 17
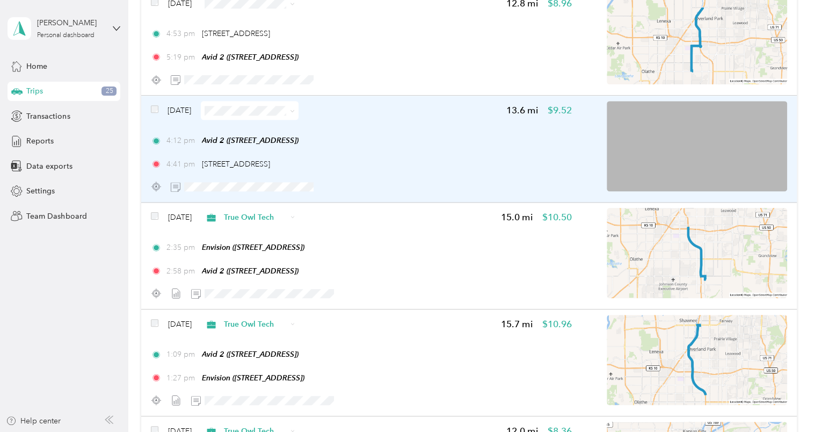
scroll to position [2567, 0]
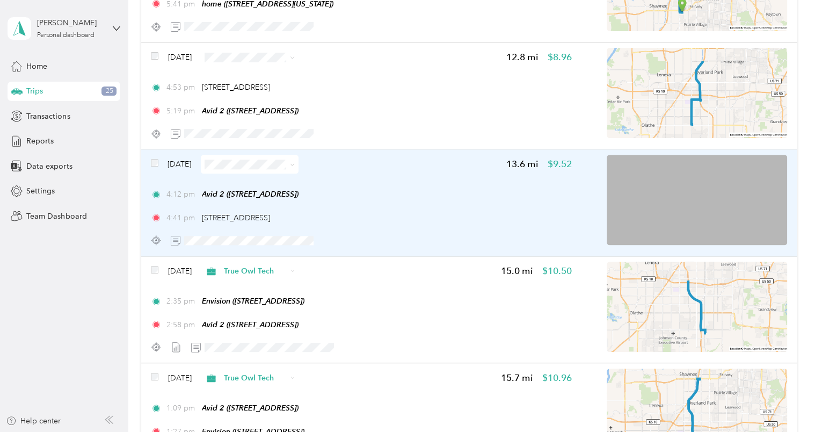
click at [395, 201] on div "4:12 pm Avid 2 (6329 Glenwood St, Overland Park, KS) 4:41 pm 11504 W 135th St, …" at bounding box center [361, 205] width 421 height 35
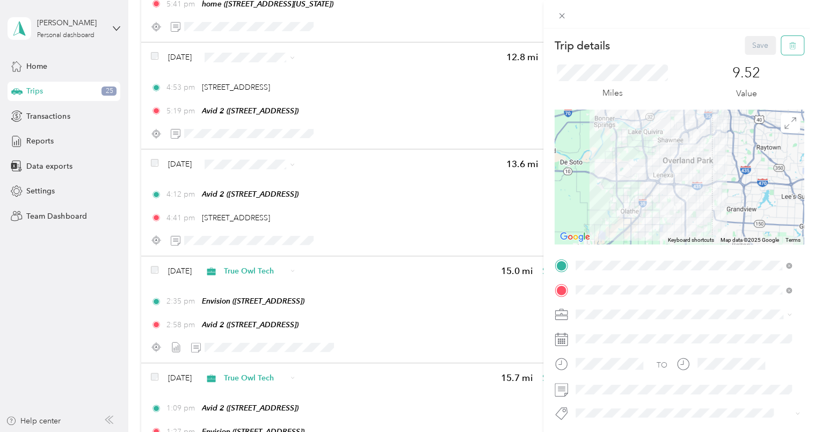
click at [789, 47] on icon "button" at bounding box center [793, 46] width 8 height 8
click at [750, 57] on button "Yes" at bounding box center [752, 58] width 21 height 17
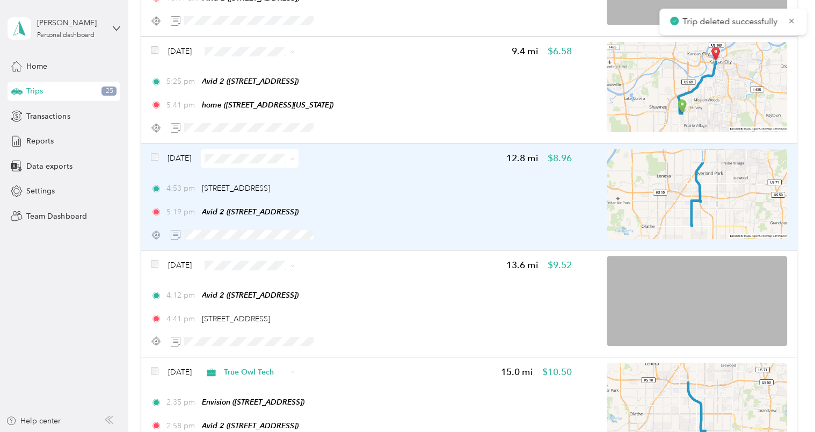
scroll to position [2460, 0]
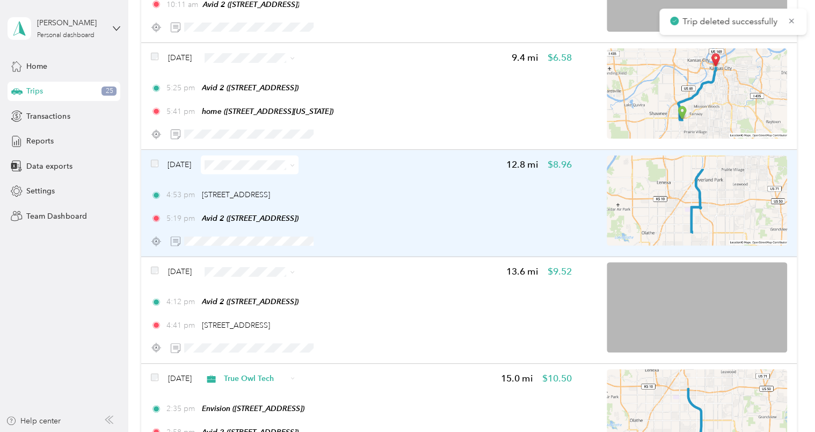
click at [399, 193] on div "4:53 pm 11500 W 135th St, Overland Park, KS" at bounding box center [361, 194] width 421 height 11
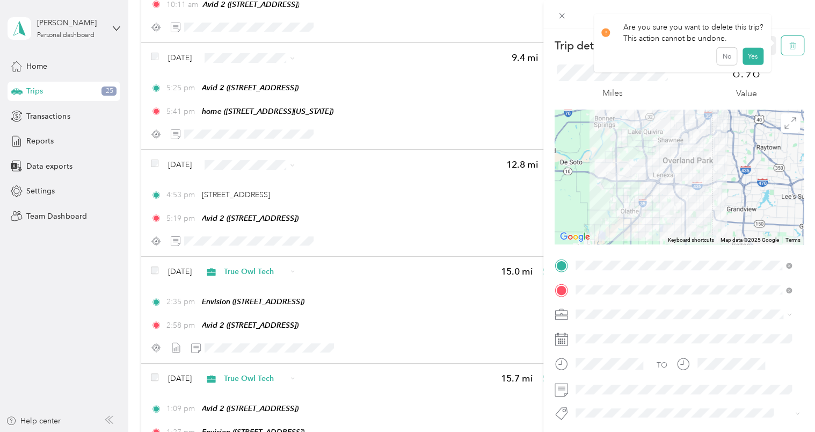
click at [781, 42] on button "button" at bounding box center [792, 45] width 23 height 19
click at [752, 56] on button "Yes" at bounding box center [752, 58] width 21 height 17
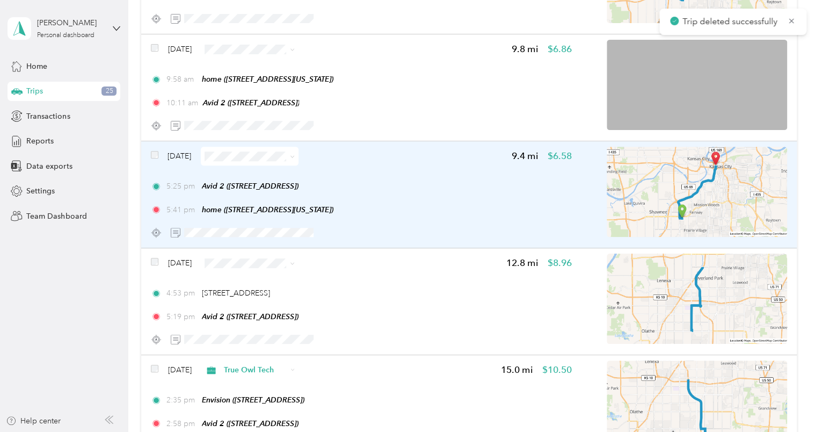
scroll to position [2352, 0]
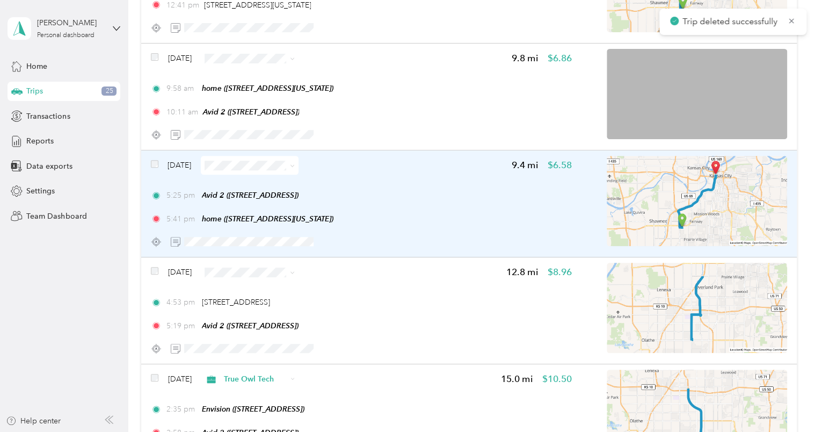
click at [436, 177] on div "Aug 25, 2025 9.4 mi $6.58 5:25 pm Avid 2 (6329 Glenwood St, Overland Park, KS) …" at bounding box center [361, 203] width 421 height 95
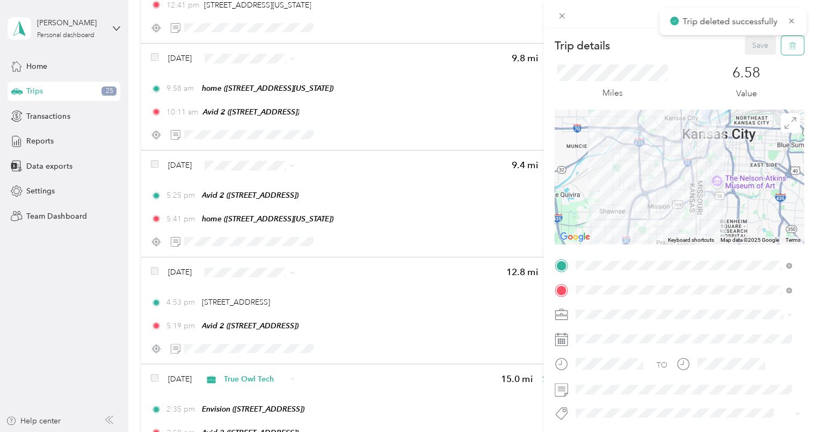
click at [781, 45] on button "button" at bounding box center [792, 45] width 23 height 19
click at [750, 59] on button "Yes" at bounding box center [752, 58] width 21 height 17
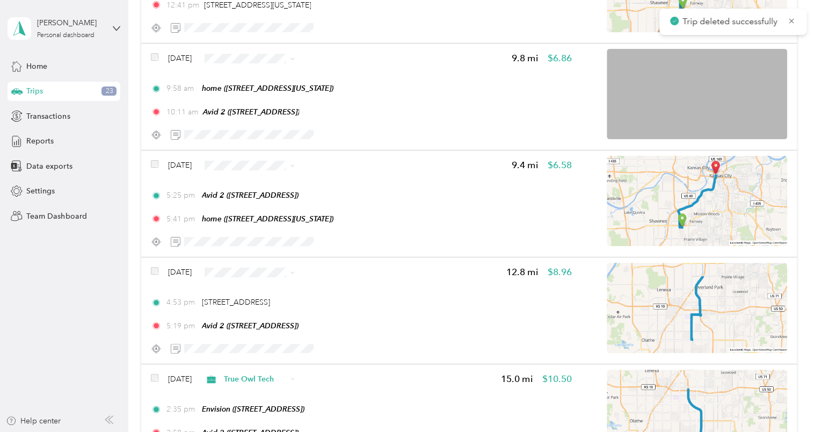
click at [430, 118] on div "Aug 26, 2025 9.8 mi $6.86 9:58 am home (415 W Tenth St, Kansas City, MO) 10:11 …" at bounding box center [361, 96] width 421 height 95
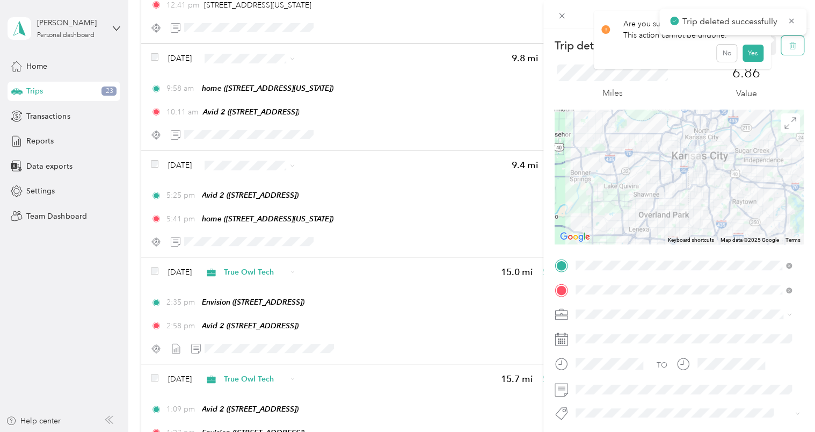
click at [781, 47] on button "button" at bounding box center [792, 45] width 23 height 19
click at [748, 60] on button "Yes" at bounding box center [752, 58] width 21 height 17
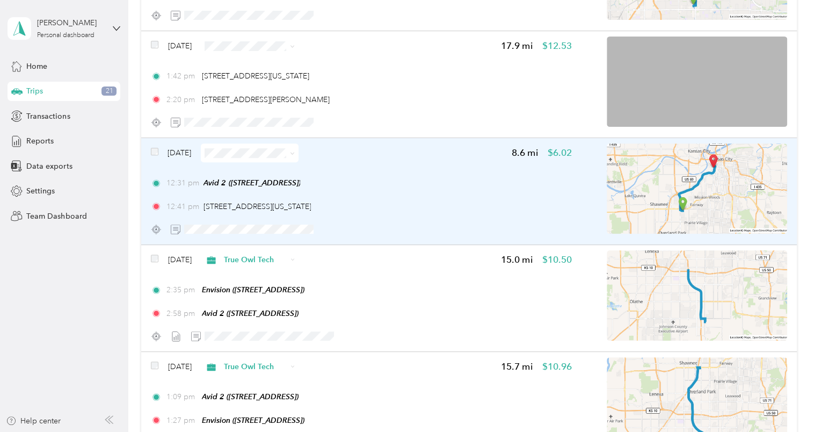
scroll to position [2150, 0]
click at [442, 175] on div "[DATE] 8.6 mi $6.02 12:31 pm Avid 2 ([STREET_ADDRESS]) 12:41 pm [STREET_ADDRESS…" at bounding box center [361, 191] width 421 height 95
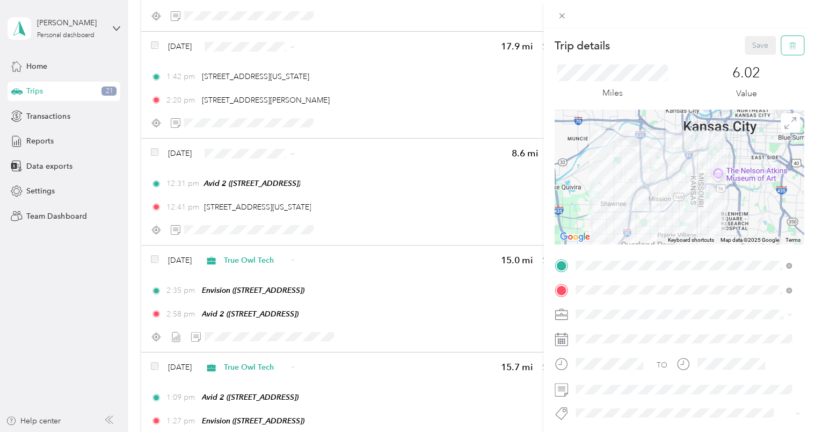
click at [786, 50] on button "button" at bounding box center [792, 45] width 23 height 19
click at [754, 61] on button "Yes" at bounding box center [752, 58] width 21 height 17
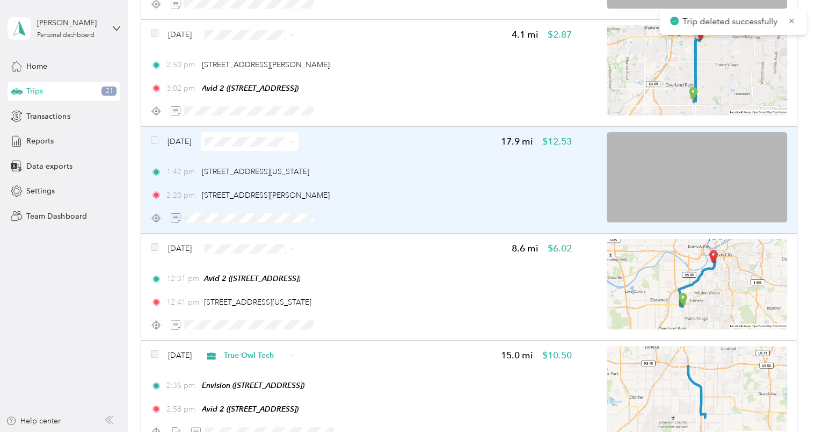
scroll to position [2043, 0]
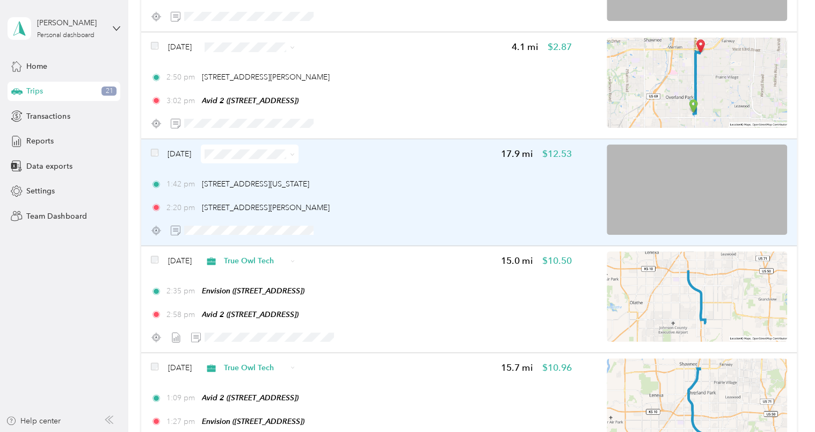
click at [473, 196] on div "1:42 pm [STREET_ADDRESS][US_STATE] 2:20 pm [STREET_ADDRESS][PERSON_NAME]" at bounding box center [361, 195] width 421 height 35
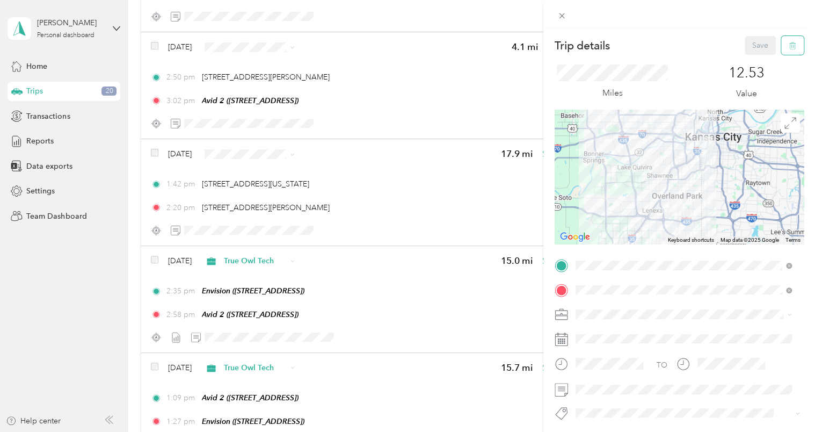
click at [788, 52] on button "button" at bounding box center [792, 45] width 23 height 19
click at [749, 56] on button "Yes" at bounding box center [752, 58] width 21 height 17
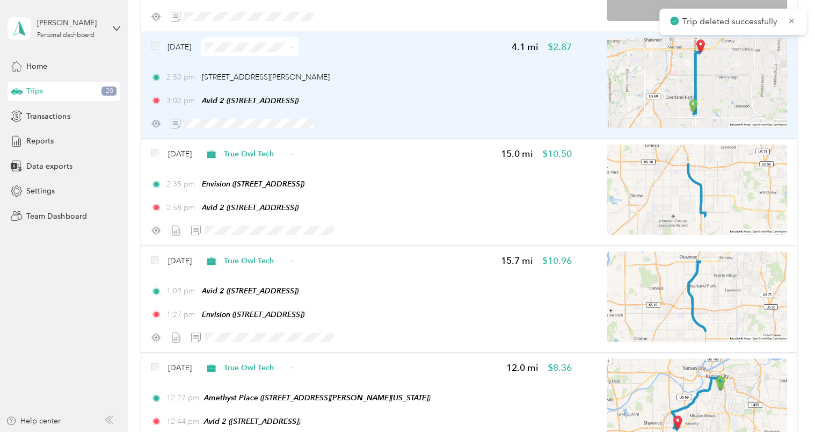
click at [463, 78] on div "2:50 pm [STREET_ADDRESS][PERSON_NAME]" at bounding box center [361, 76] width 421 height 11
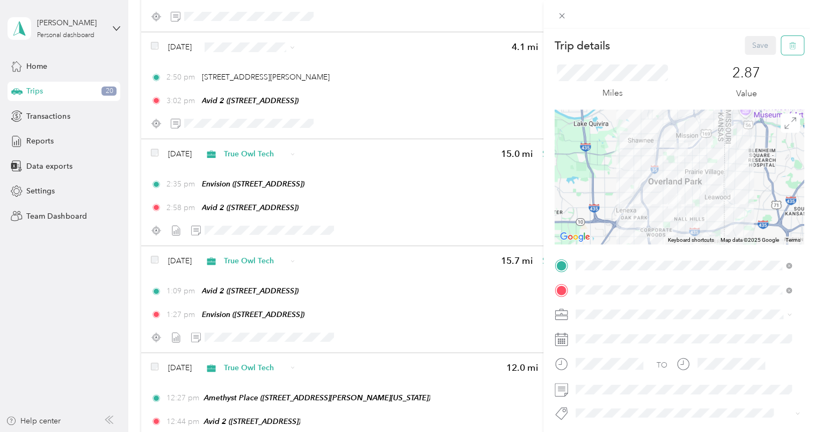
click at [789, 46] on icon "button" at bounding box center [793, 46] width 8 height 8
click at [748, 62] on button "Yes" at bounding box center [752, 58] width 21 height 17
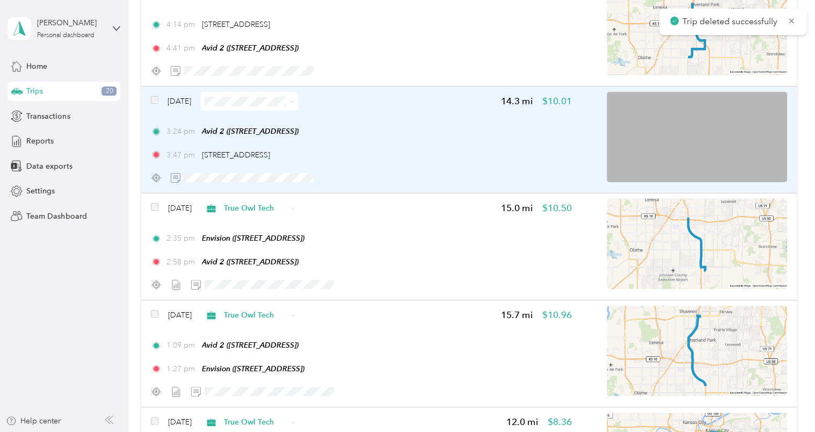
scroll to position [1828, 0]
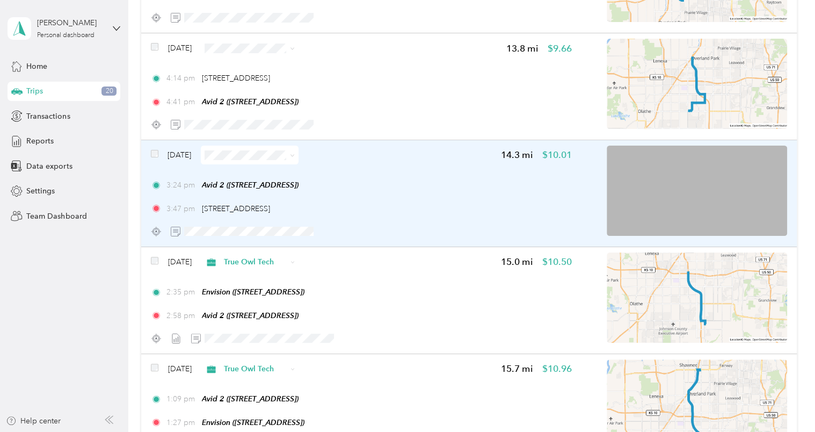
drag, startPoint x: 332, startPoint y: 207, endPoint x: 198, endPoint y: 197, distance: 134.1
click at [198, 197] on div "3:24 pm Avid 2 ([STREET_ADDRESS]) 3:47 pm [STREET_ADDRESS]" at bounding box center [361, 196] width 421 height 35
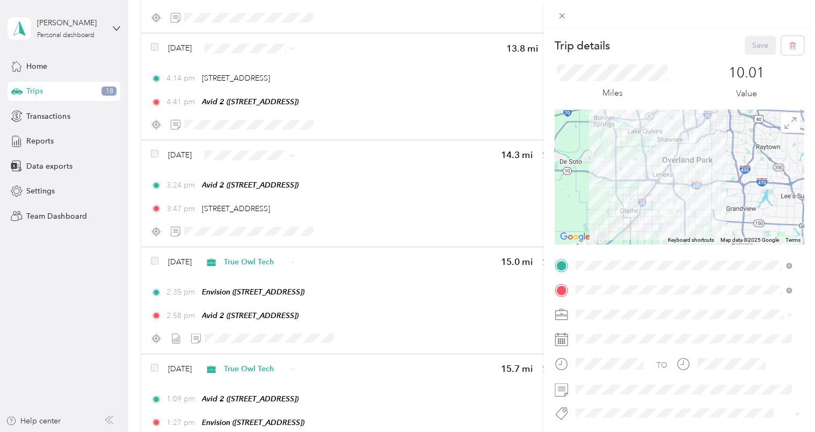
click at [423, 209] on div "Trip details Save This trip cannot be edited because it is either under review,…" at bounding box center [407, 216] width 815 height 432
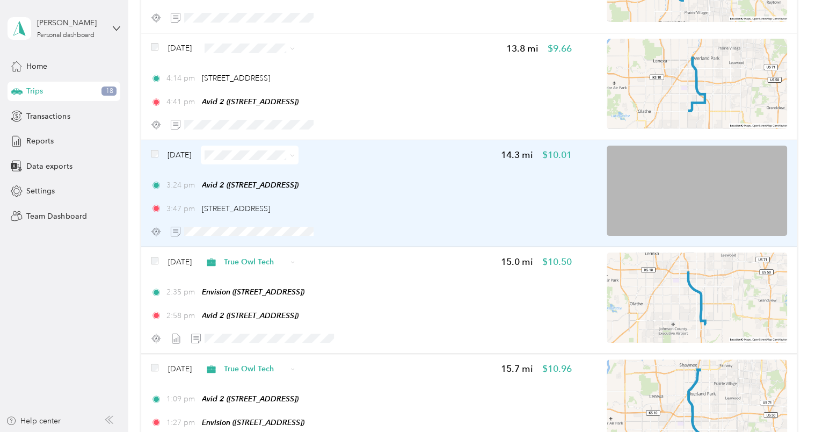
click at [444, 203] on div "3:47 pm [STREET_ADDRESS]" at bounding box center [361, 208] width 421 height 11
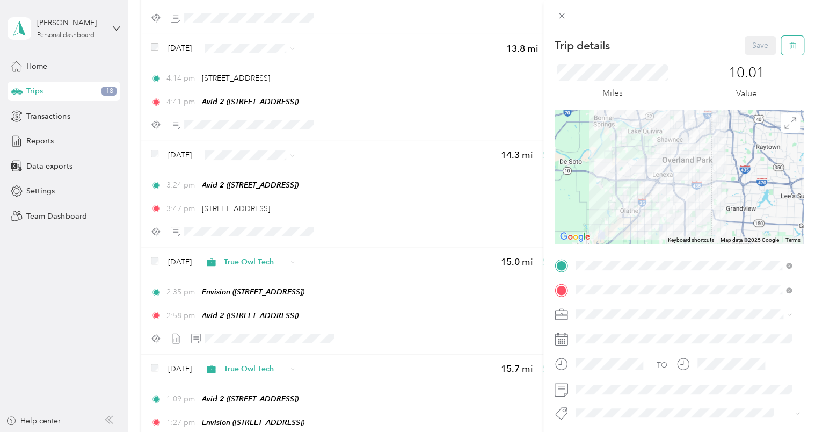
click at [782, 52] on button "button" at bounding box center [792, 45] width 23 height 19
click at [746, 62] on button "Yes" at bounding box center [752, 58] width 21 height 17
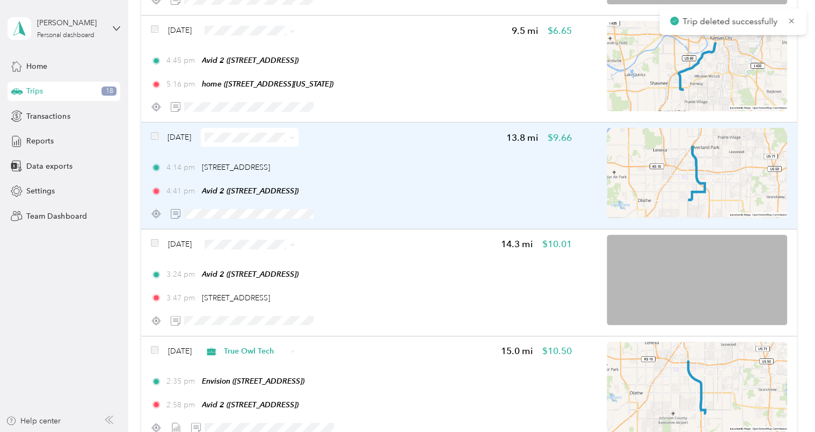
scroll to position [1721, 0]
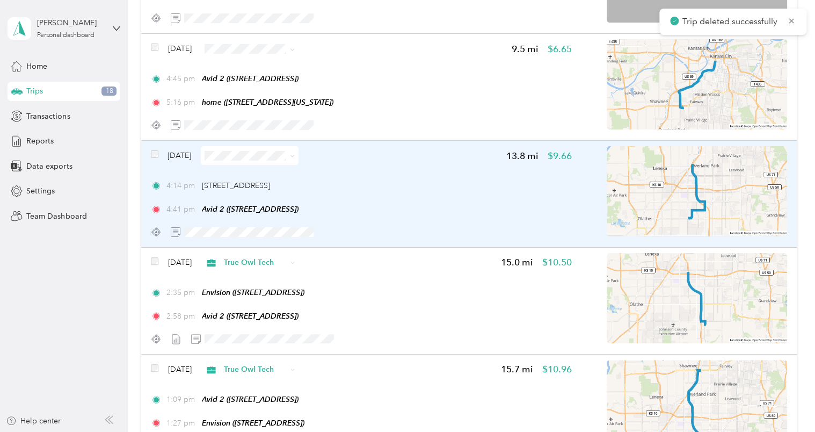
click at [419, 200] on div "4:14 pm [STREET_ADDRESS] 4:41 pm Avid 2 ([STREET_ADDRESS])" at bounding box center [361, 197] width 421 height 35
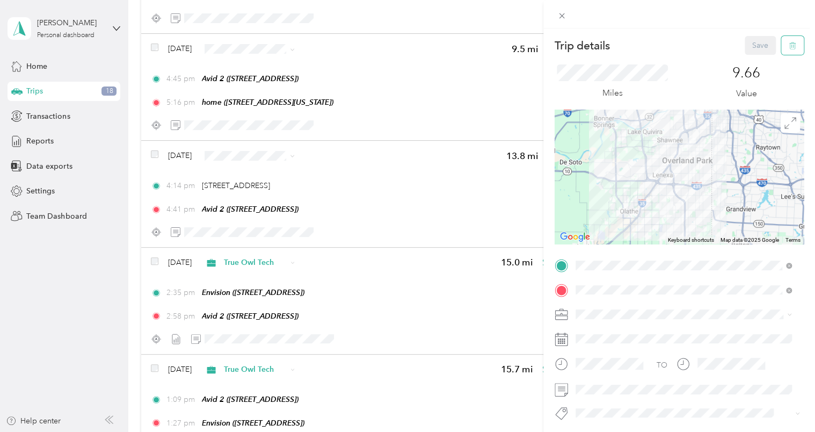
click at [789, 41] on span "button" at bounding box center [793, 45] width 8 height 9
click at [756, 54] on button "Yes" at bounding box center [752, 58] width 21 height 17
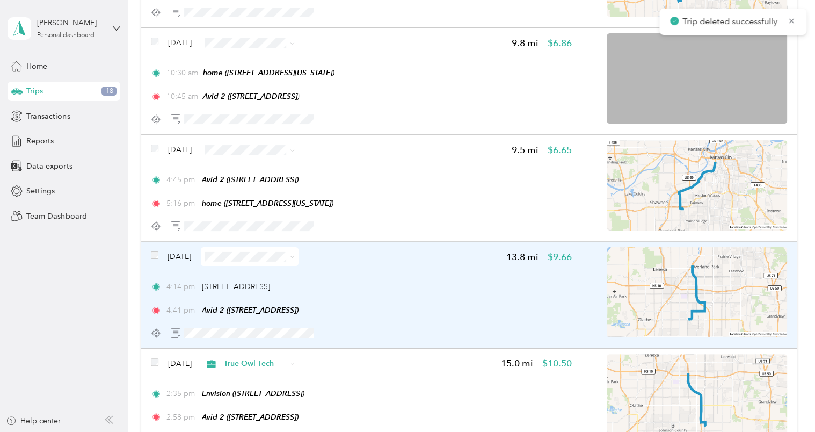
scroll to position [1613, 0]
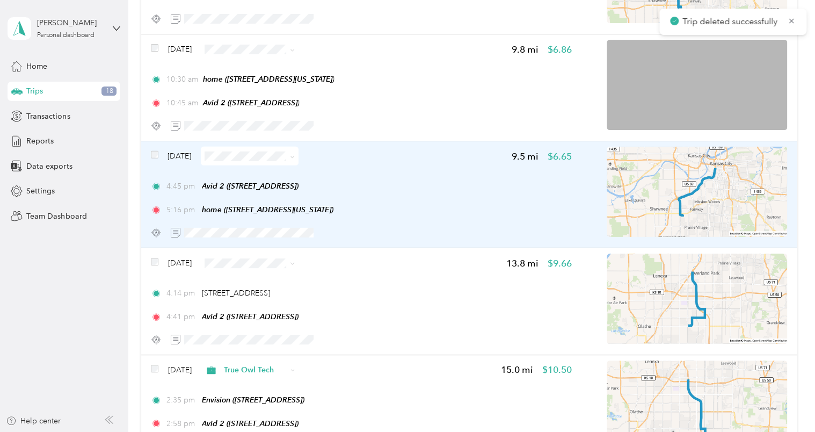
click at [400, 191] on div "4:45 pm Avid 2 ([STREET_ADDRESS]) 5:16 pm home ([STREET_ADDRESS][US_STATE])" at bounding box center [361, 197] width 421 height 35
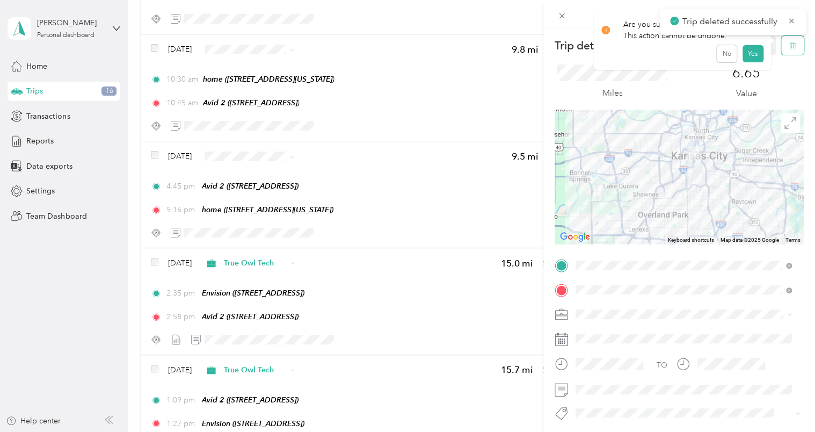
click at [782, 50] on button "button" at bounding box center [792, 45] width 23 height 19
click at [744, 62] on button "Yes" at bounding box center [752, 58] width 21 height 17
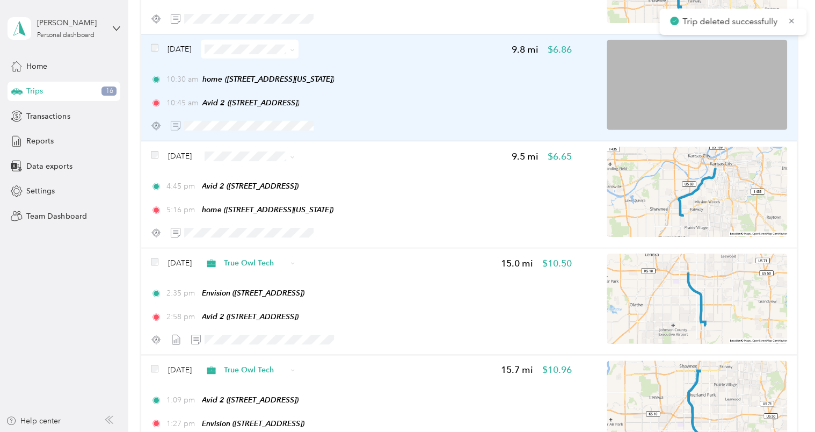
click at [409, 105] on div "10:45 am Avid 2 ([STREET_ADDRESS])" at bounding box center [361, 102] width 421 height 11
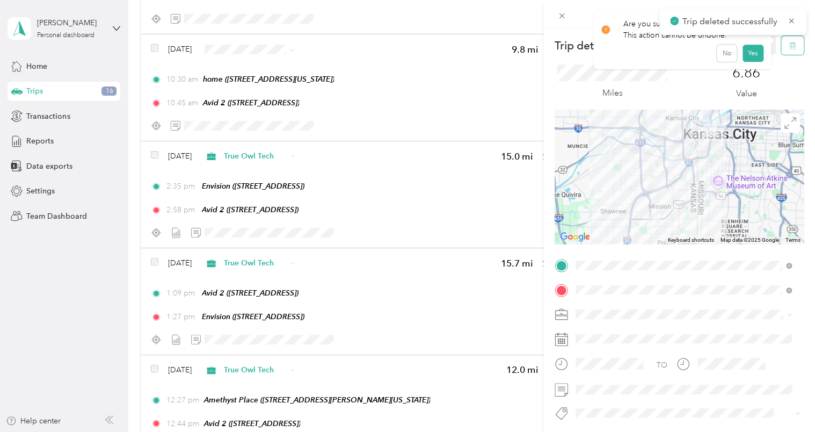
click at [789, 41] on span "button" at bounding box center [793, 45] width 8 height 9
drag, startPoint x: 751, startPoint y: 56, endPoint x: 630, endPoint y: 97, distance: 127.5
click at [752, 56] on button "Yes" at bounding box center [752, 58] width 21 height 17
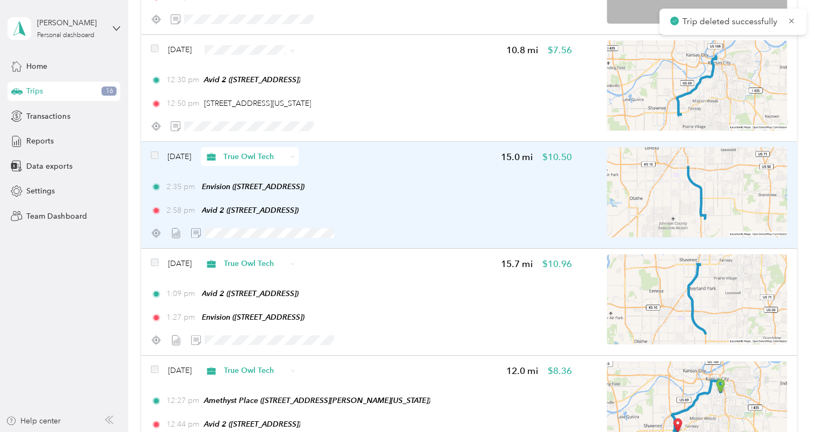
scroll to position [1398, 0]
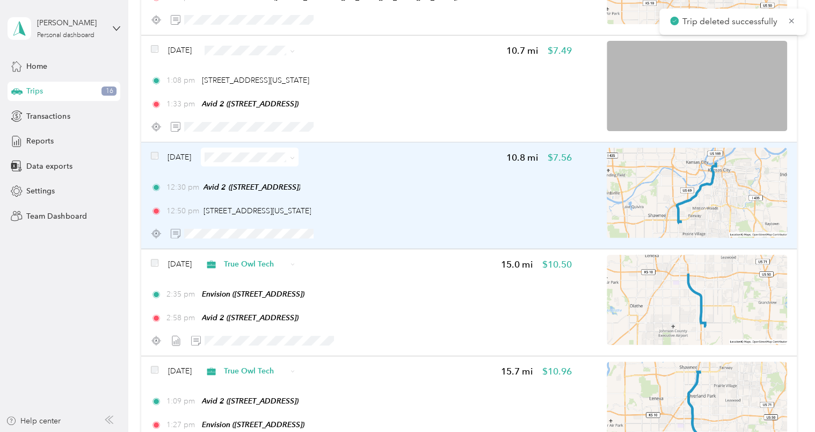
click at [407, 200] on div "12:30 pm Avid 2 ([STREET_ADDRESS]) 12:50 pm [STREET_ADDRESS][US_STATE]" at bounding box center [361, 199] width 421 height 35
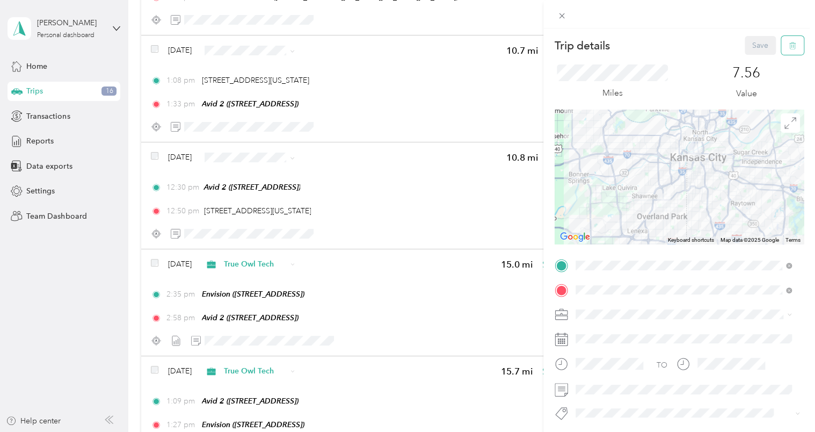
click at [782, 52] on button "button" at bounding box center [792, 45] width 23 height 19
click at [753, 64] on button "Yes" at bounding box center [752, 58] width 21 height 17
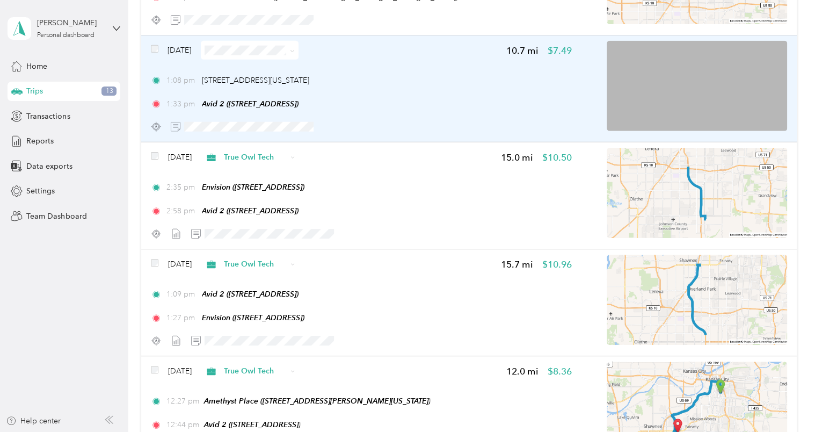
click at [442, 83] on div "1:08 pm [STREET_ADDRESS][US_STATE]" at bounding box center [361, 80] width 421 height 11
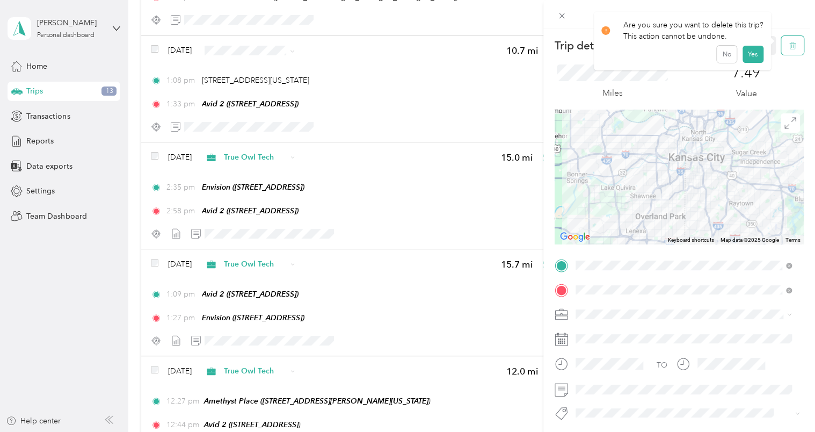
click at [788, 43] on button "button" at bounding box center [792, 45] width 23 height 19
click at [756, 64] on button "Yes" at bounding box center [752, 58] width 21 height 17
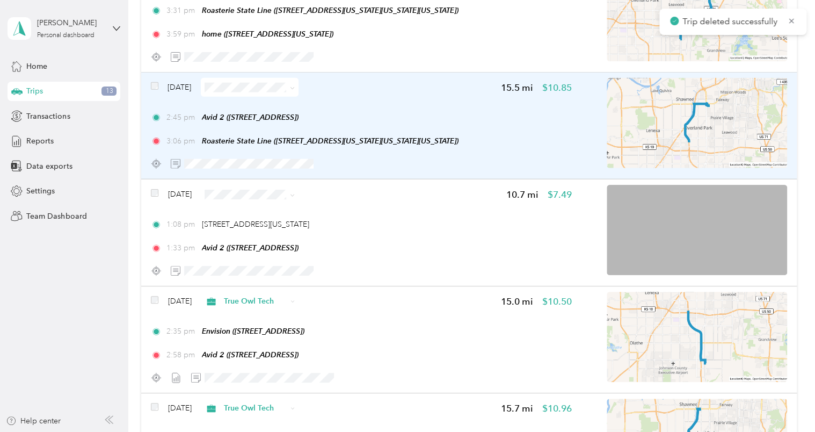
scroll to position [1237, 0]
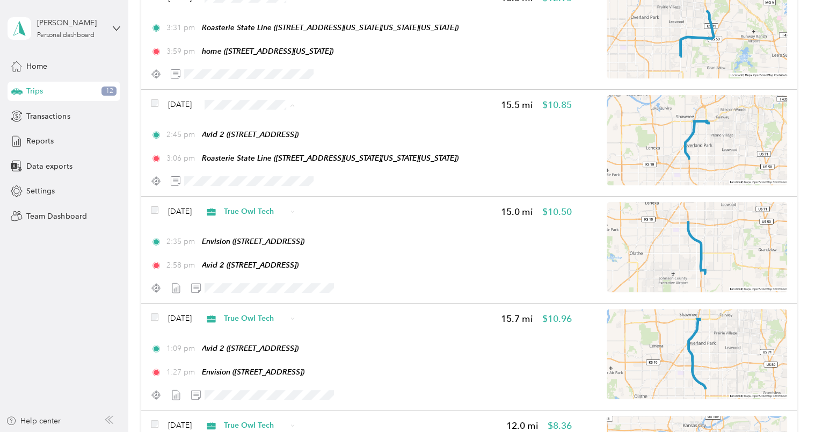
click at [279, 155] on li "True Owl Tech" at bounding box center [272, 161] width 98 height 19
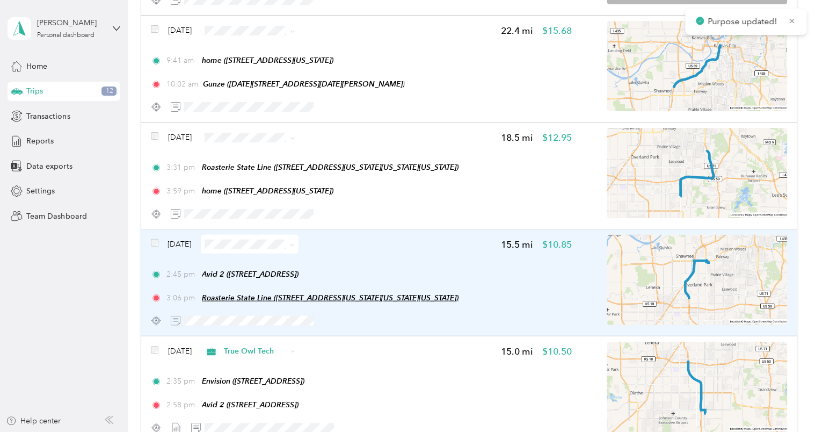
scroll to position [1076, 0]
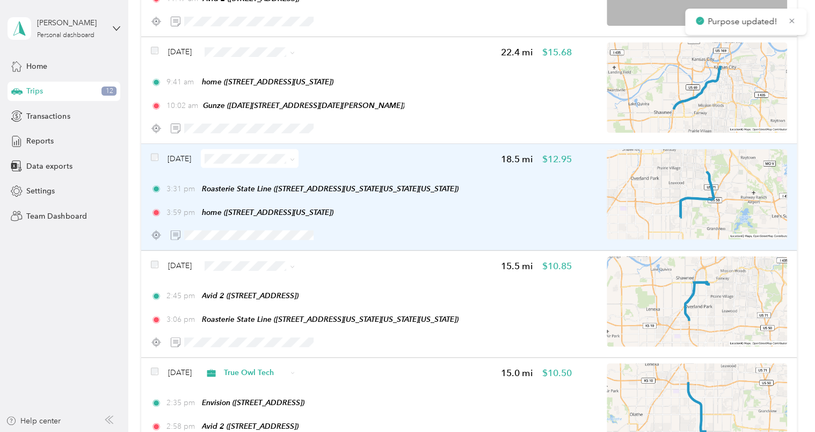
click at [362, 200] on div "3:31 pm Roasterie State Line ([STREET_ADDRESS][US_STATE][US_STATE][US_STATE]) 3…" at bounding box center [361, 200] width 421 height 35
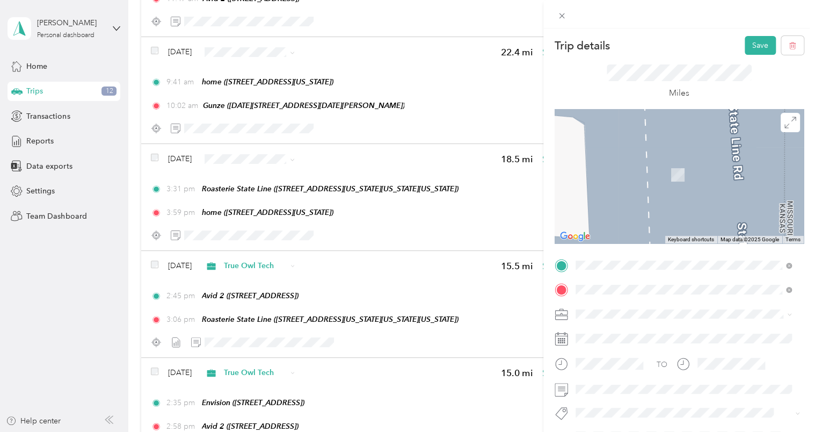
click at [664, 247] on span "[STREET_ADDRESS]" at bounding box center [630, 242] width 68 height 9
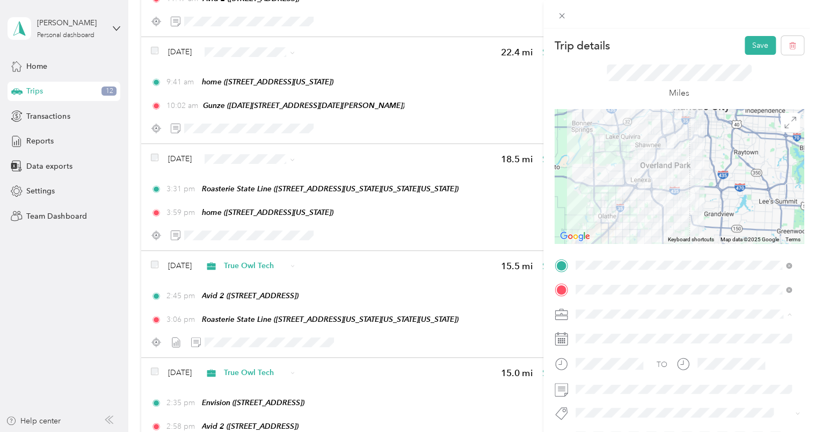
click at [619, 204] on li "True Owl Tech" at bounding box center [684, 201] width 224 height 19
click at [748, 50] on button "Save" at bounding box center [760, 45] width 31 height 19
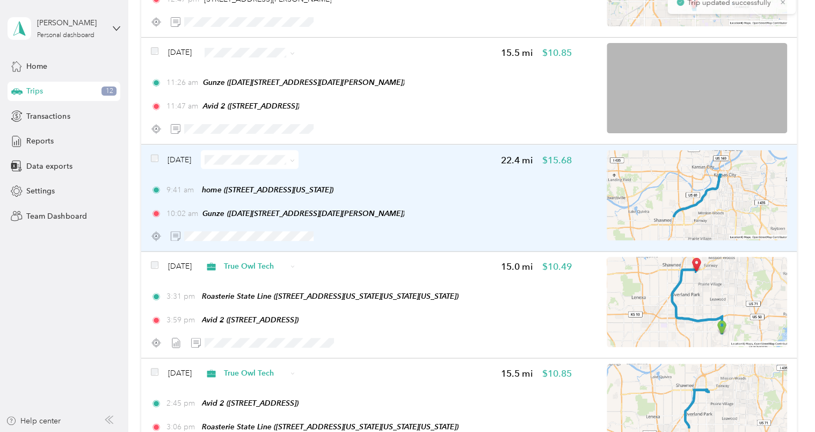
scroll to position [915, 0]
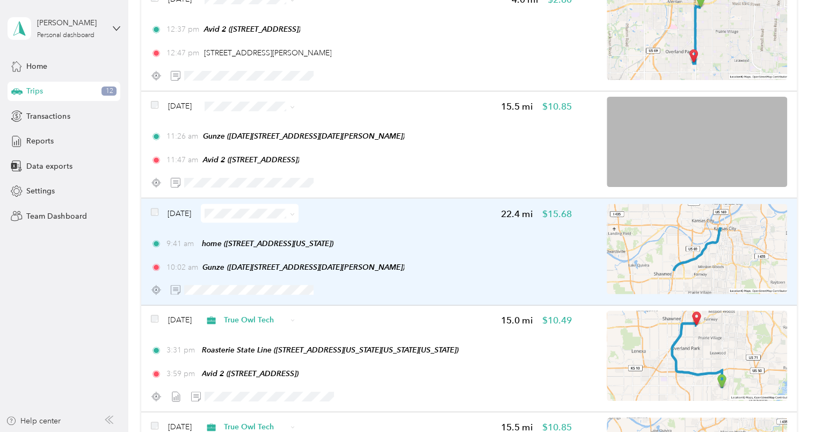
click at [350, 225] on div "[DATE] 22.4 mi $15.68 9:41 am home ([STREET_ADDRESS][US_STATE]) 10:02 am Gunze …" at bounding box center [361, 251] width 421 height 95
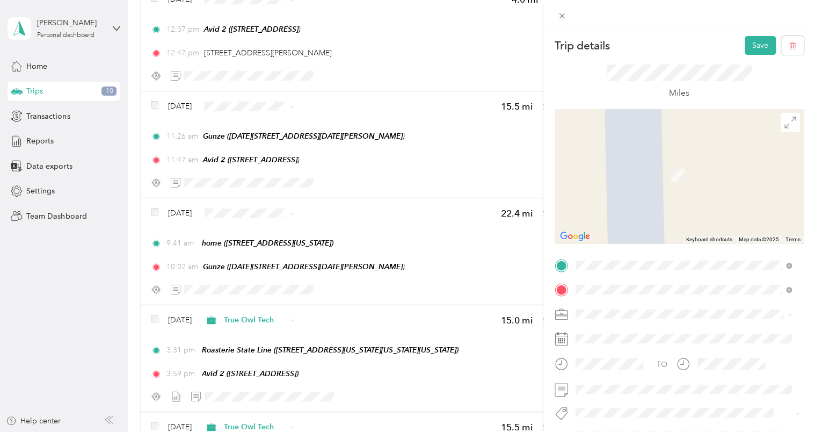
click at [642, 393] on div "Avid 2 [STREET_ADDRESS]" at bounding box center [630, 382] width 68 height 23
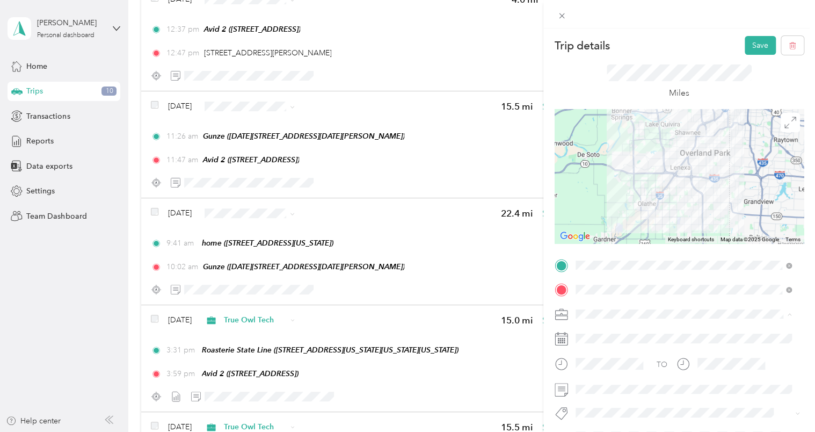
click at [632, 204] on li "True Owl Tech" at bounding box center [684, 201] width 224 height 19
click at [746, 47] on button "Save" at bounding box center [760, 45] width 31 height 19
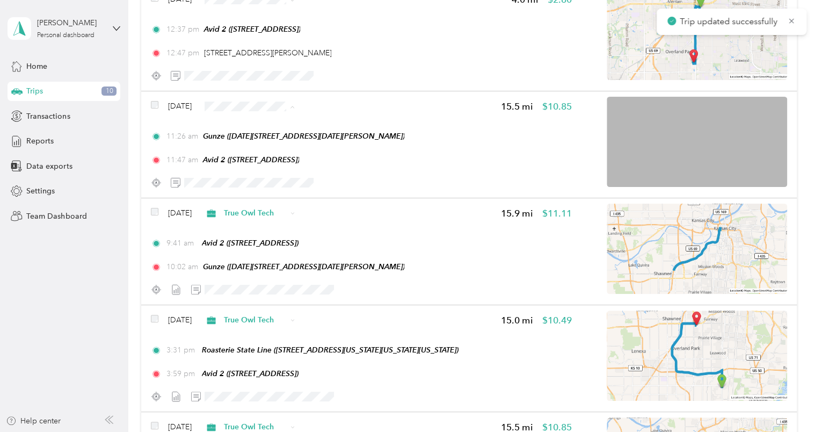
click at [285, 161] on span "True Owl Tech" at bounding box center [282, 162] width 64 height 11
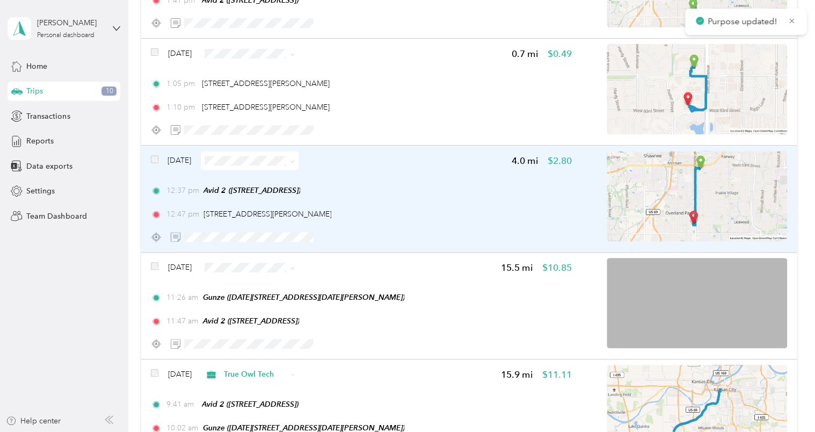
scroll to position [700, 0]
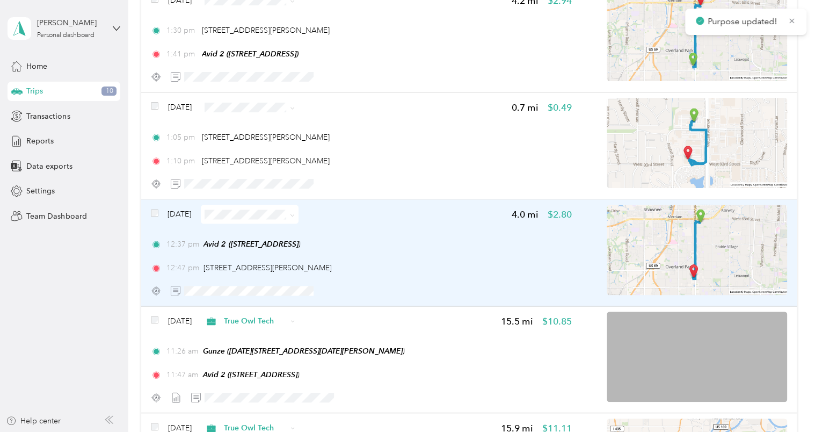
click at [449, 235] on div "[DATE] 4.0 mi $2.80 12:37 pm Avid 2 ([STREET_ADDRESS]) 12:47 pm [STREET_ADDRESS…" at bounding box center [361, 252] width 421 height 95
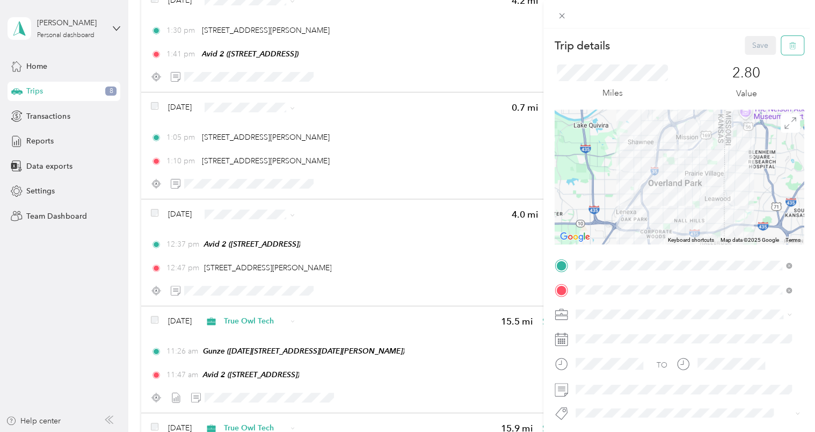
click at [781, 51] on button "button" at bounding box center [792, 45] width 23 height 19
click at [746, 60] on button "Yes" at bounding box center [752, 58] width 21 height 17
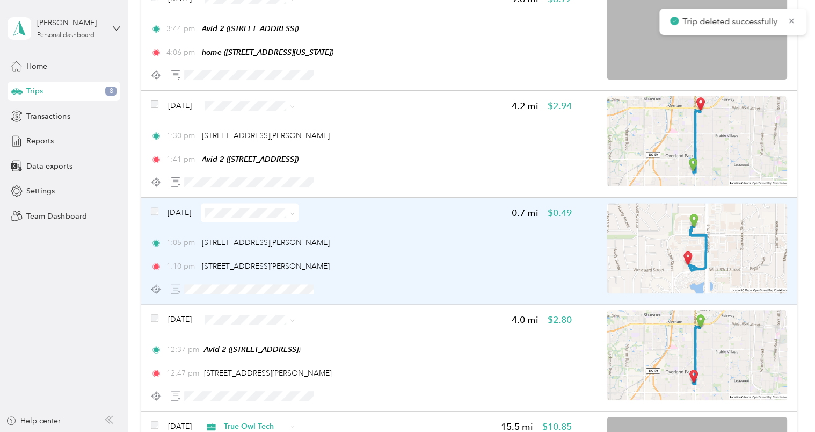
scroll to position [593, 0]
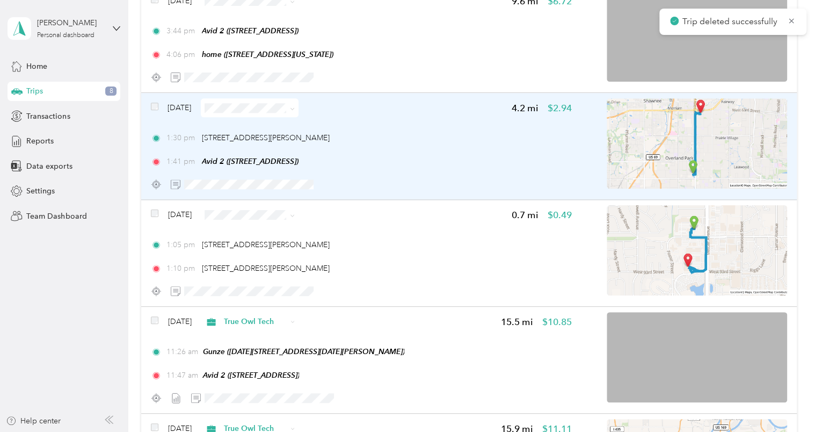
click at [416, 133] on div "1:30 pm [STREET_ADDRESS][PERSON_NAME]" at bounding box center [361, 137] width 421 height 11
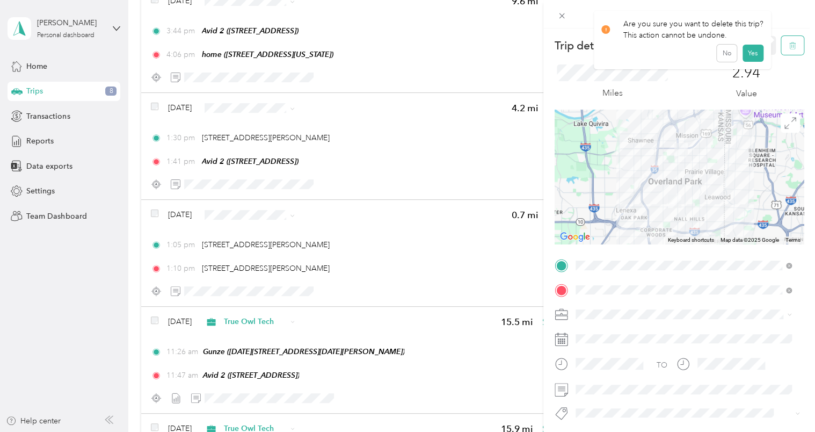
click at [789, 45] on icon "button" at bounding box center [793, 46] width 8 height 8
click at [743, 60] on button "Yes" at bounding box center [752, 58] width 21 height 17
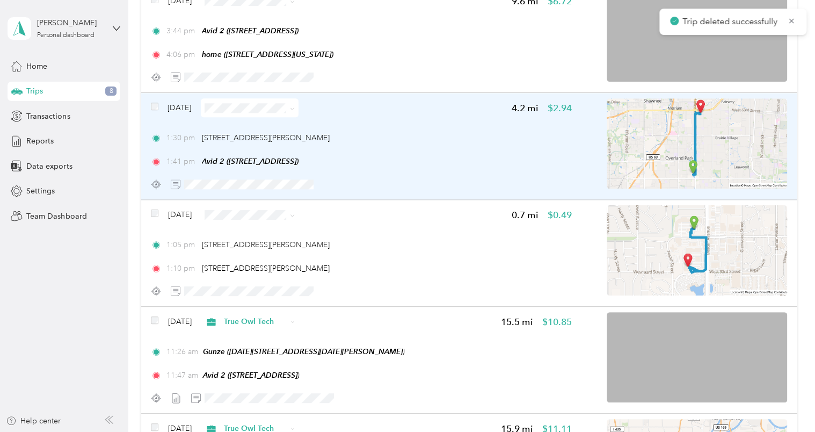
scroll to position [485, 0]
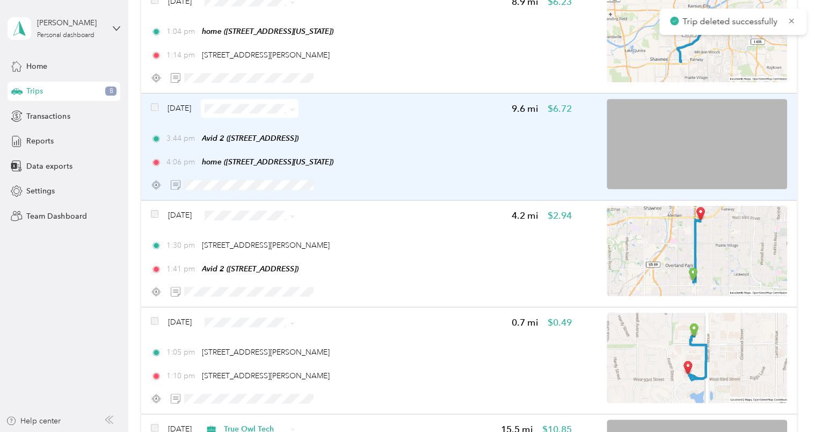
click at [412, 143] on div "3:44 pm Avid 2 ([STREET_ADDRESS]) 4:06 pm home ([STREET_ADDRESS][US_STATE])" at bounding box center [361, 150] width 421 height 35
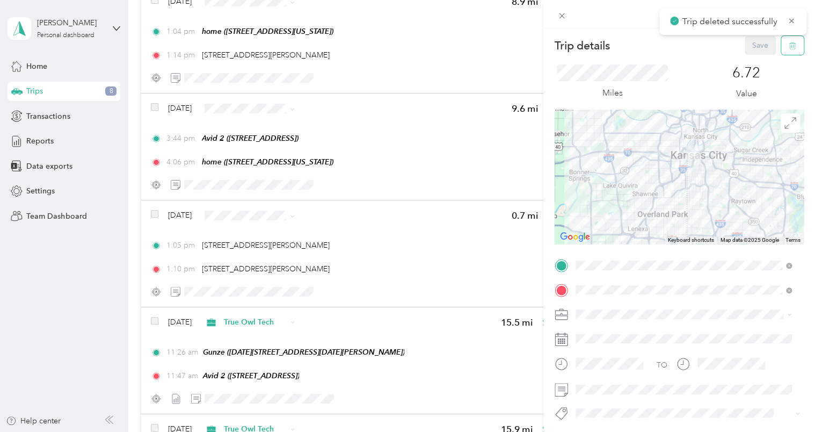
click at [782, 49] on button "button" at bounding box center [792, 45] width 23 height 19
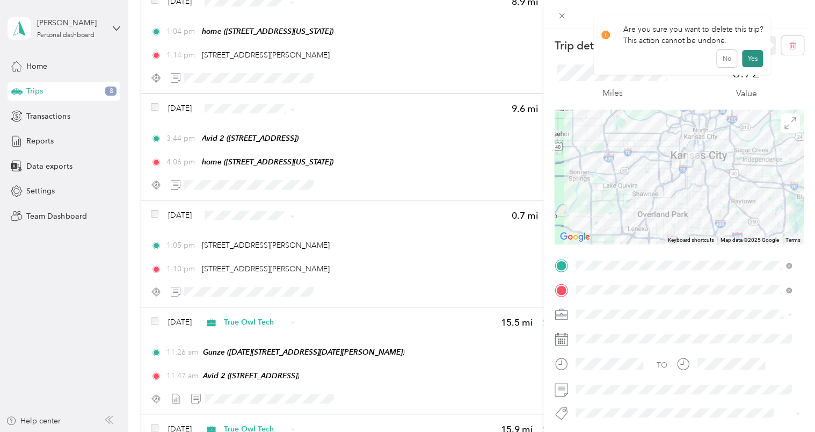
click at [747, 62] on button "Yes" at bounding box center [752, 58] width 21 height 17
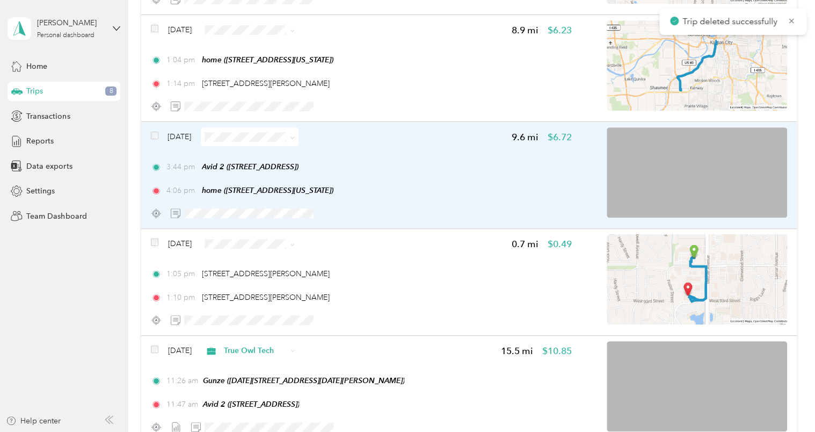
scroll to position [432, 0]
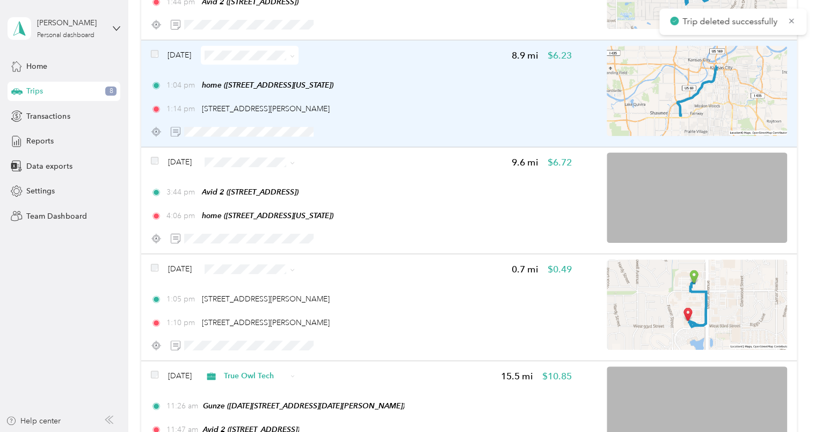
click at [365, 112] on div "1:14 pm [STREET_ADDRESS][PERSON_NAME]" at bounding box center [361, 108] width 421 height 11
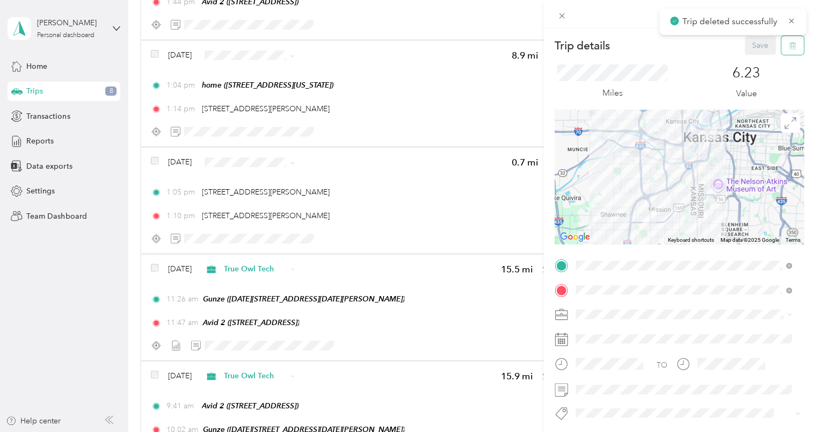
click at [781, 52] on button "button" at bounding box center [792, 45] width 23 height 19
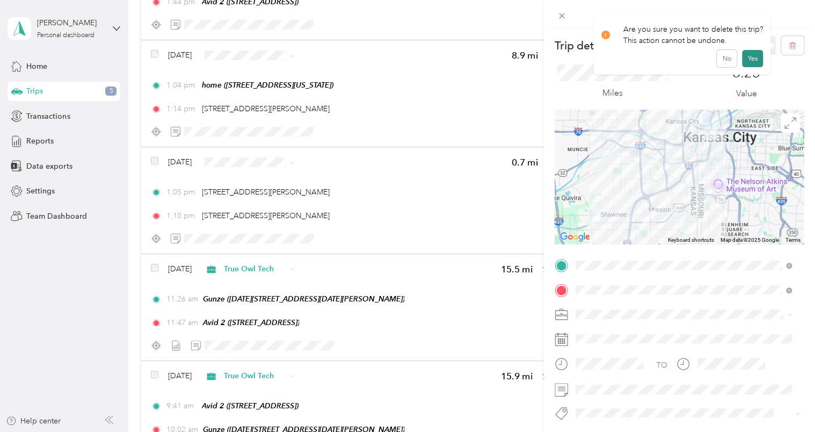
click at [753, 62] on button "Yes" at bounding box center [752, 58] width 21 height 17
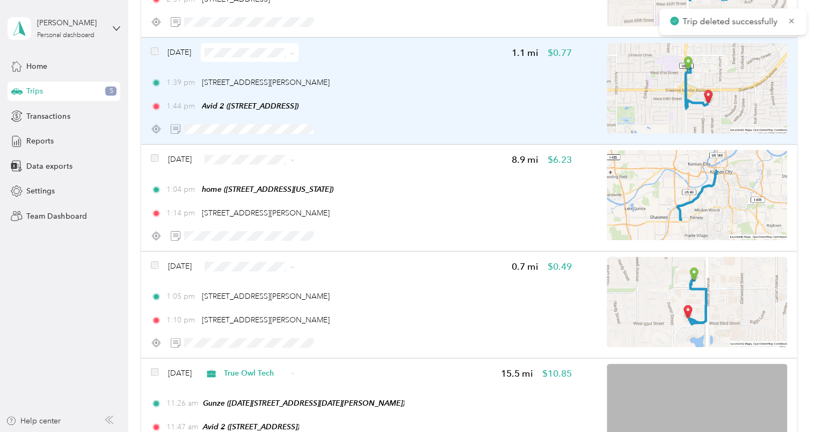
scroll to position [324, 0]
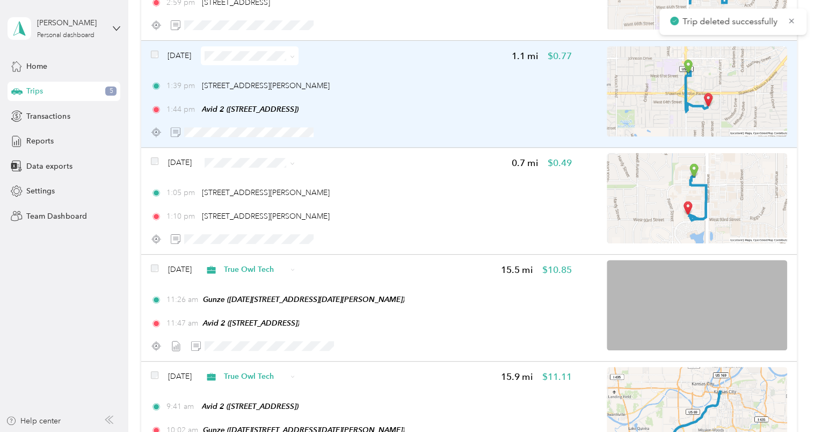
click at [421, 98] on div "1:39 pm [STREET_ADDRESS][PERSON_NAME] 1:44 pm Avid 2 ([STREET_ADDRESS])" at bounding box center [361, 97] width 421 height 35
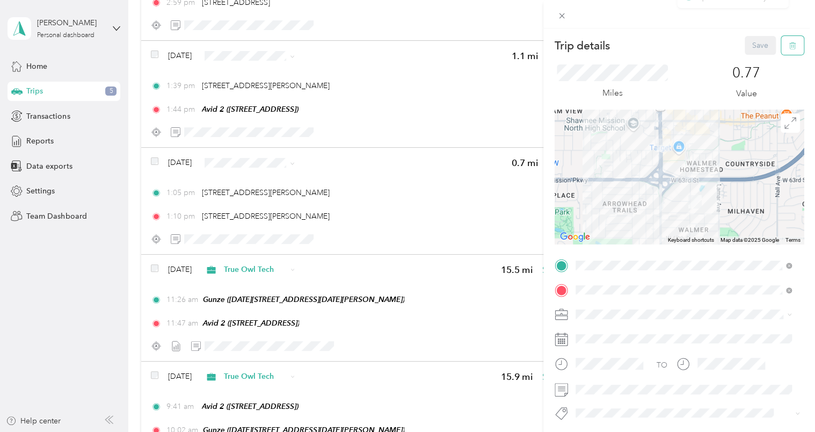
click at [781, 45] on button "button" at bounding box center [792, 45] width 23 height 19
click at [751, 55] on button "Yes" at bounding box center [752, 58] width 21 height 17
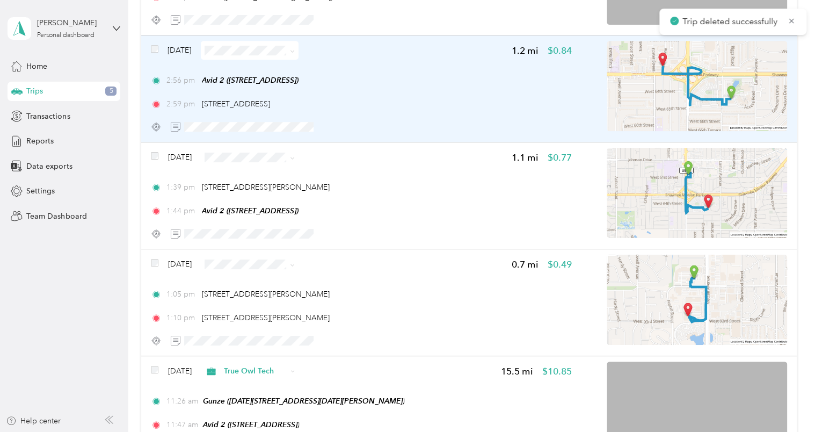
scroll to position [217, 0]
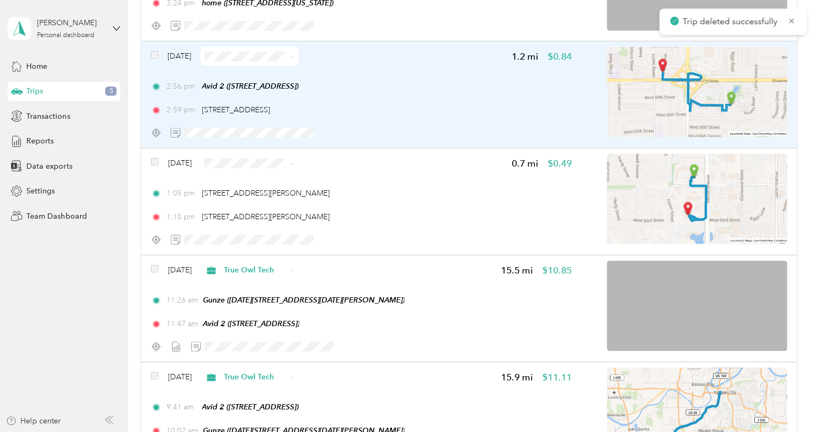
click at [456, 93] on div "2:56 pm Avid 2 ([STREET_ADDRESS]) 2:59 pm [STREET_ADDRESS]" at bounding box center [361, 98] width 421 height 35
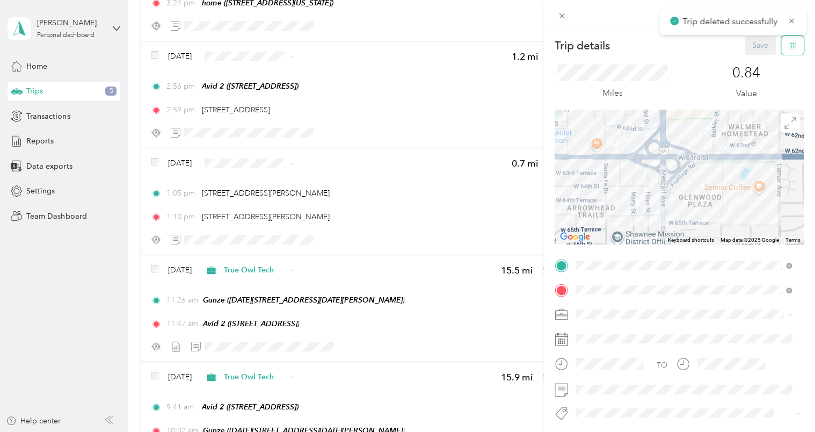
click at [781, 49] on button "button" at bounding box center [792, 45] width 23 height 19
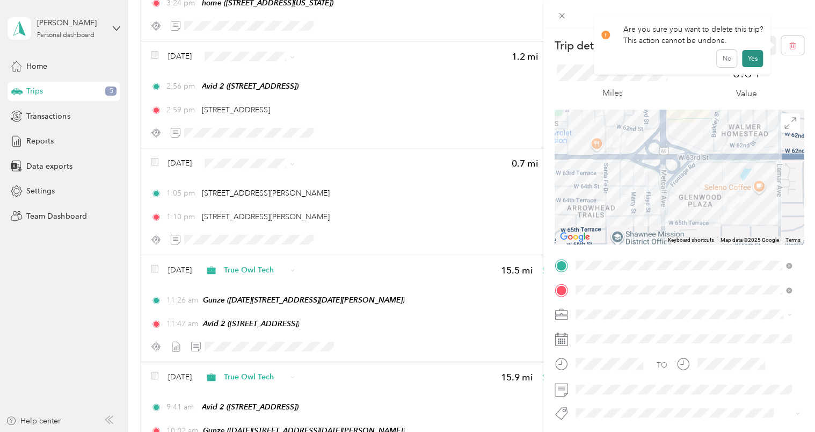
click at [753, 55] on button "Yes" at bounding box center [752, 58] width 21 height 17
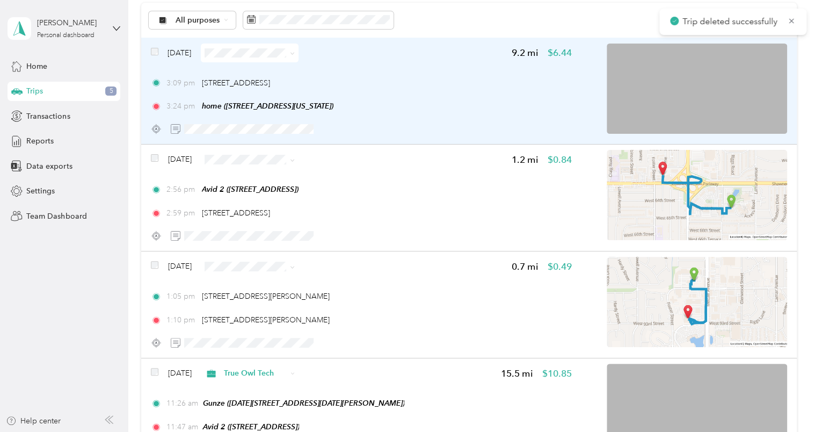
scroll to position [110, 0]
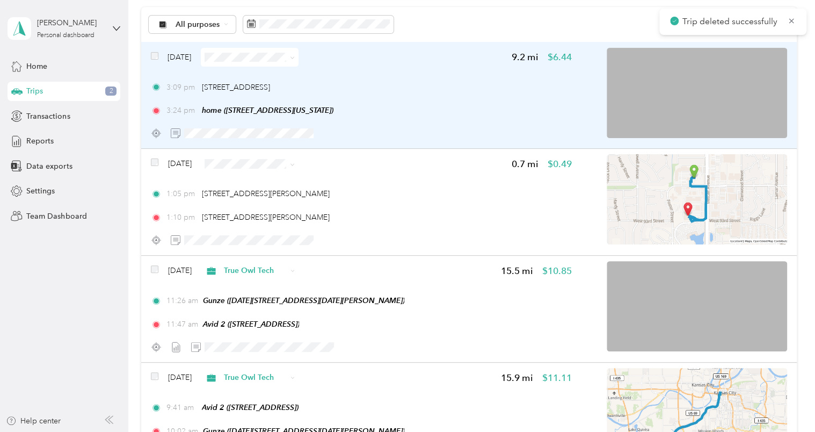
click at [434, 110] on div "3:24 pm home ([STREET_ADDRESS][US_STATE])" at bounding box center [361, 110] width 421 height 11
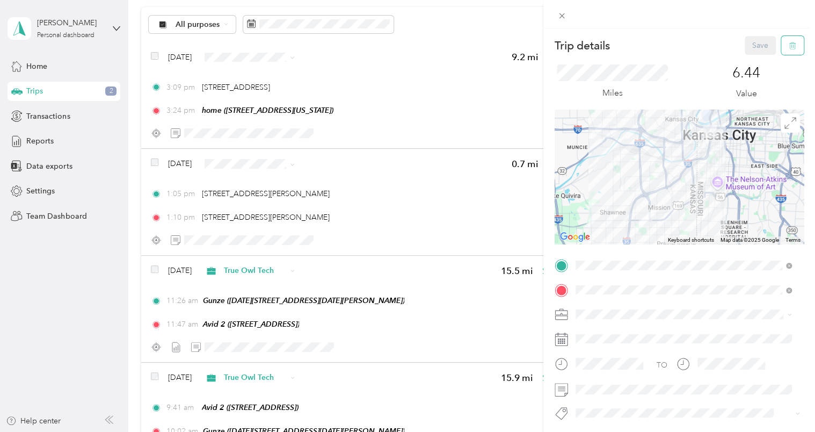
click at [781, 45] on button "button" at bounding box center [792, 45] width 23 height 19
click at [745, 61] on button "Yes" at bounding box center [752, 58] width 21 height 17
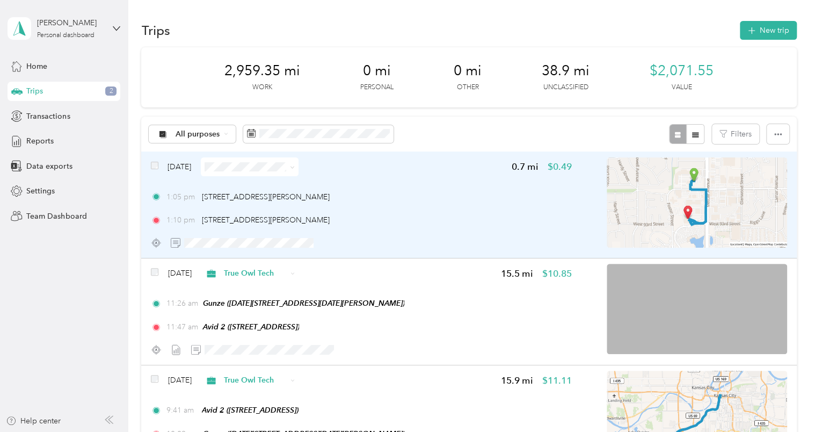
click at [492, 204] on div "1:05 pm [STREET_ADDRESS][PERSON_NAME] 1:10 pm [STREET_ADDRESS][PERSON_NAME]" at bounding box center [361, 208] width 421 height 35
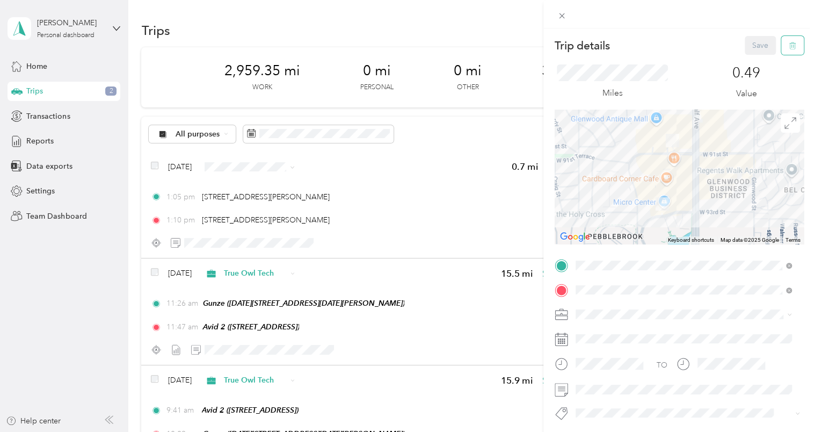
click at [781, 49] on button "button" at bounding box center [792, 45] width 23 height 19
click at [756, 64] on button "Yes" at bounding box center [752, 58] width 21 height 17
